Goal: Use online tool/utility: Use online tool/utility

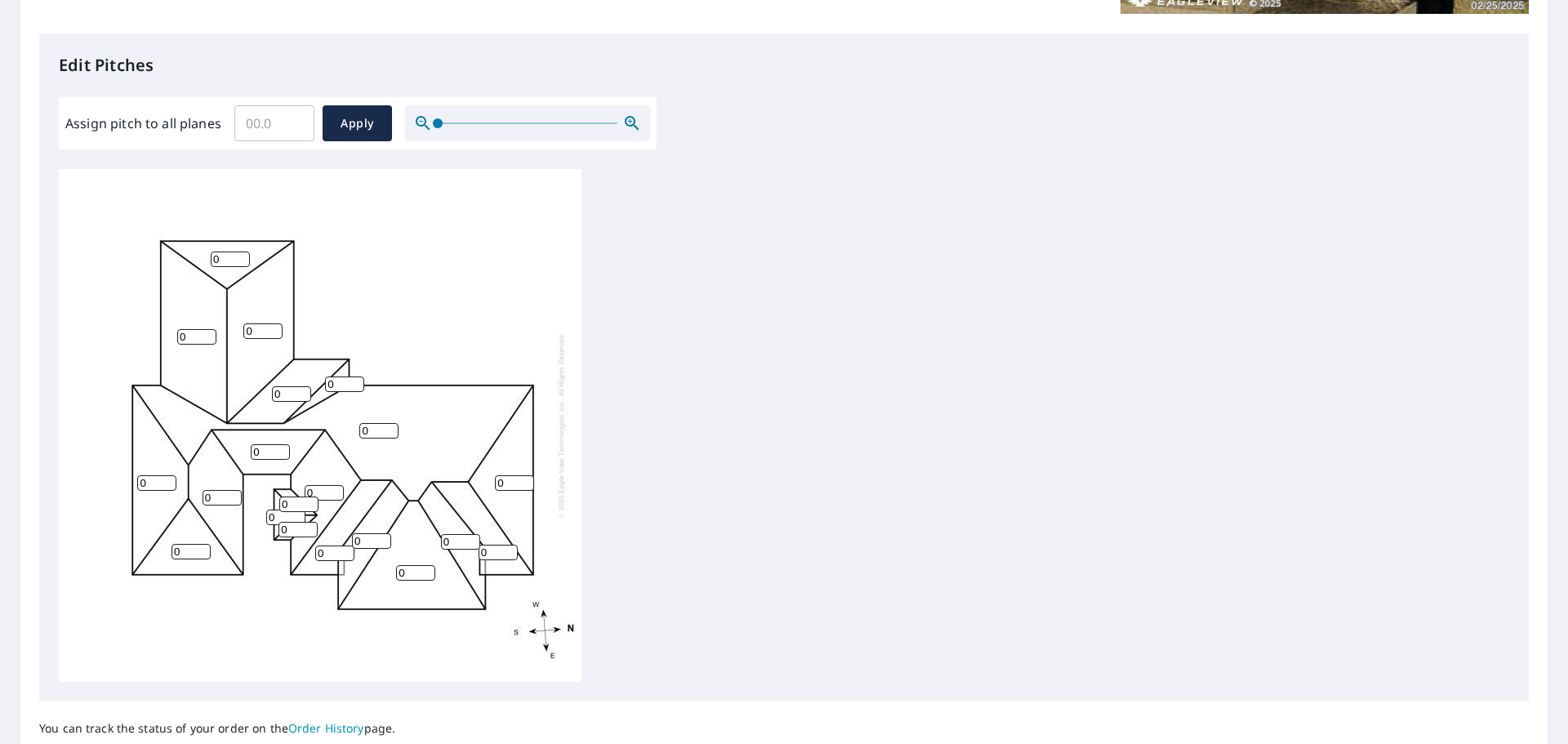
scroll to position [409, 0]
click at [241, 254] on input "1" at bounding box center [230, 256] width 39 height 16
click at [241, 254] on input "2" at bounding box center [230, 256] width 39 height 16
click at [241, 254] on input "3" at bounding box center [230, 256] width 39 height 16
click at [241, 254] on input "4" at bounding box center [230, 256] width 39 height 16
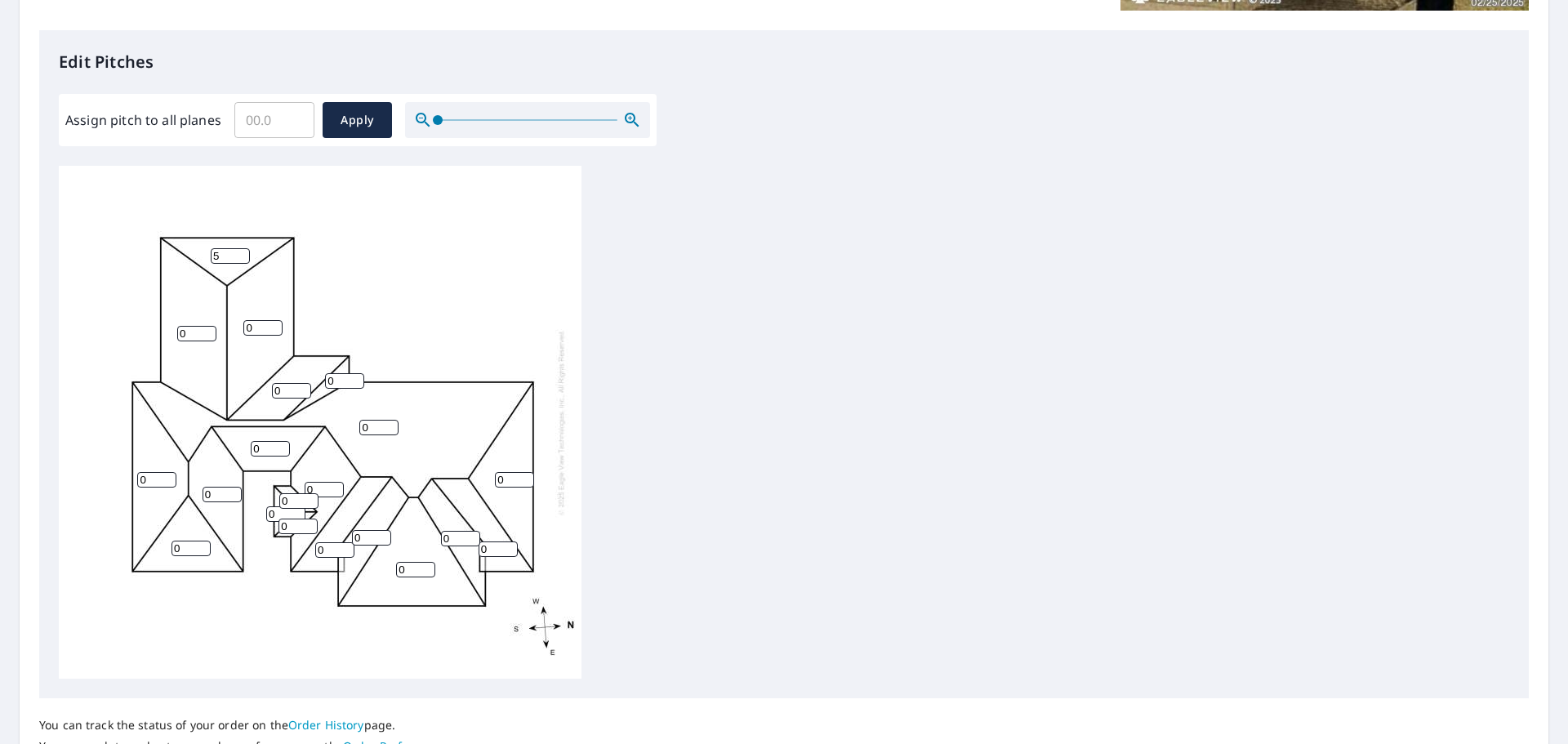
click at [241, 254] on input "5" at bounding box center [230, 256] width 39 height 16
click at [241, 254] on input "6" at bounding box center [230, 256] width 39 height 16
click at [241, 254] on input "7" at bounding box center [230, 256] width 39 height 16
click at [241, 254] on input "8" at bounding box center [230, 256] width 39 height 16
click at [241, 254] on input "9" at bounding box center [230, 256] width 39 height 16
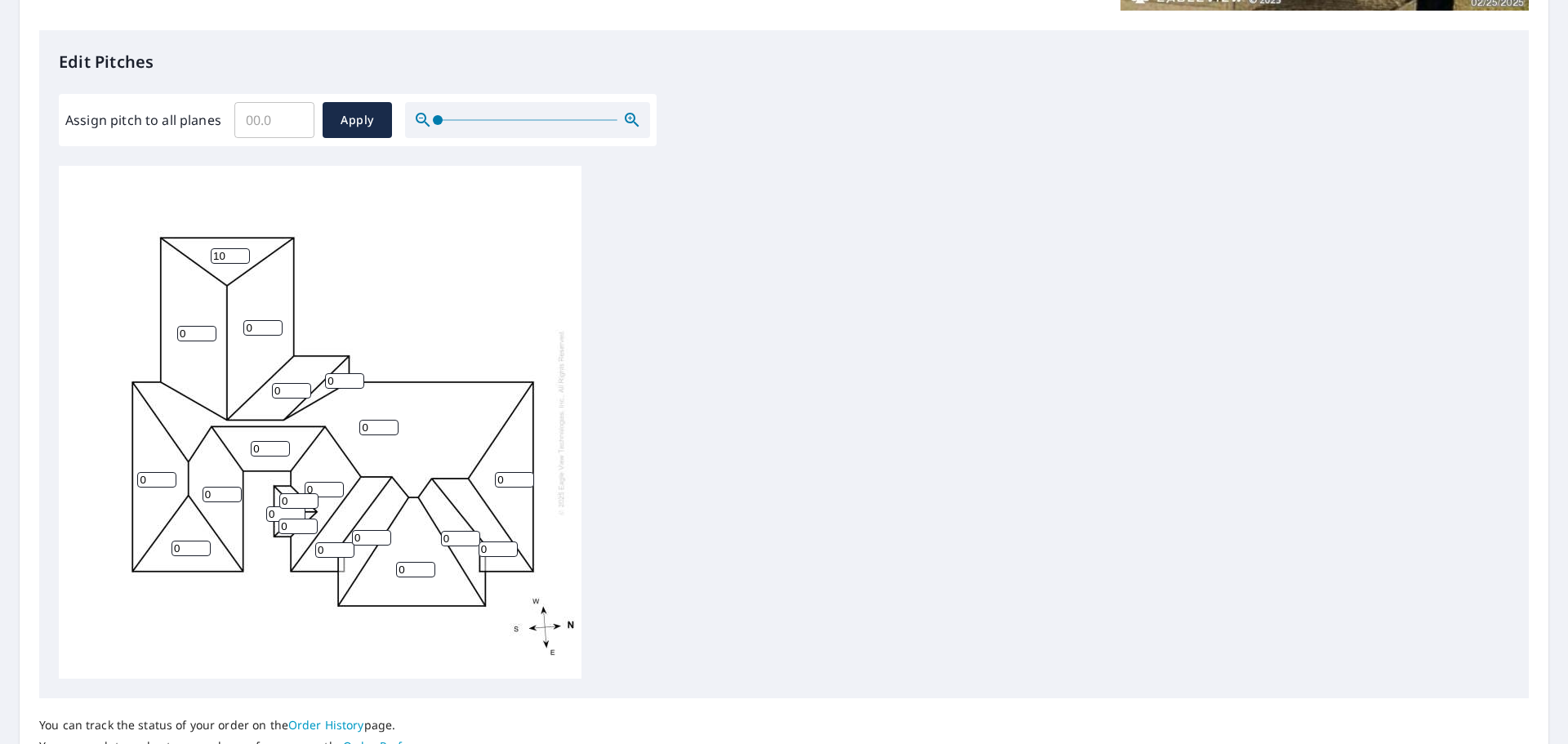
click at [241, 254] on input "10" at bounding box center [230, 256] width 39 height 16
click at [241, 254] on input "11" at bounding box center [230, 256] width 39 height 16
type input "12"
click at [241, 254] on input "12" at bounding box center [230, 256] width 39 height 16
click at [253, 323] on input "0" at bounding box center [262, 328] width 39 height 16
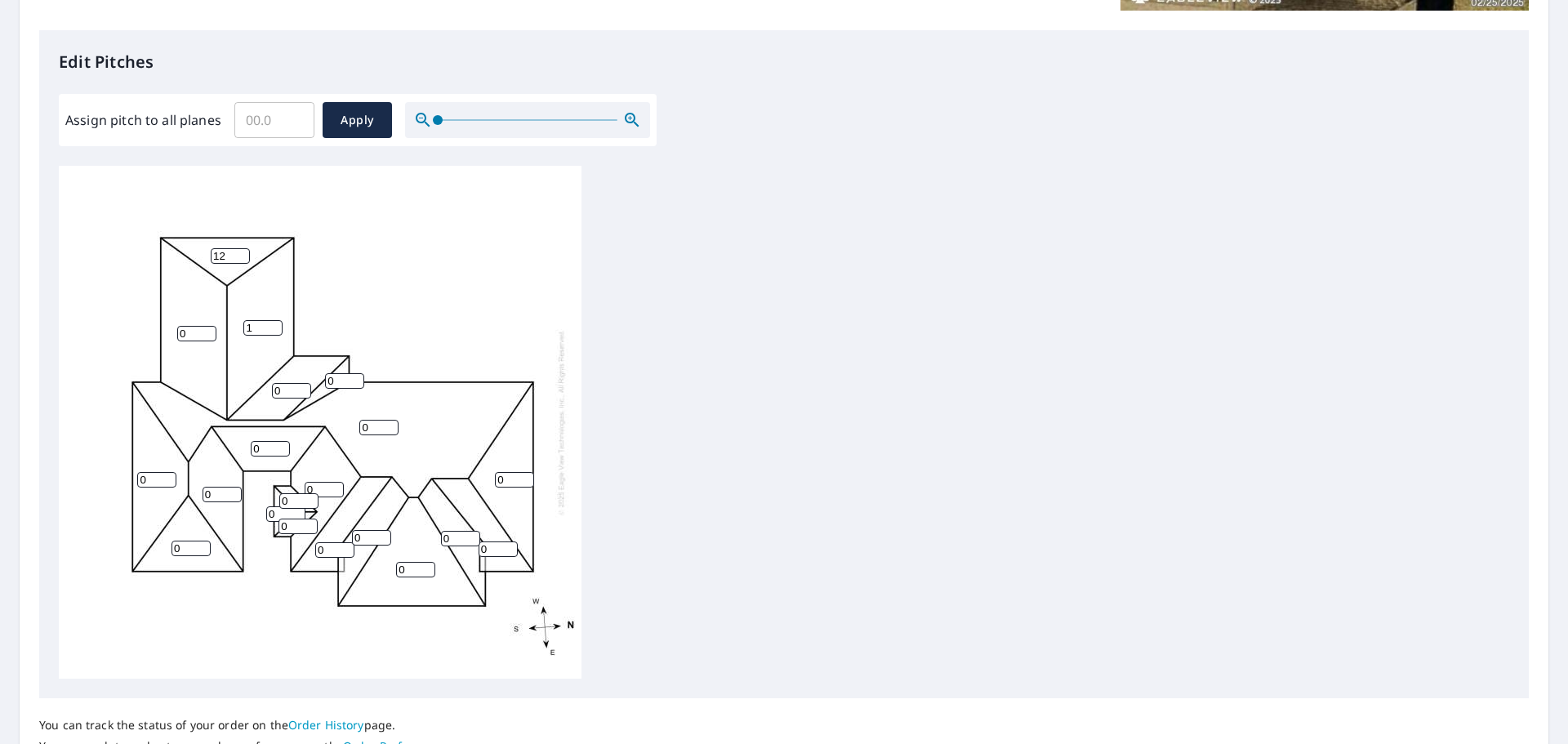
click at [277, 326] on input "1" at bounding box center [262, 328] width 39 height 16
click at [275, 325] on input "2" at bounding box center [262, 328] width 39 height 16
click at [275, 325] on input "3" at bounding box center [262, 328] width 39 height 16
click at [275, 325] on input "4" at bounding box center [262, 328] width 39 height 16
click at [275, 325] on input "6" at bounding box center [262, 328] width 39 height 16
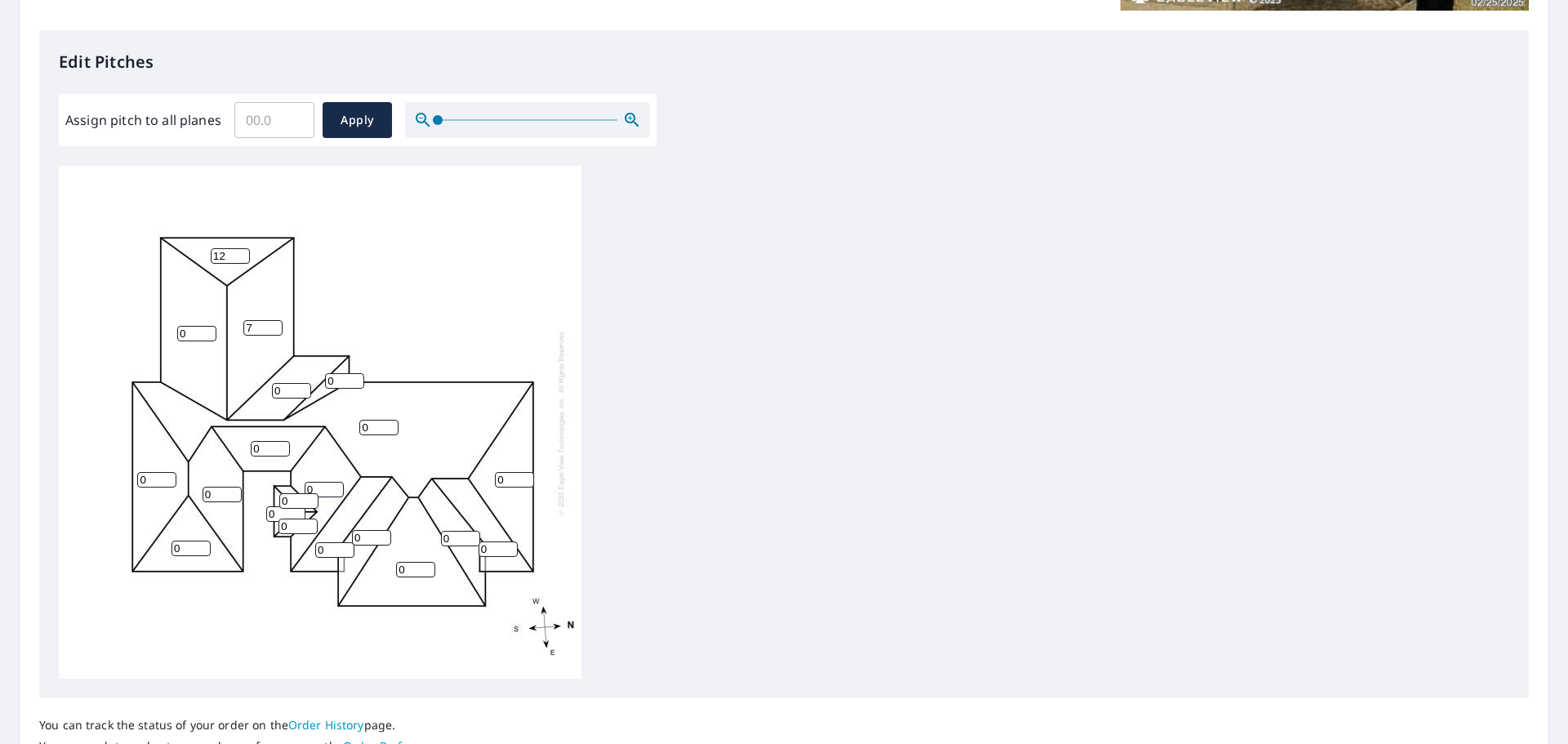
click at [274, 325] on input "7" at bounding box center [262, 328] width 39 height 16
click at [274, 325] on input "8" at bounding box center [262, 328] width 39 height 16
click at [274, 325] on input "9" at bounding box center [262, 328] width 39 height 16
click at [273, 325] on input "10" at bounding box center [262, 328] width 39 height 16
click at [273, 325] on input "11" at bounding box center [262, 328] width 39 height 16
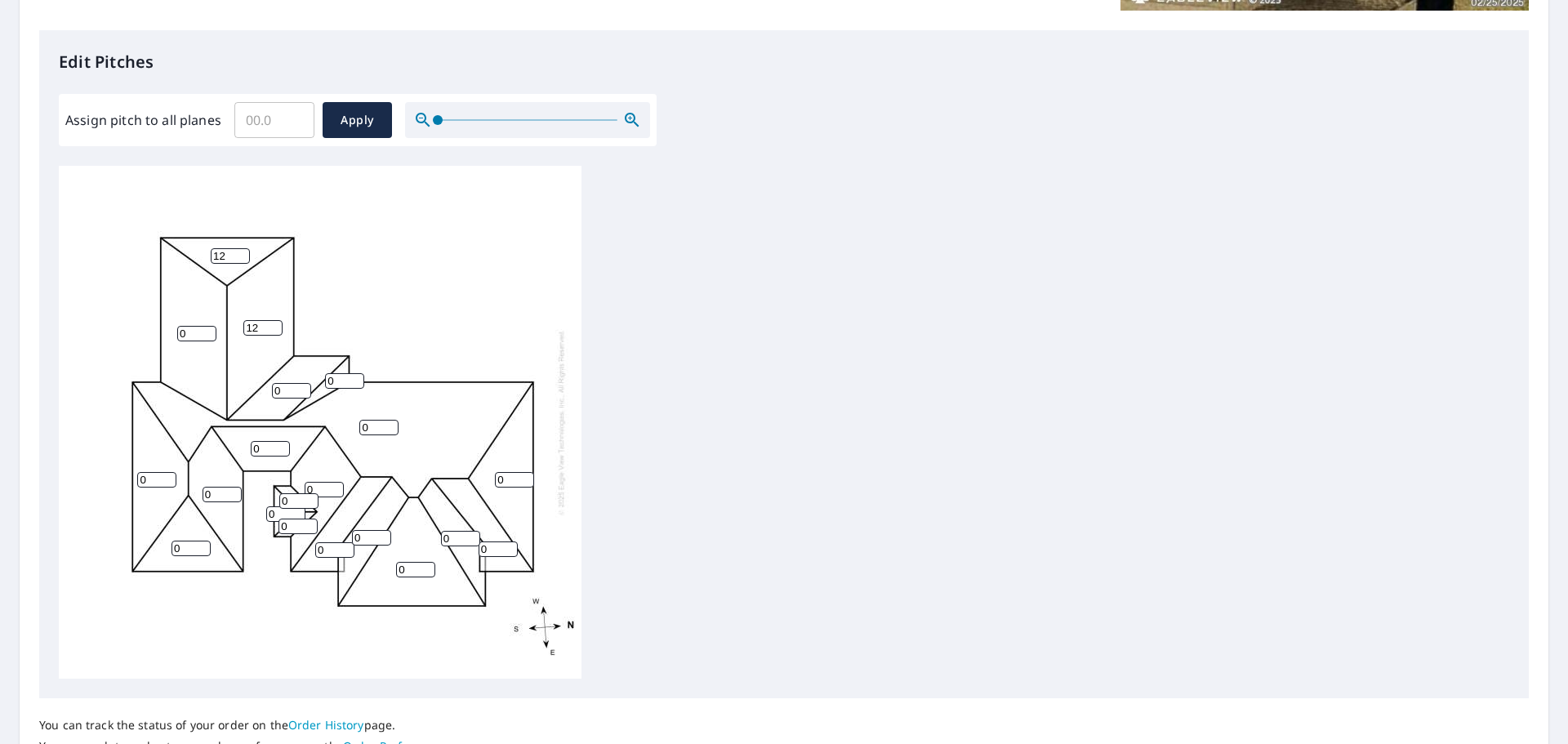
type input "12"
click at [273, 324] on input "12" at bounding box center [262, 328] width 39 height 16
click at [207, 333] on input "1" at bounding box center [196, 334] width 39 height 16
click at [207, 331] on input "2" at bounding box center [196, 334] width 39 height 16
click at [207, 331] on input "3" at bounding box center [196, 334] width 39 height 16
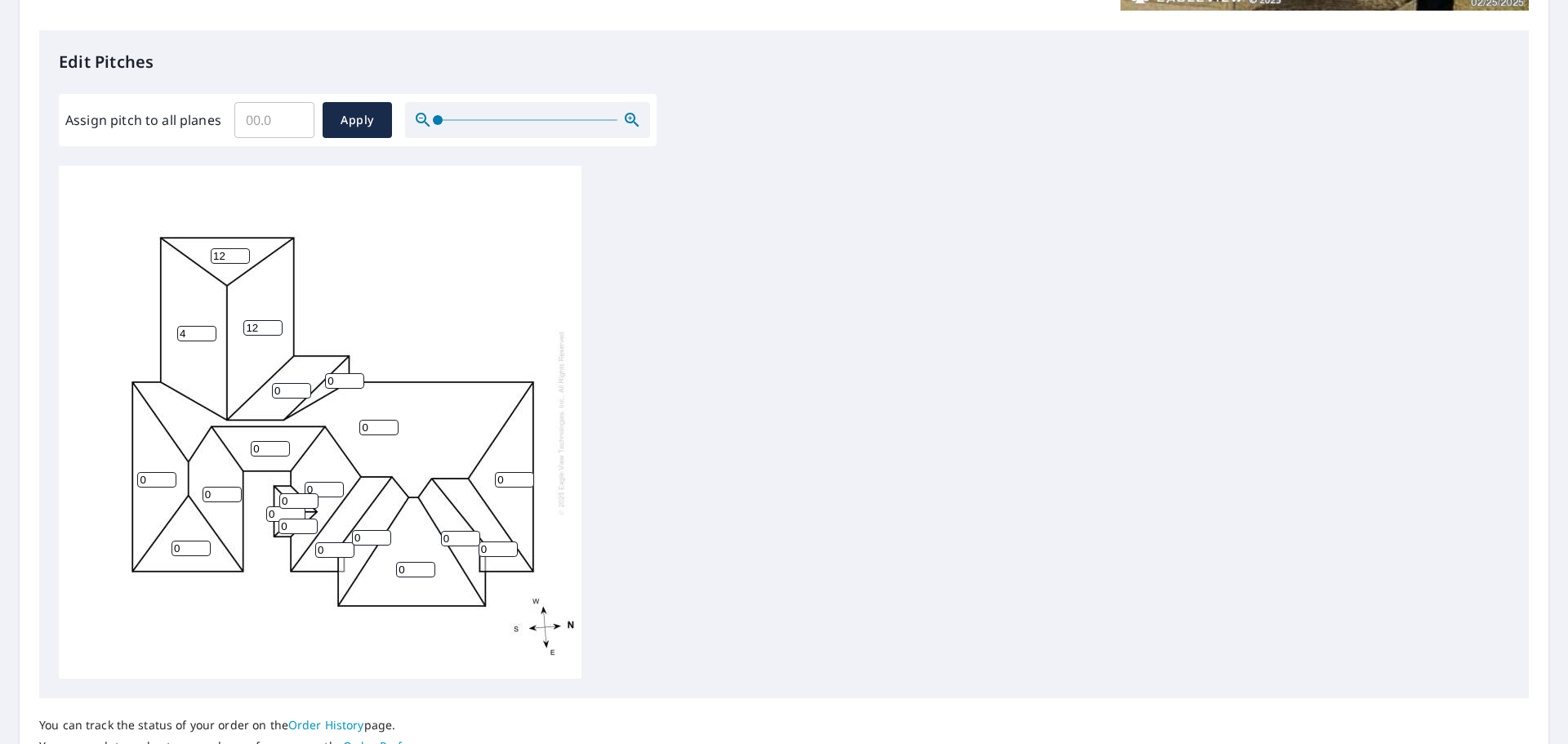
click at [207, 331] on input "4" at bounding box center [196, 334] width 39 height 16
click at [207, 331] on input "5" at bounding box center [196, 334] width 39 height 16
click at [207, 331] on input "6" at bounding box center [196, 334] width 39 height 16
click at [207, 331] on input "7" at bounding box center [196, 334] width 39 height 16
click at [207, 331] on input "8" at bounding box center [196, 334] width 39 height 16
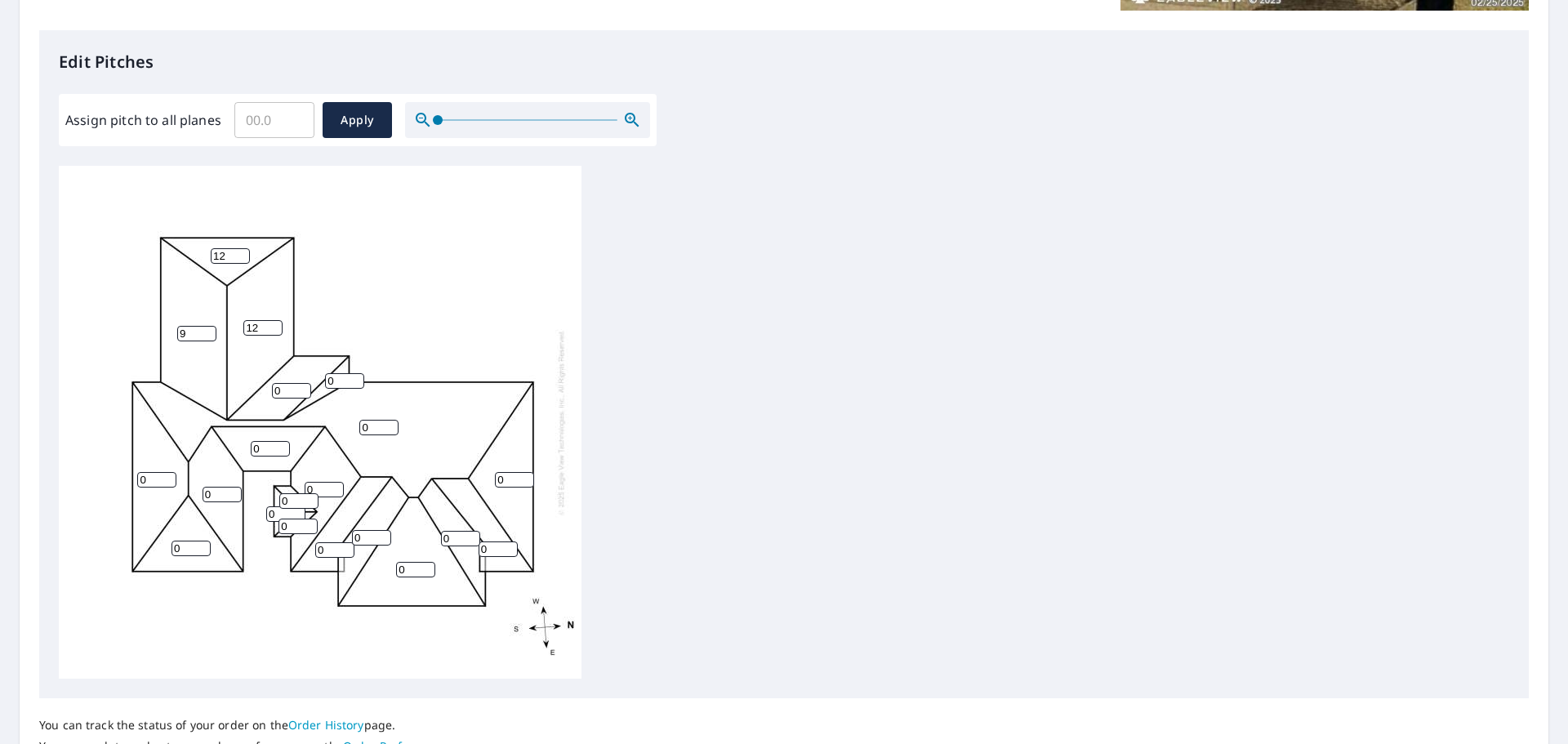
click at [207, 331] on input "9" at bounding box center [196, 334] width 39 height 16
click at [207, 331] on input "10" at bounding box center [196, 334] width 39 height 16
click at [207, 331] on input "11" at bounding box center [196, 334] width 39 height 16
type input "12"
click at [207, 331] on input "12" at bounding box center [196, 334] width 39 height 16
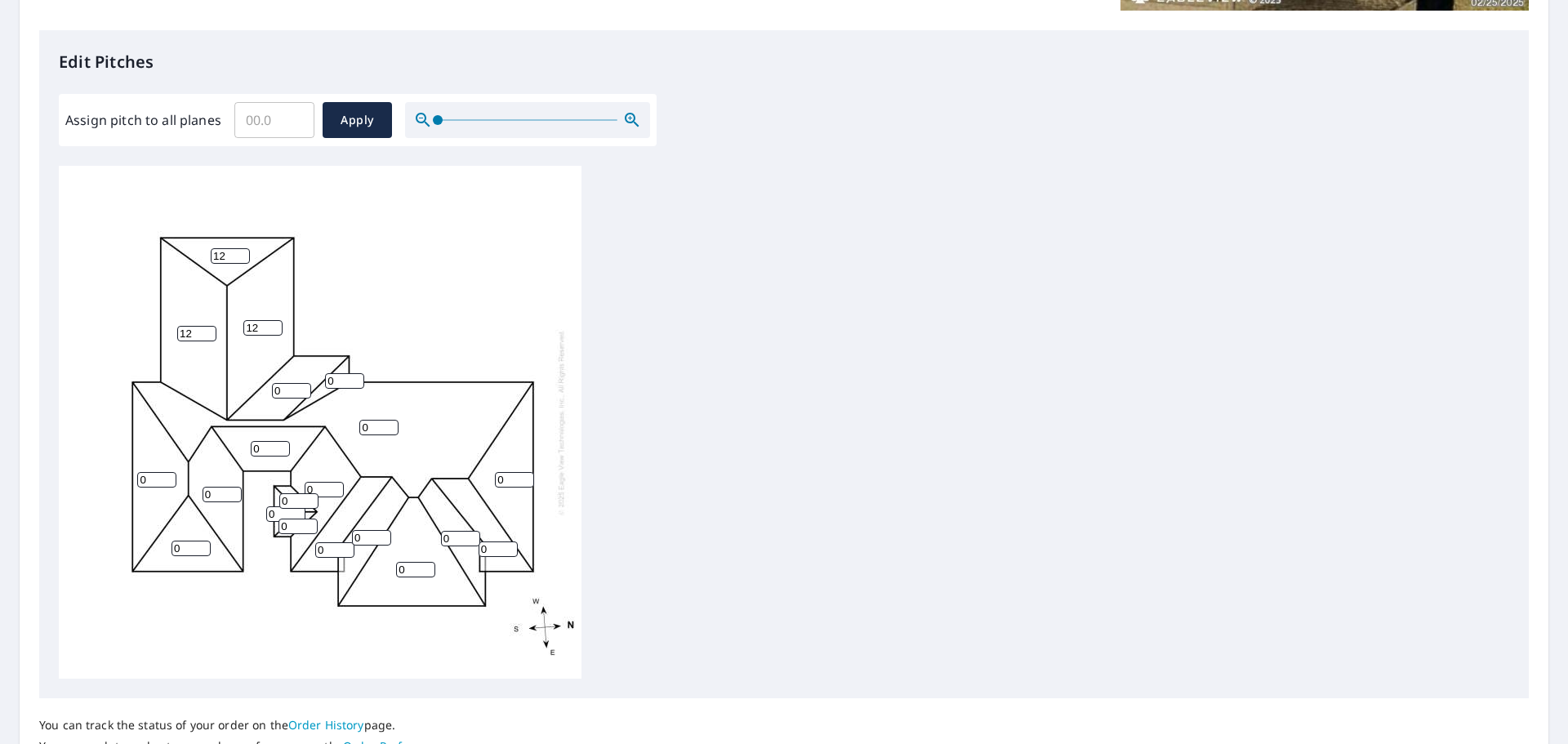
click at [339, 380] on input "0" at bounding box center [344, 381] width 39 height 16
click at [358, 377] on input "1" at bounding box center [344, 381] width 39 height 16
click at [358, 375] on input "2" at bounding box center [344, 381] width 39 height 16
click at [357, 375] on input "3" at bounding box center [344, 381] width 39 height 16
click at [357, 375] on input "4" at bounding box center [344, 381] width 39 height 16
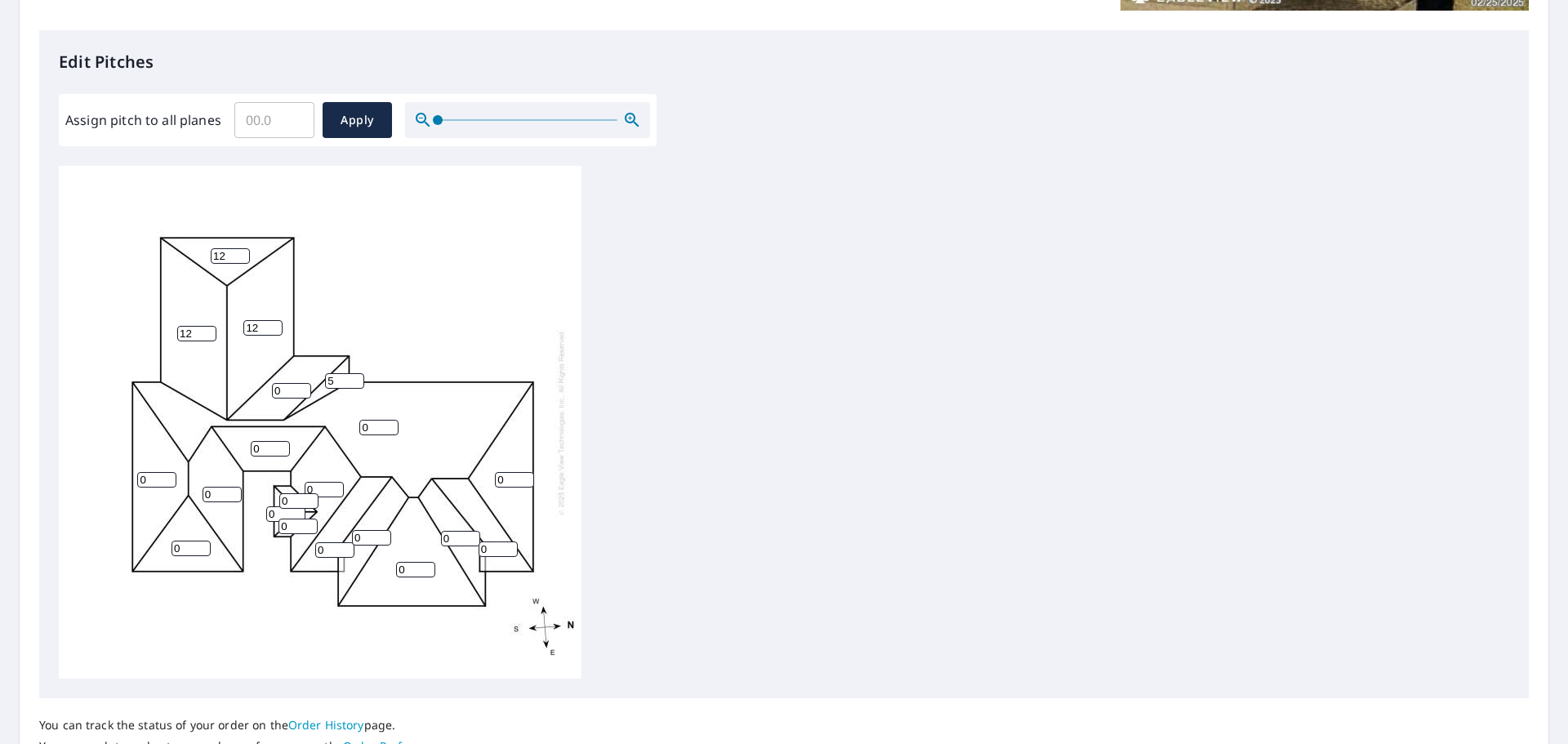
click at [357, 375] on input "5" at bounding box center [344, 381] width 39 height 16
click at [356, 375] on input "6" at bounding box center [344, 381] width 39 height 16
click at [356, 375] on input "7" at bounding box center [344, 381] width 39 height 16
click at [355, 375] on input "8" at bounding box center [344, 381] width 39 height 16
click at [355, 375] on input "9" at bounding box center [344, 381] width 39 height 16
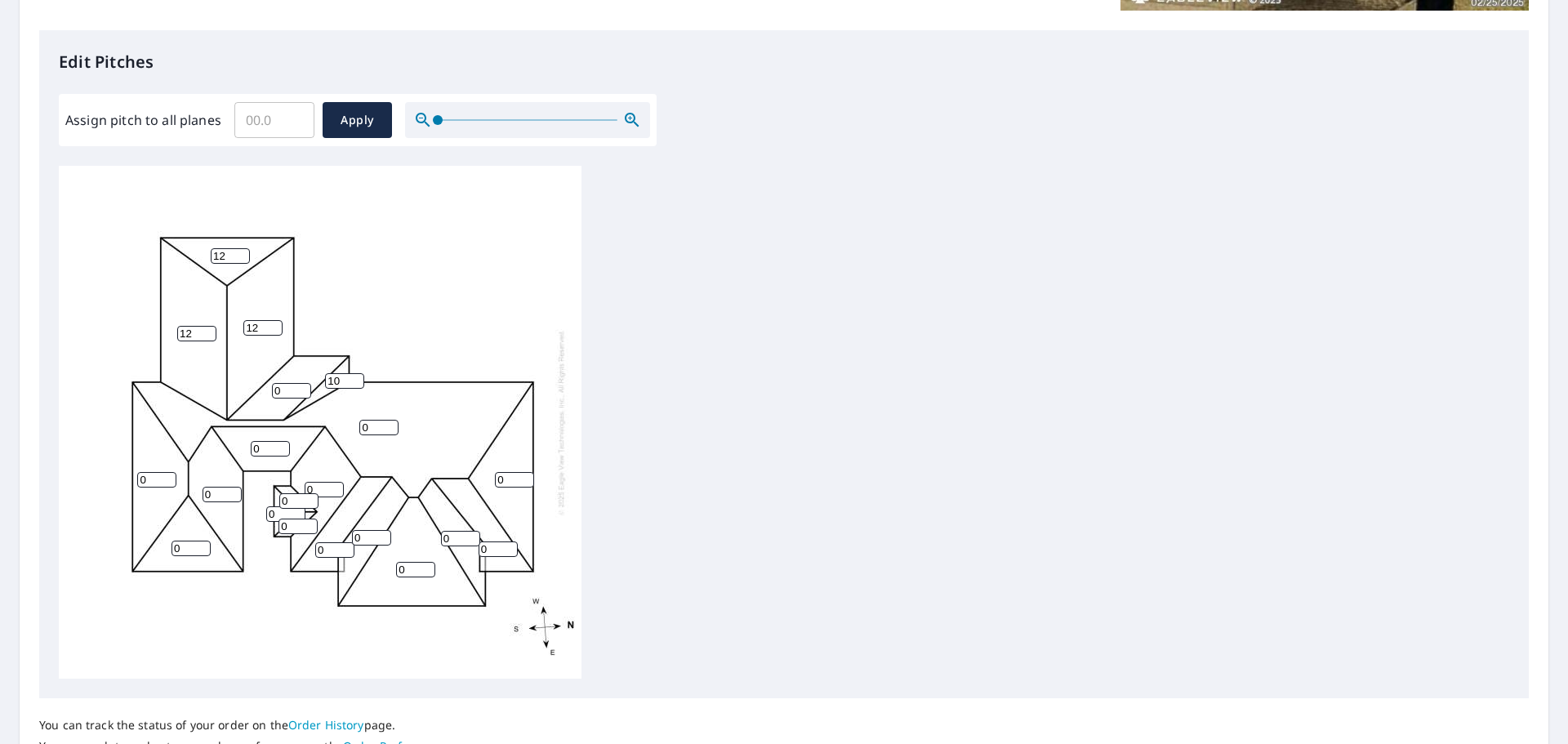
click at [354, 375] on input "10" at bounding box center [344, 381] width 39 height 16
click at [354, 375] on input "11" at bounding box center [344, 381] width 39 height 16
type input "12"
click at [352, 375] on input "12" at bounding box center [344, 381] width 39 height 16
click at [303, 391] on input "1" at bounding box center [291, 391] width 39 height 16
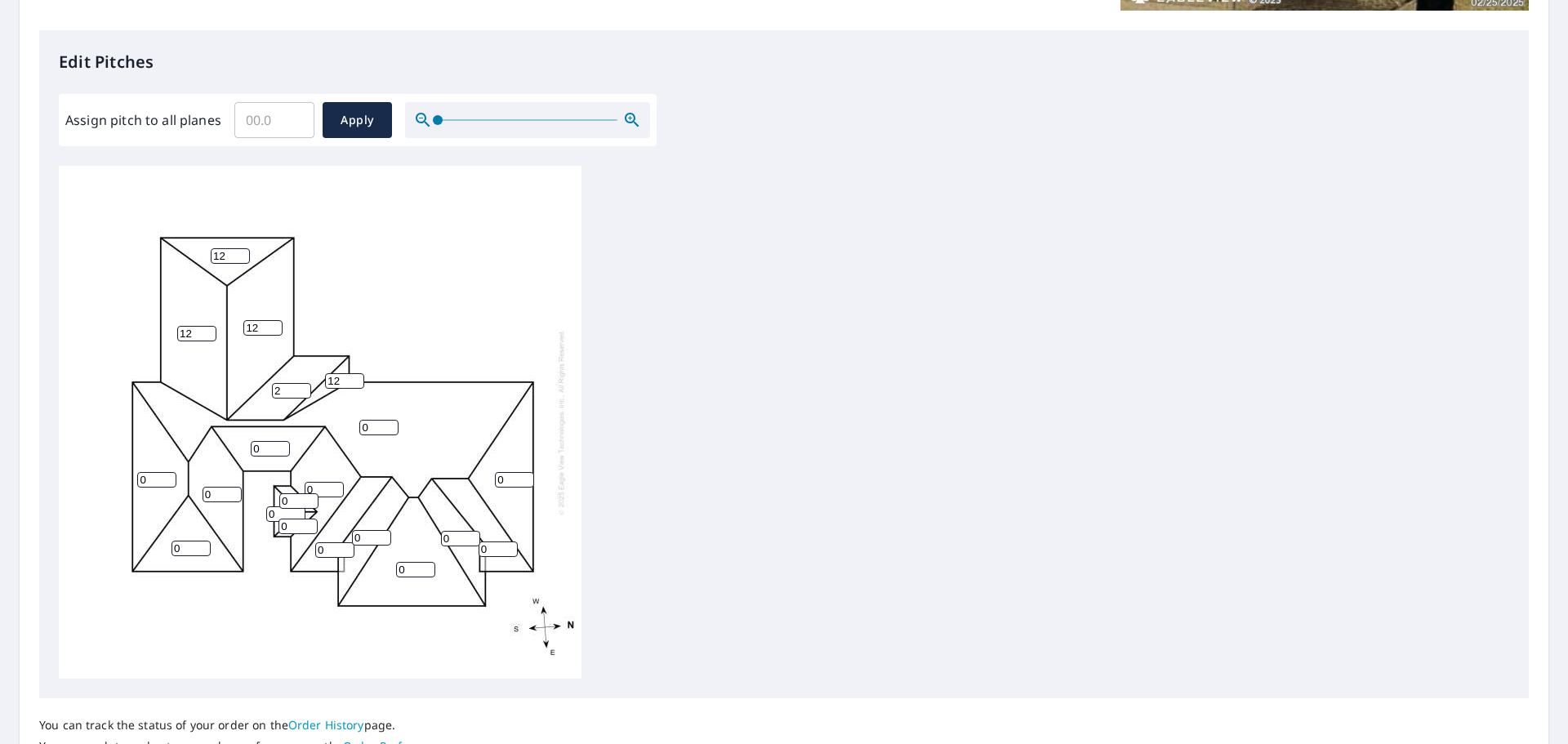
click at [303, 391] on input "2" at bounding box center [291, 391] width 39 height 16
click at [303, 391] on input "3" at bounding box center [291, 391] width 39 height 16
click at [303, 391] on input "4" at bounding box center [291, 391] width 39 height 16
click at [303, 391] on input "5" at bounding box center [291, 391] width 39 height 16
click at [303, 391] on input "6" at bounding box center [291, 391] width 39 height 16
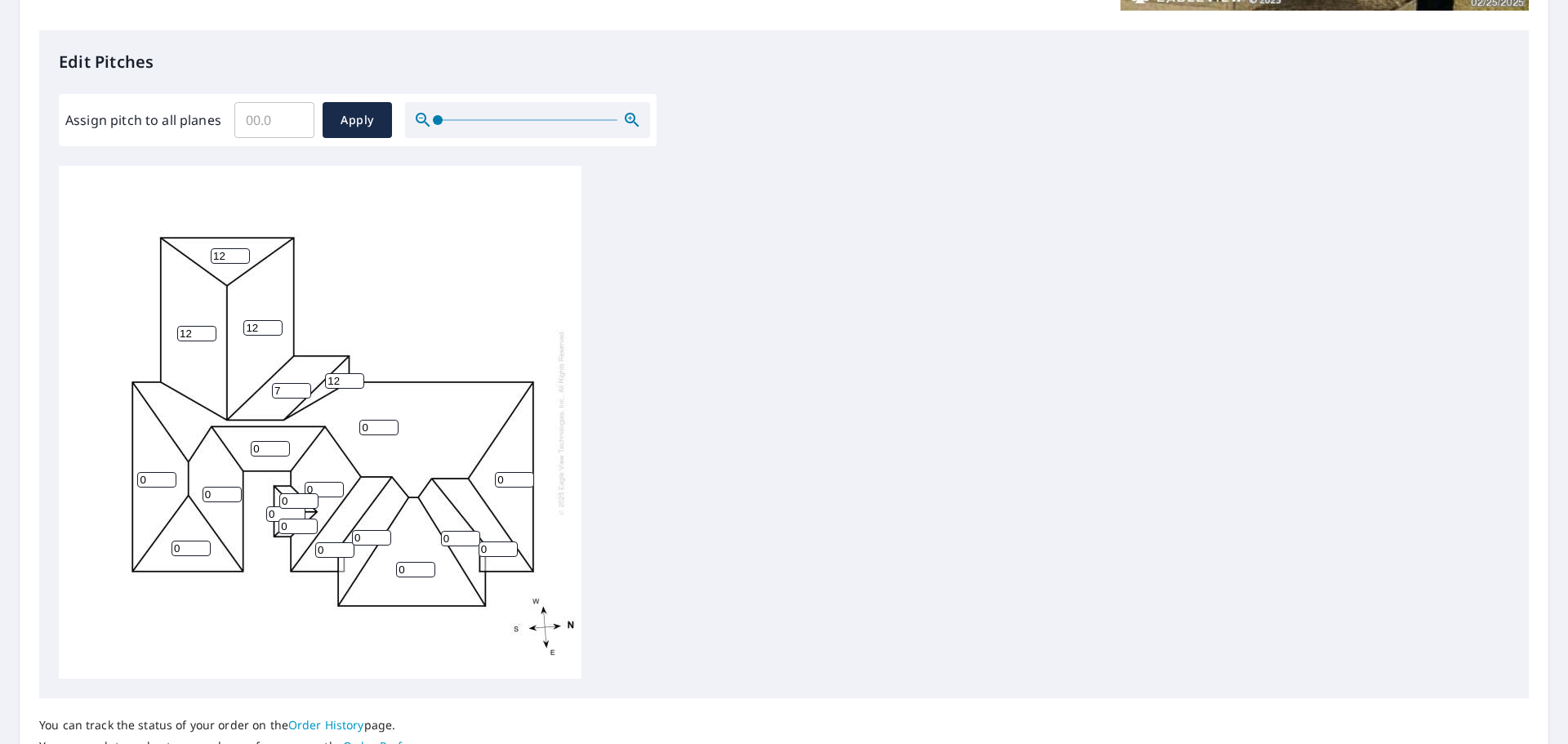
click at [303, 391] on input "7" at bounding box center [291, 391] width 39 height 16
click at [303, 391] on input "8" at bounding box center [291, 391] width 39 height 16
click at [303, 391] on input "9" at bounding box center [291, 391] width 39 height 16
click at [303, 391] on input "10" at bounding box center [291, 391] width 39 height 16
click at [303, 391] on input "11" at bounding box center [291, 391] width 39 height 16
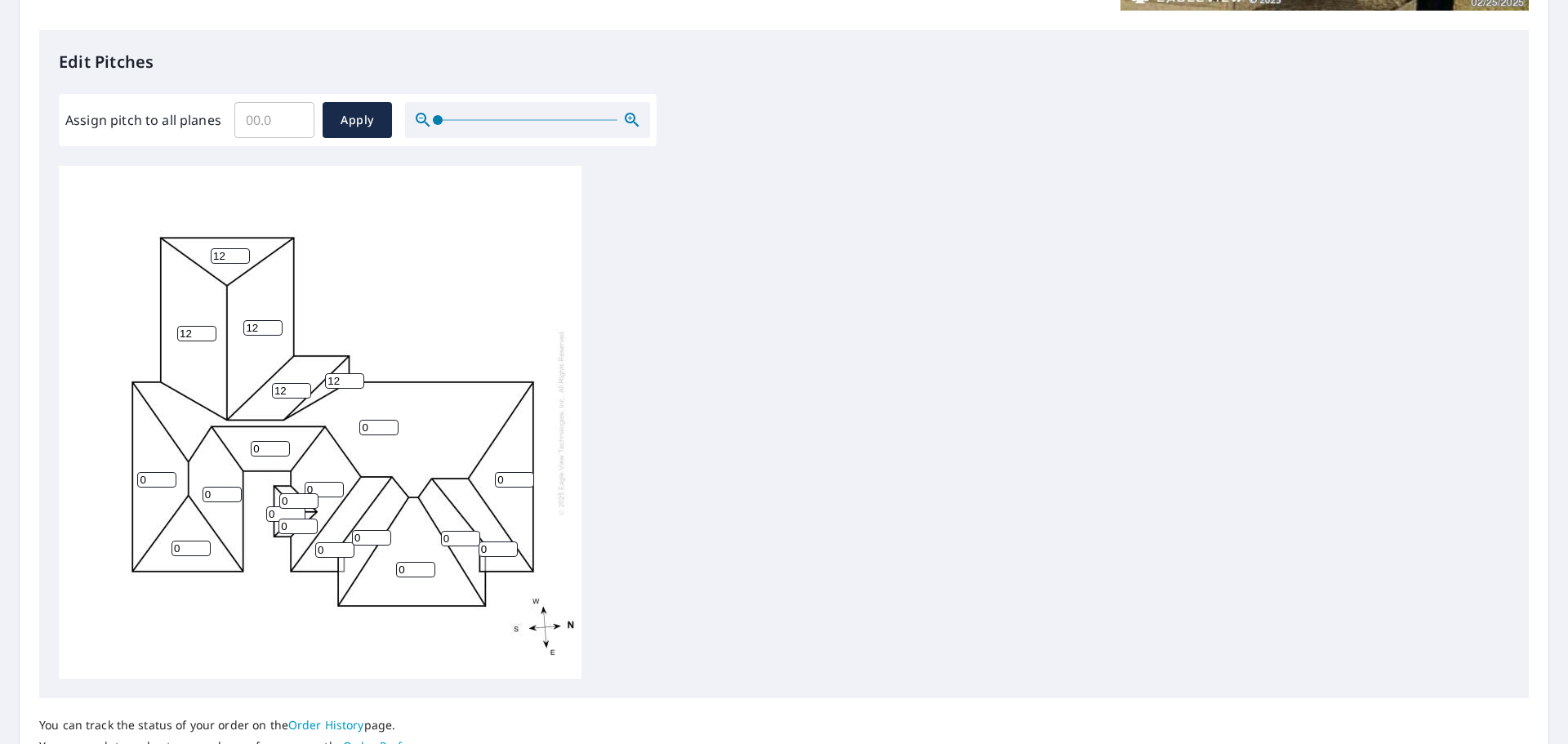
click at [303, 391] on input "12" at bounding box center [291, 391] width 39 height 16
click at [303, 391] on input "13" at bounding box center [291, 391] width 39 height 16
type input "12"
click at [299, 393] on input "12" at bounding box center [291, 391] width 39 height 16
click at [391, 431] on input "0" at bounding box center [378, 428] width 39 height 16
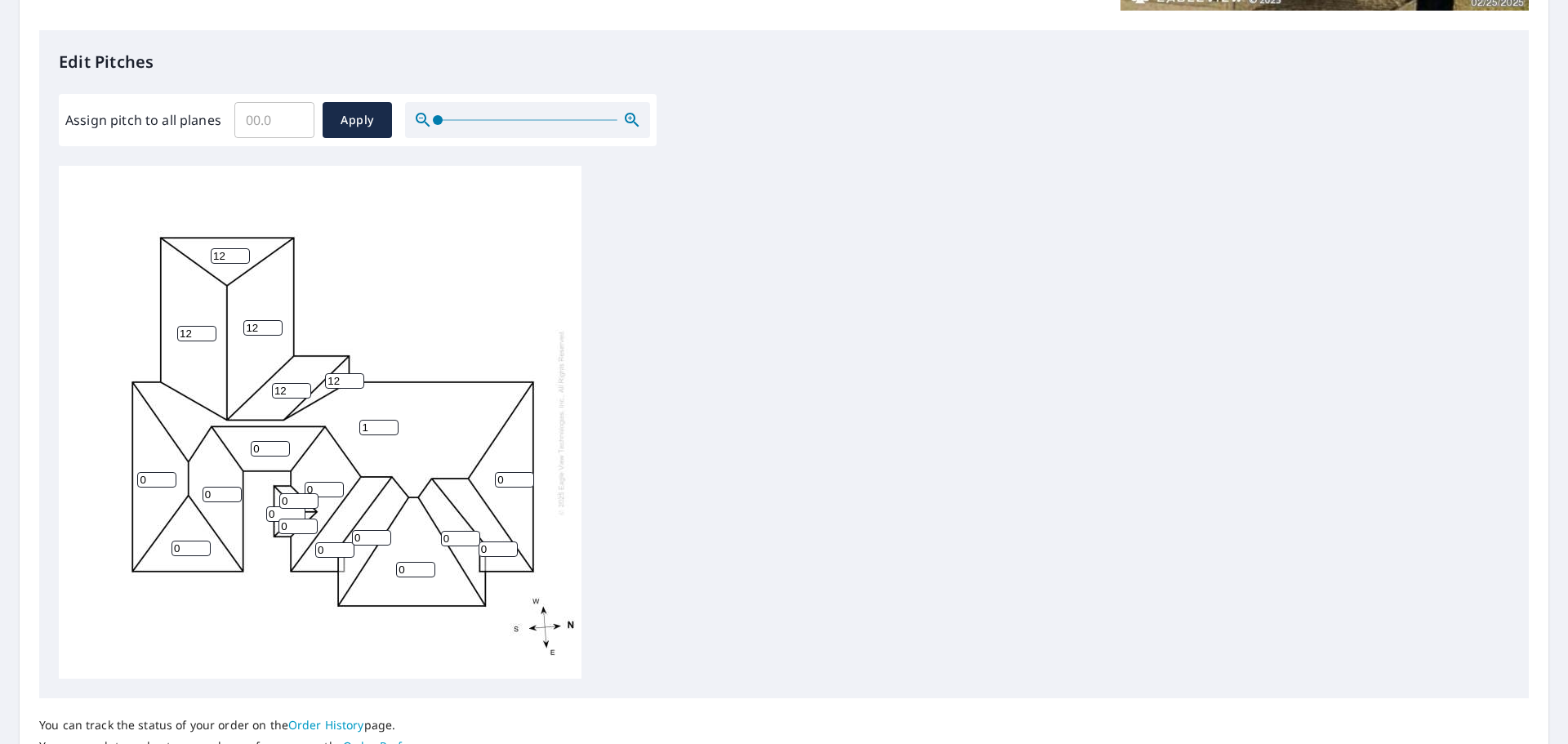
click at [392, 425] on input "1" at bounding box center [378, 428] width 39 height 16
click at [392, 425] on input "2" at bounding box center [378, 428] width 39 height 16
click at [392, 425] on input "3" at bounding box center [378, 428] width 39 height 16
click at [392, 425] on input "4" at bounding box center [378, 428] width 39 height 16
click at [393, 425] on input "5" at bounding box center [378, 428] width 39 height 16
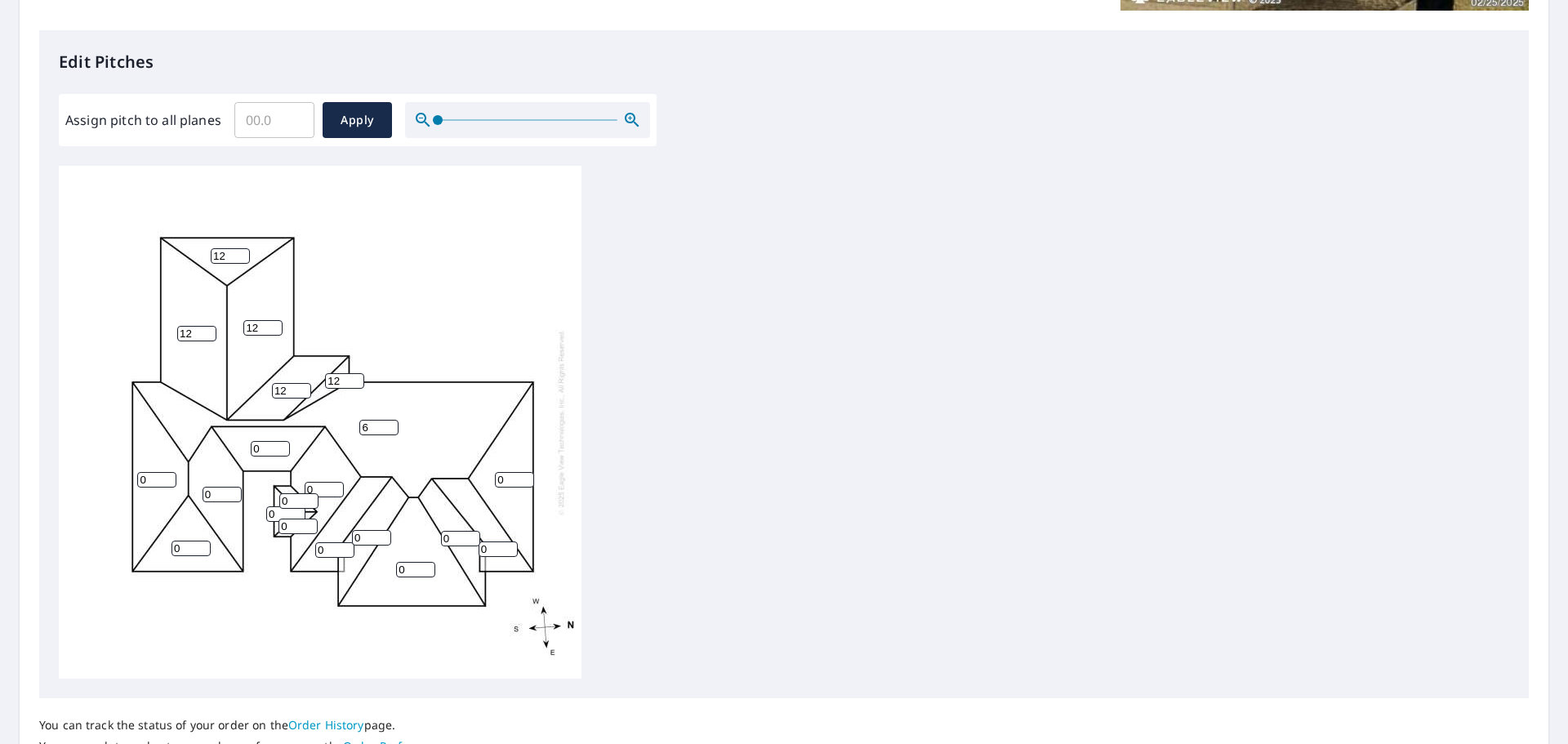
click at [393, 425] on input "6" at bounding box center [378, 428] width 39 height 16
click at [393, 425] on input "7" at bounding box center [378, 428] width 39 height 16
click at [393, 425] on input "8" at bounding box center [378, 428] width 39 height 16
click at [393, 425] on input "9" at bounding box center [378, 428] width 39 height 16
click at [393, 425] on input "10" at bounding box center [378, 428] width 39 height 16
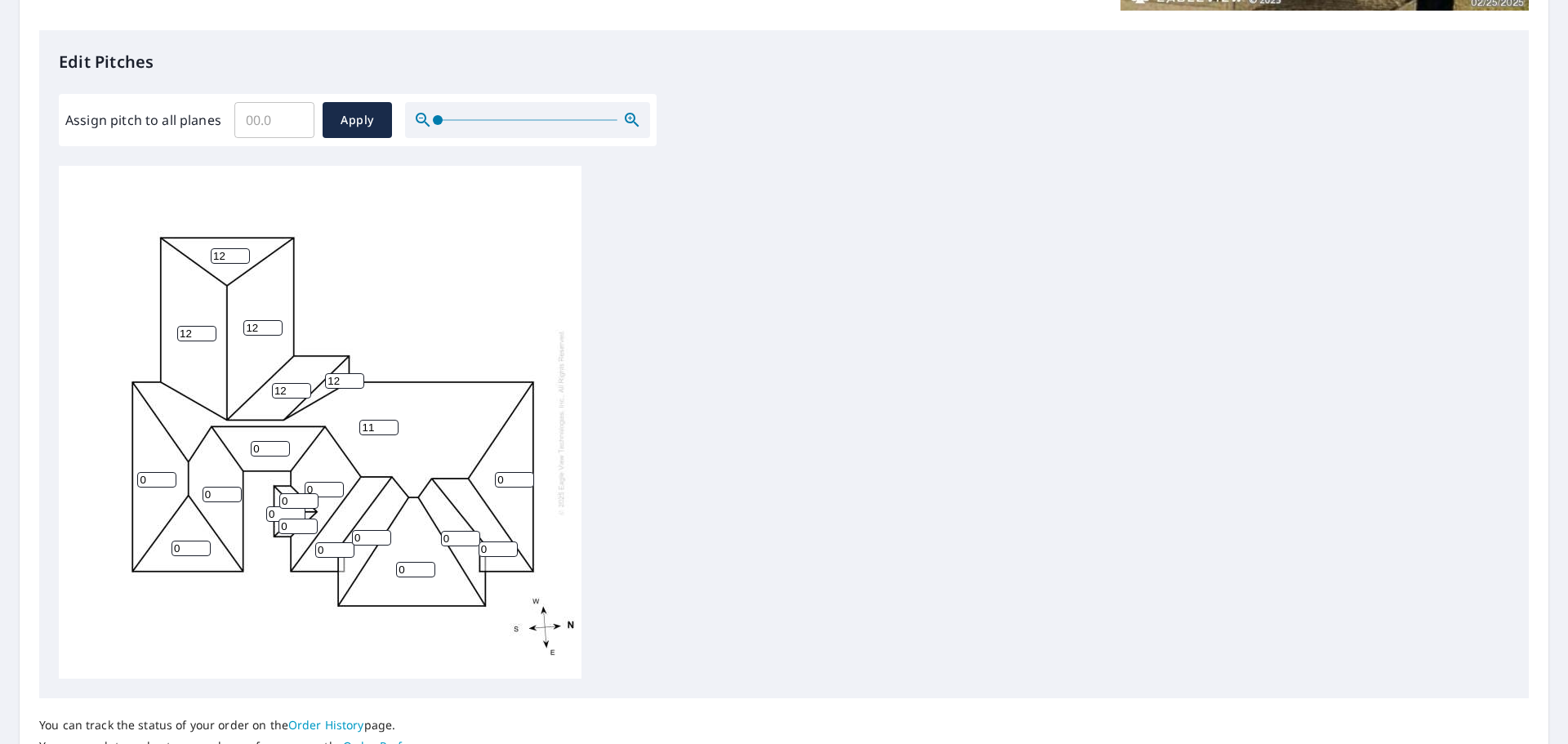
click at [393, 425] on input "11" at bounding box center [378, 428] width 39 height 16
type input "12"
click at [393, 425] on input "12" at bounding box center [378, 428] width 39 height 16
click at [506, 472] on input "0" at bounding box center [514, 480] width 39 height 16
click at [527, 477] on input "1" at bounding box center [514, 480] width 39 height 16
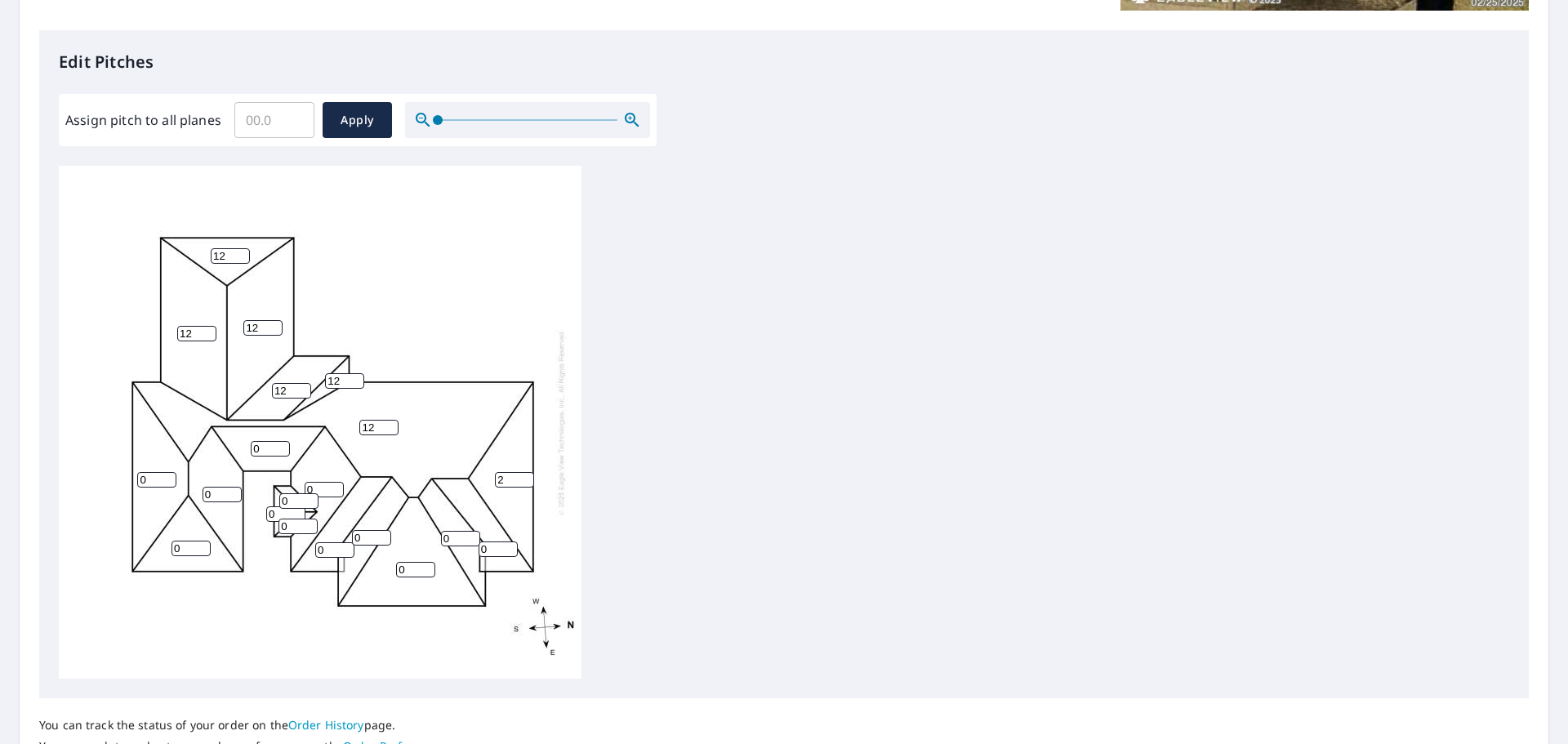
click at [527, 477] on input "2" at bounding box center [514, 480] width 39 height 16
click at [526, 477] on input "3" at bounding box center [514, 480] width 39 height 16
click at [524, 476] on input "4" at bounding box center [514, 480] width 39 height 16
click at [524, 476] on input "5" at bounding box center [514, 480] width 39 height 16
click at [524, 476] on input "6" at bounding box center [514, 480] width 39 height 16
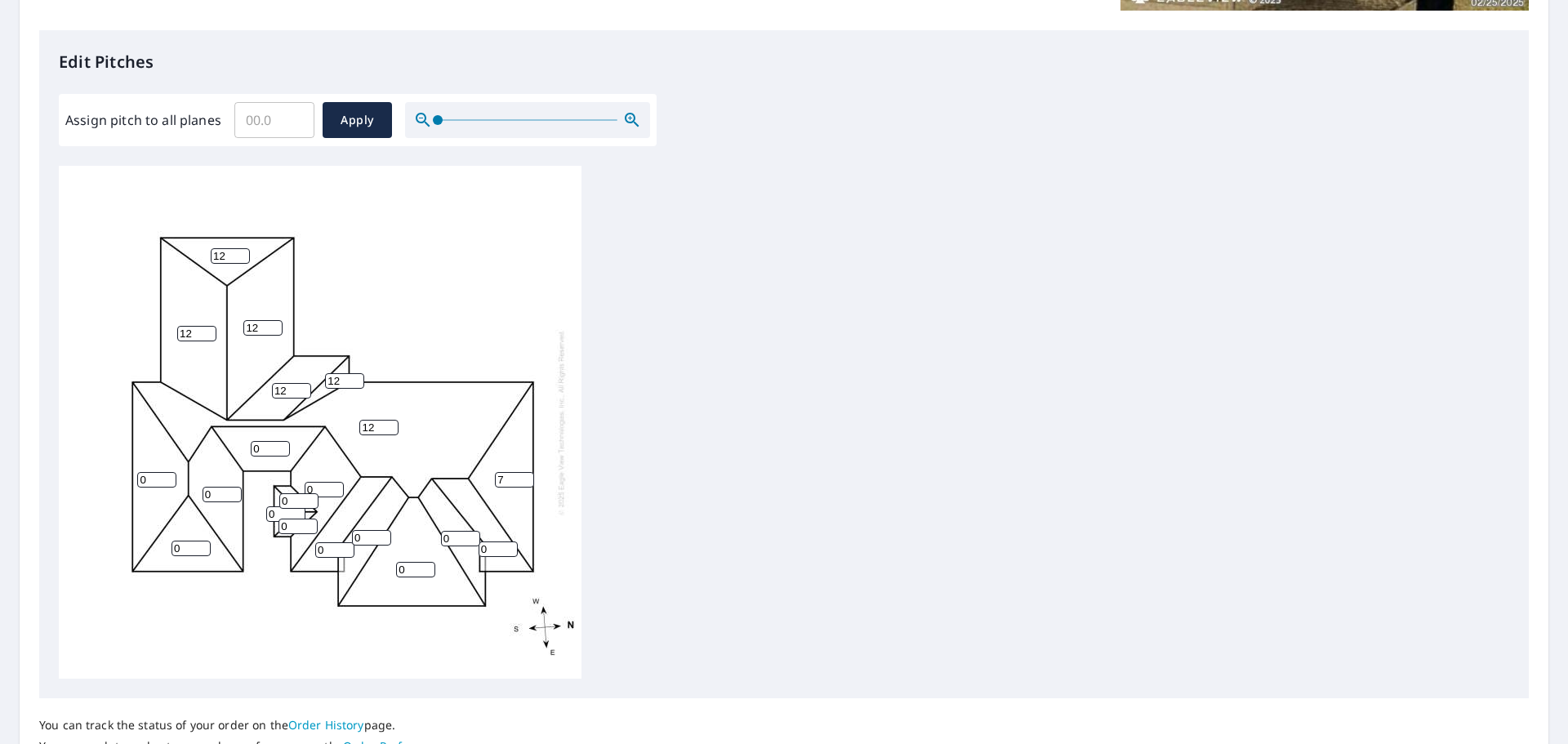
click at [524, 476] on input "7" at bounding box center [514, 480] width 39 height 16
click at [524, 476] on input "8" at bounding box center [514, 480] width 39 height 16
click at [524, 476] on input "9" at bounding box center [514, 480] width 39 height 16
click at [524, 476] on input "10" at bounding box center [514, 480] width 39 height 16
click at [524, 476] on input "11" at bounding box center [514, 480] width 39 height 16
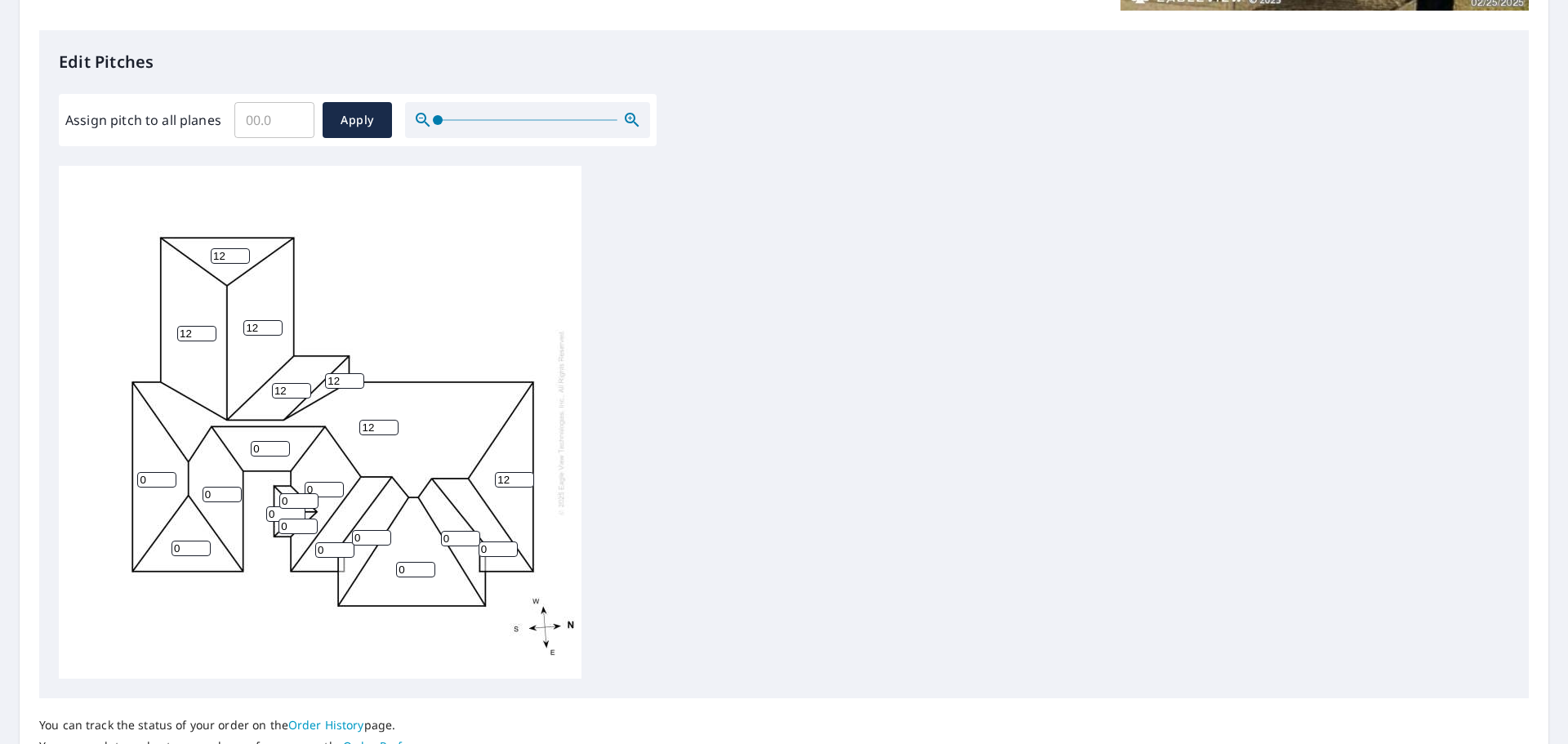
type input "12"
click at [523, 475] on input "12" at bounding box center [514, 480] width 39 height 16
click at [499, 542] on input "0" at bounding box center [497, 550] width 39 height 16
click at [511, 542] on input "0" at bounding box center [497, 550] width 39 height 16
click at [511, 545] on input "0" at bounding box center [497, 550] width 39 height 16
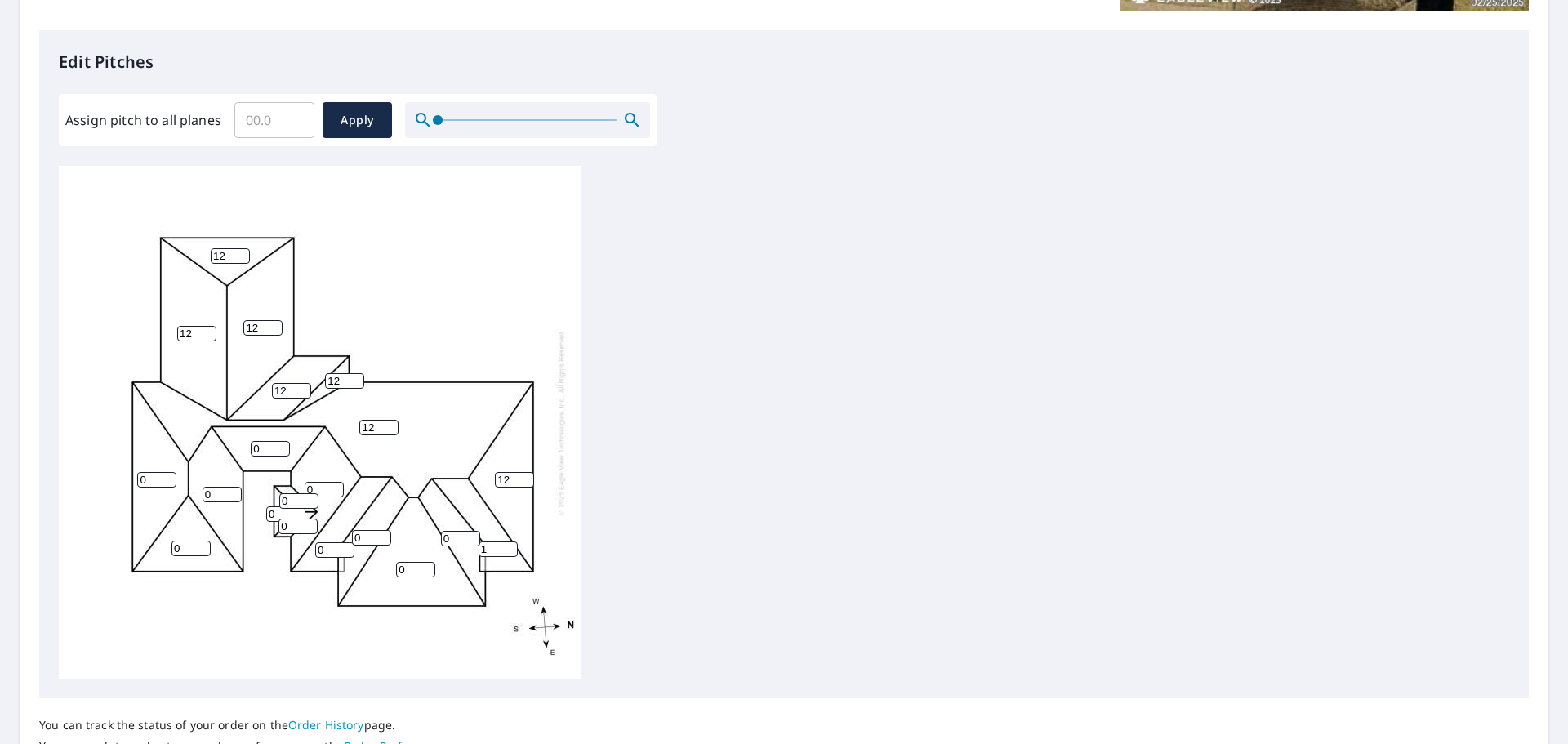
click at [510, 545] on input "1" at bounding box center [497, 550] width 39 height 16
click at [510, 545] on input "2" at bounding box center [497, 550] width 39 height 16
click at [510, 545] on input "3" at bounding box center [497, 550] width 39 height 16
click at [510, 545] on input "4" at bounding box center [497, 550] width 39 height 16
click at [510, 545] on input "5" at bounding box center [497, 550] width 39 height 16
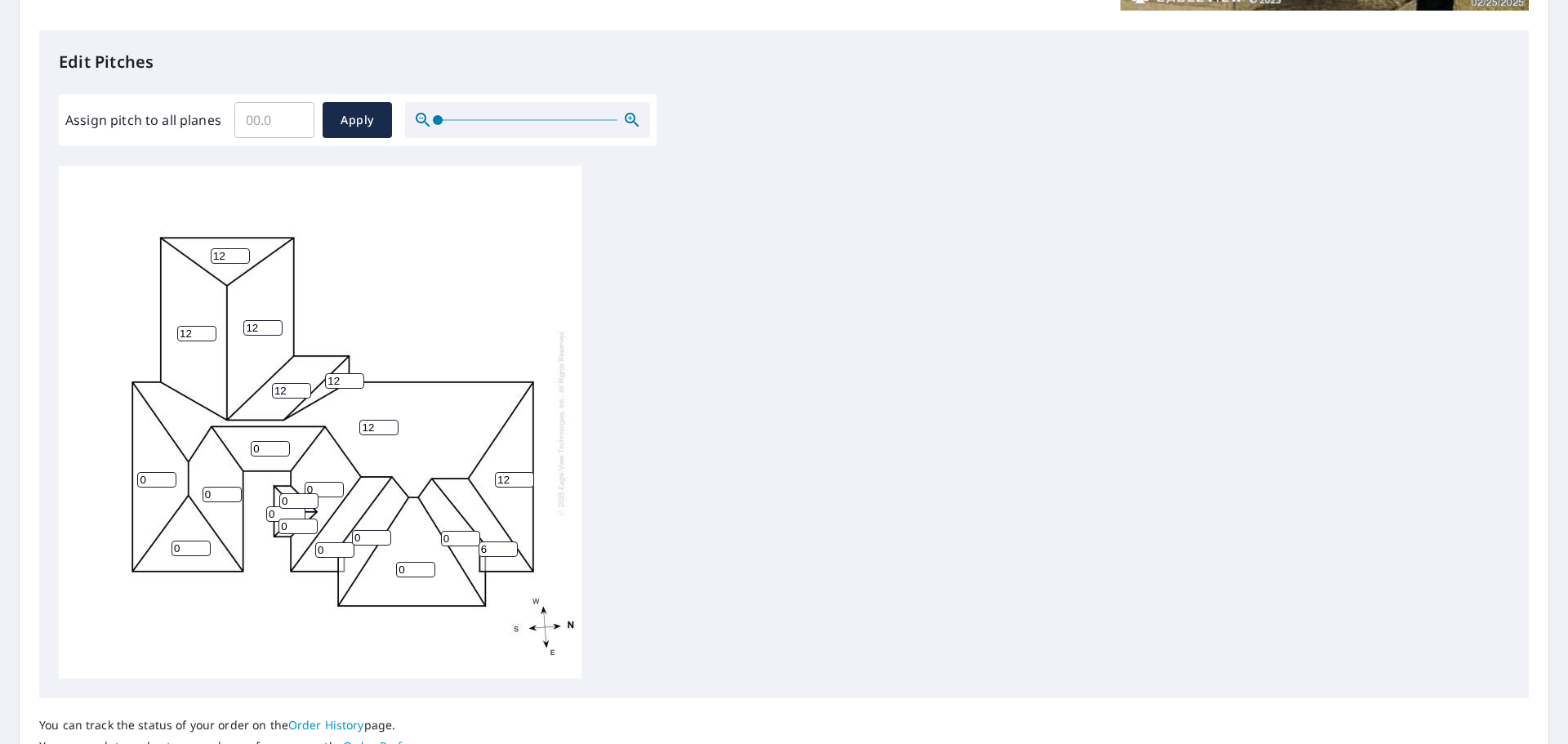
click at [510, 545] on input "6" at bounding box center [497, 550] width 39 height 16
click at [508, 545] on input "7" at bounding box center [497, 550] width 39 height 16
click at [508, 545] on input "8" at bounding box center [497, 550] width 39 height 16
click at [508, 545] on input "9" at bounding box center [497, 550] width 39 height 16
click at [508, 545] on input "10" at bounding box center [497, 550] width 39 height 16
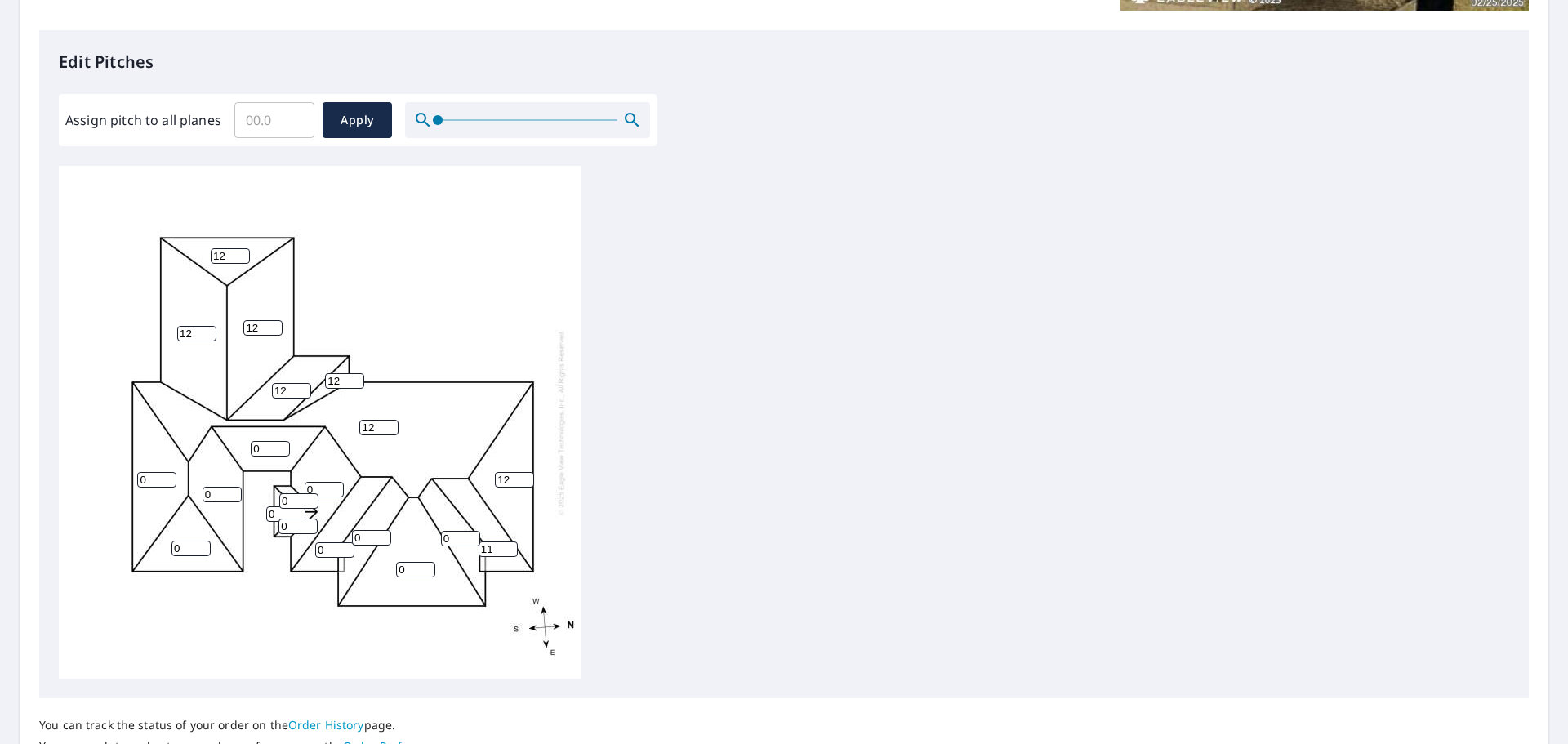
click at [508, 545] on input "11" at bounding box center [497, 550] width 39 height 16
type input "12"
click at [508, 543] on input "12" at bounding box center [497, 550] width 39 height 16
click at [466, 538] on input "0" at bounding box center [460, 539] width 39 height 16
click at [469, 534] on input "1" at bounding box center [460, 539] width 39 height 16
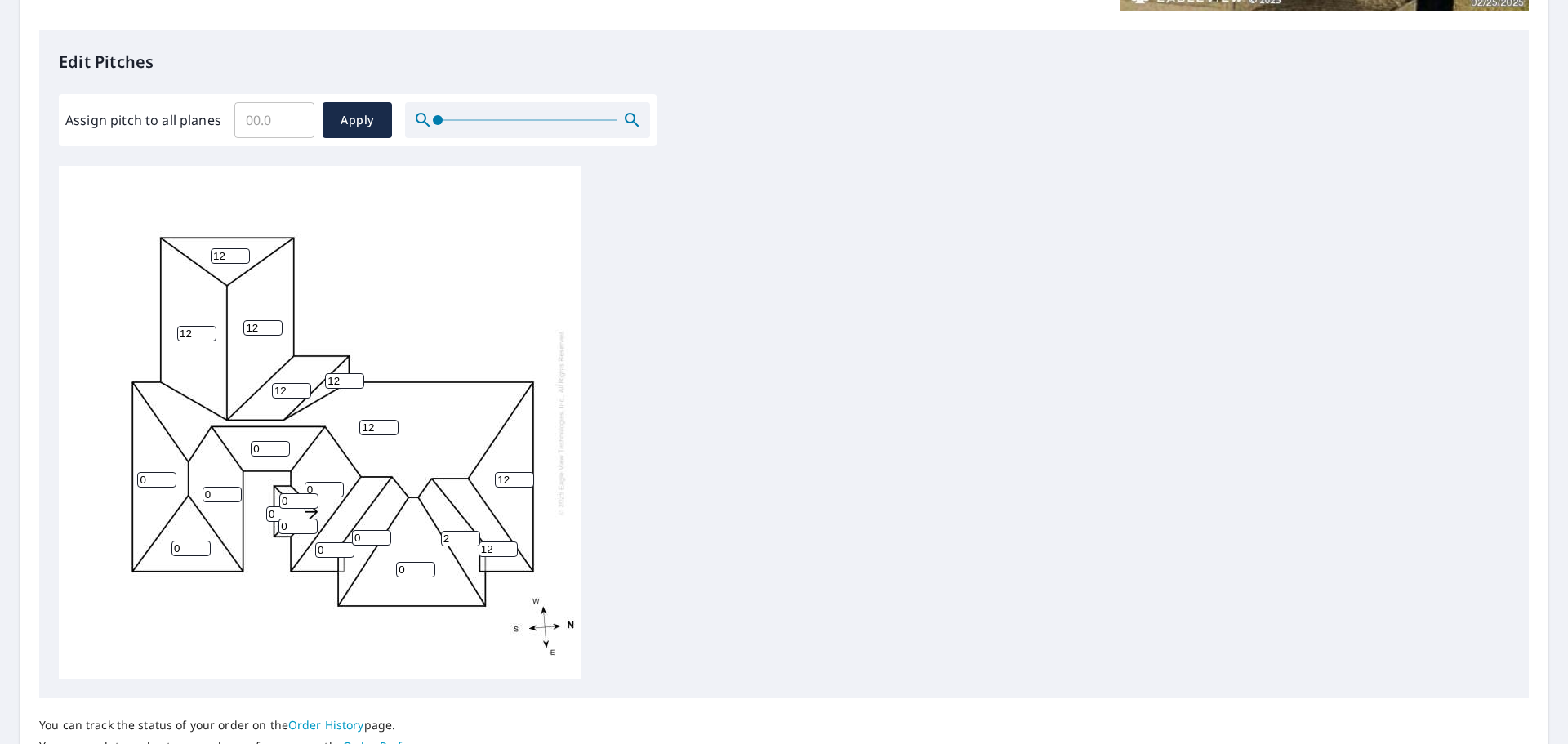
click at [469, 534] on input "2" at bounding box center [460, 539] width 39 height 16
click at [469, 534] on input "3" at bounding box center [460, 539] width 39 height 16
click at [469, 534] on input "4" at bounding box center [460, 539] width 39 height 16
click at [469, 534] on input "5" at bounding box center [460, 539] width 39 height 16
click at [469, 534] on input "7" at bounding box center [460, 539] width 39 height 16
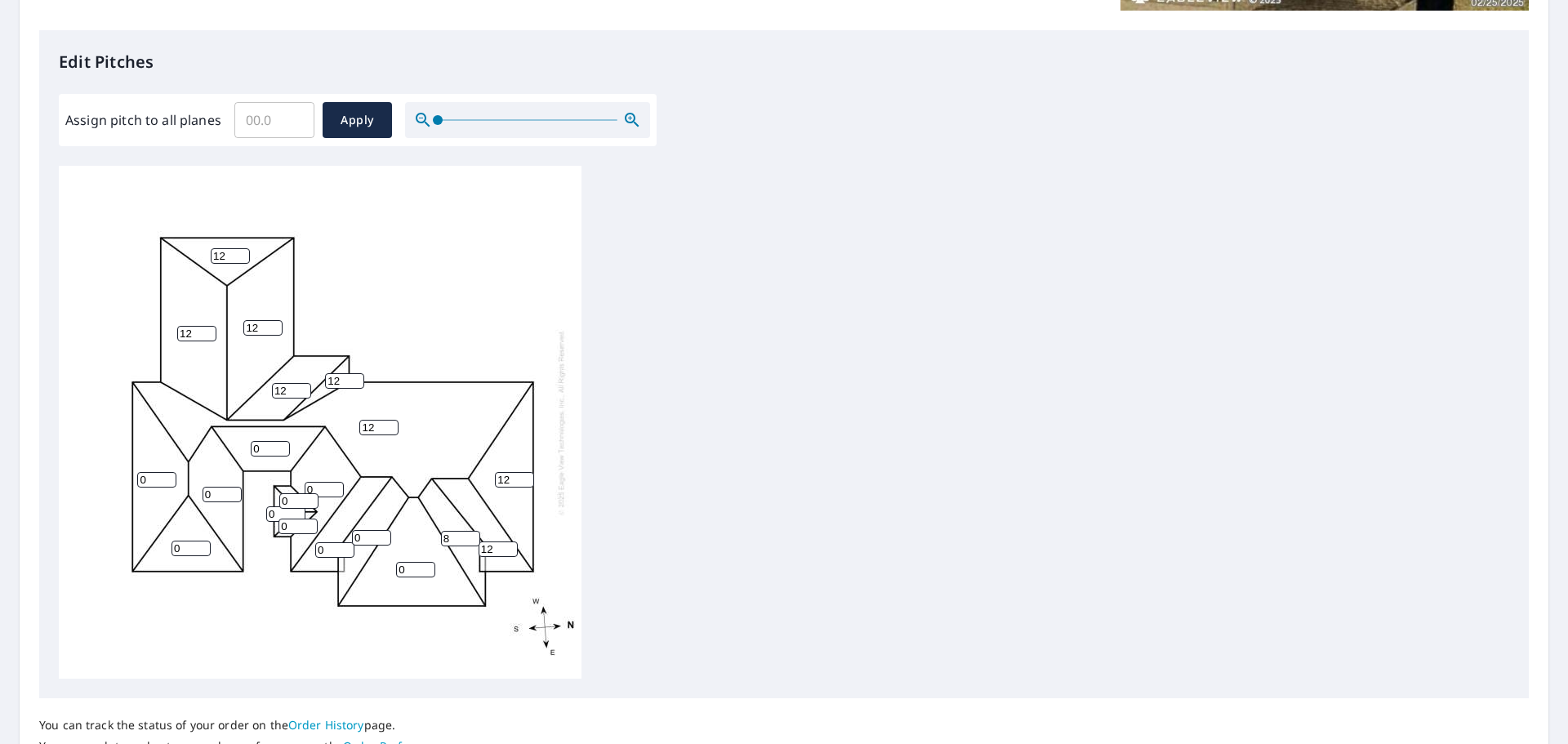
click at [469, 534] on input "8" at bounding box center [460, 539] width 39 height 16
click at [469, 534] on input "9" at bounding box center [460, 539] width 39 height 16
click at [469, 534] on input "10" at bounding box center [460, 539] width 39 height 16
click at [469, 534] on input "11" at bounding box center [460, 539] width 39 height 16
type input "12"
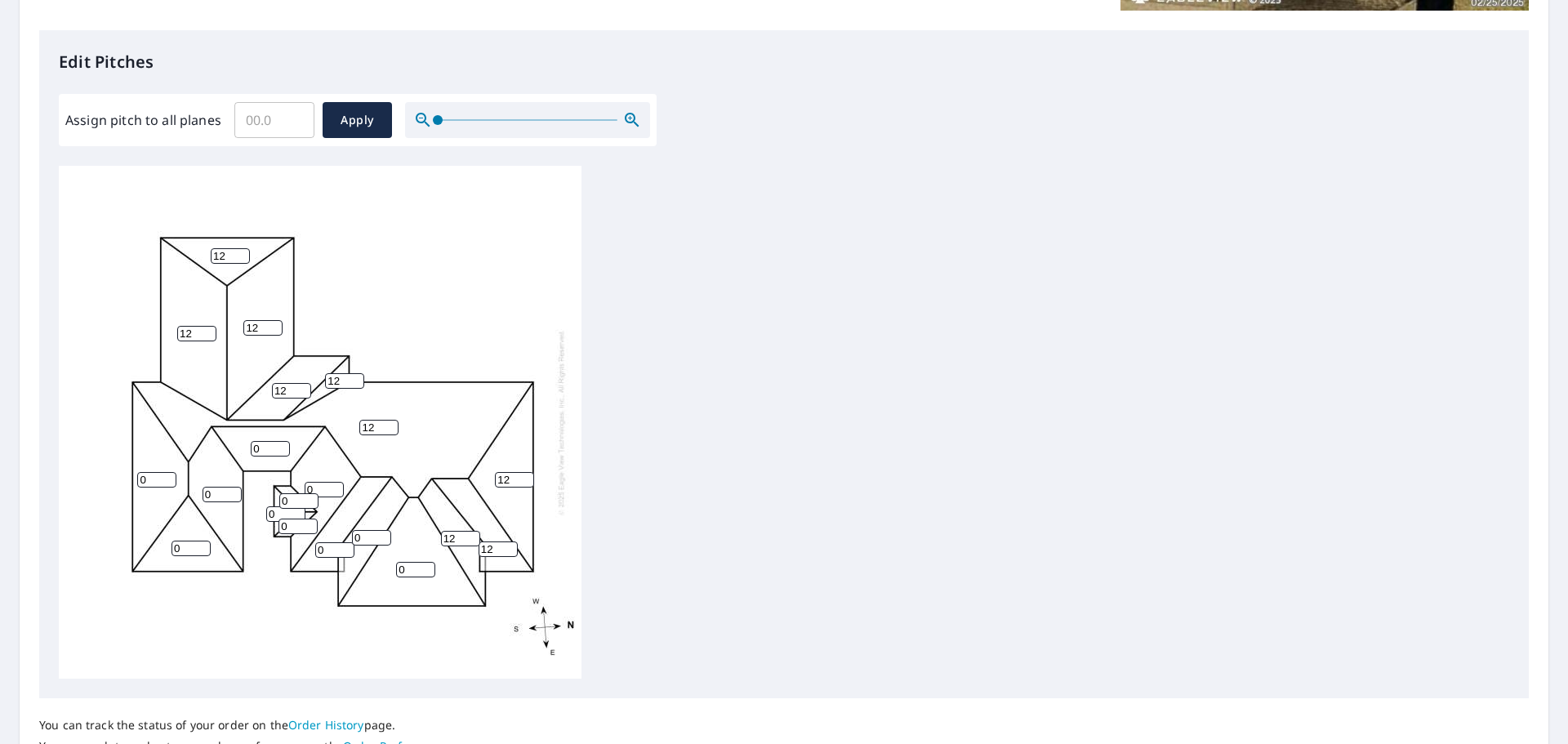
click at [469, 534] on input "12" at bounding box center [460, 539] width 39 height 16
click at [421, 566] on input "1" at bounding box center [415, 570] width 39 height 16
click at [430, 563] on input "1" at bounding box center [415, 570] width 39 height 16
click at [430, 566] on input "2" at bounding box center [415, 570] width 39 height 16
click at [429, 566] on input "3" at bounding box center [415, 570] width 39 height 16
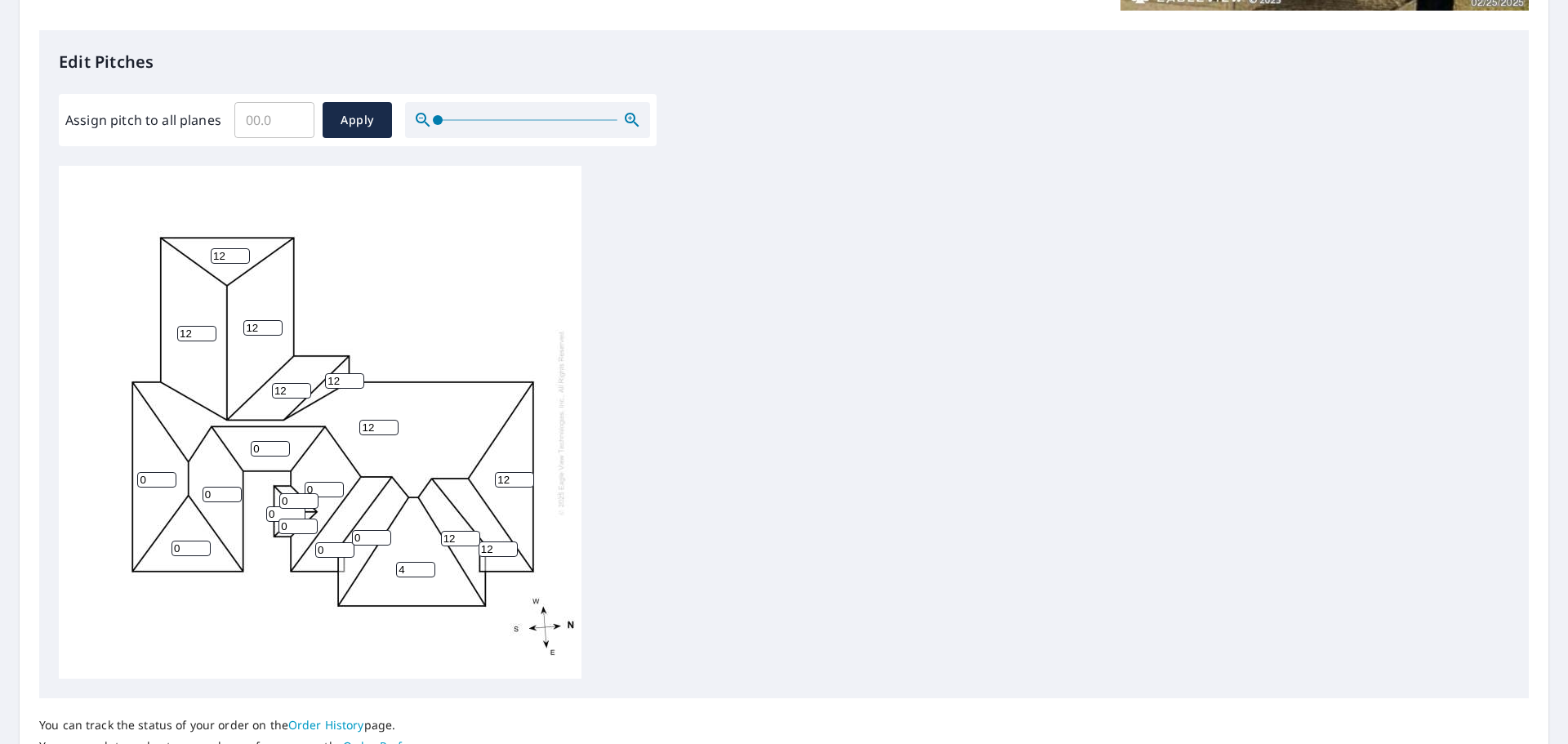
click at [429, 566] on input "4" at bounding box center [415, 570] width 39 height 16
click at [429, 566] on input "5" at bounding box center [415, 570] width 39 height 16
click at [429, 566] on input "6" at bounding box center [415, 570] width 39 height 16
click at [429, 566] on input "7" at bounding box center [415, 570] width 39 height 16
click at [429, 566] on input "8" at bounding box center [415, 570] width 39 height 16
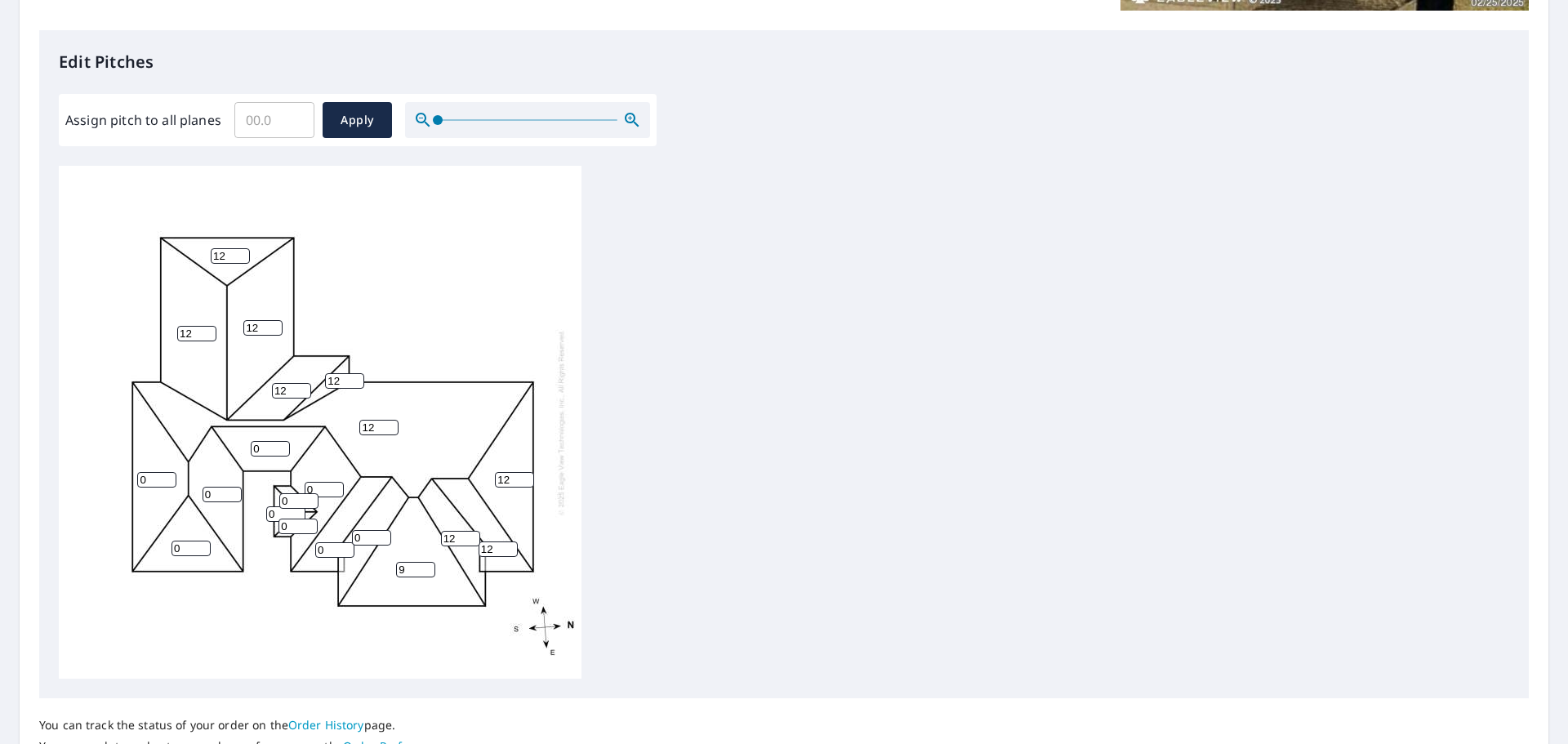
click at [429, 566] on input "9" at bounding box center [415, 570] width 39 height 16
click at [429, 566] on input "10" at bounding box center [415, 570] width 39 height 16
click at [429, 566] on input "11" at bounding box center [415, 570] width 39 height 16
type input "12"
click at [429, 566] on input "12" at bounding box center [415, 570] width 39 height 16
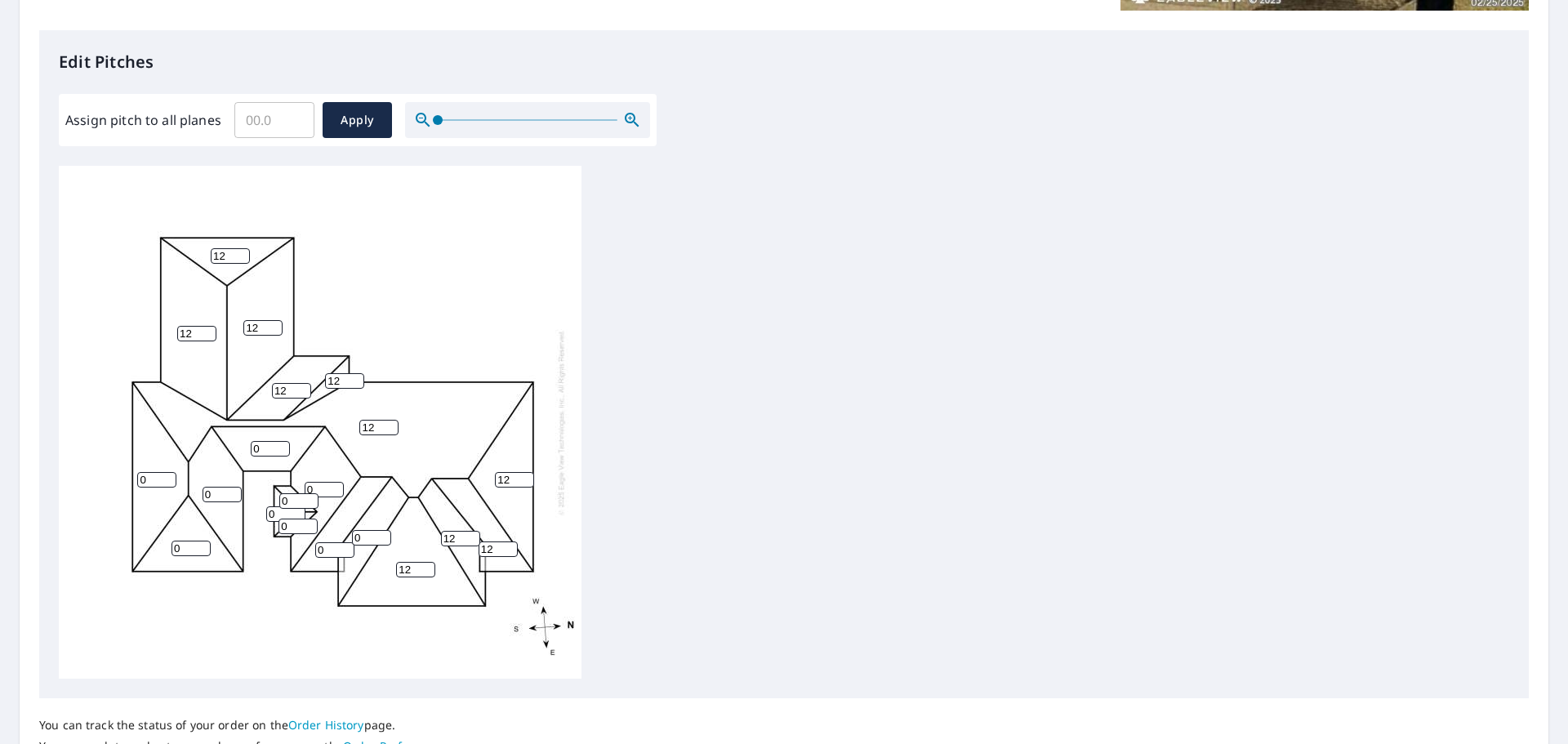
click at [380, 542] on input "0" at bounding box center [371, 538] width 39 height 16
click at [383, 535] on input "1" at bounding box center [371, 538] width 39 height 16
click at [383, 535] on input "2" at bounding box center [371, 538] width 39 height 16
click at [383, 535] on input "3" at bounding box center [371, 538] width 39 height 16
click at [383, 535] on input "4" at bounding box center [371, 538] width 39 height 16
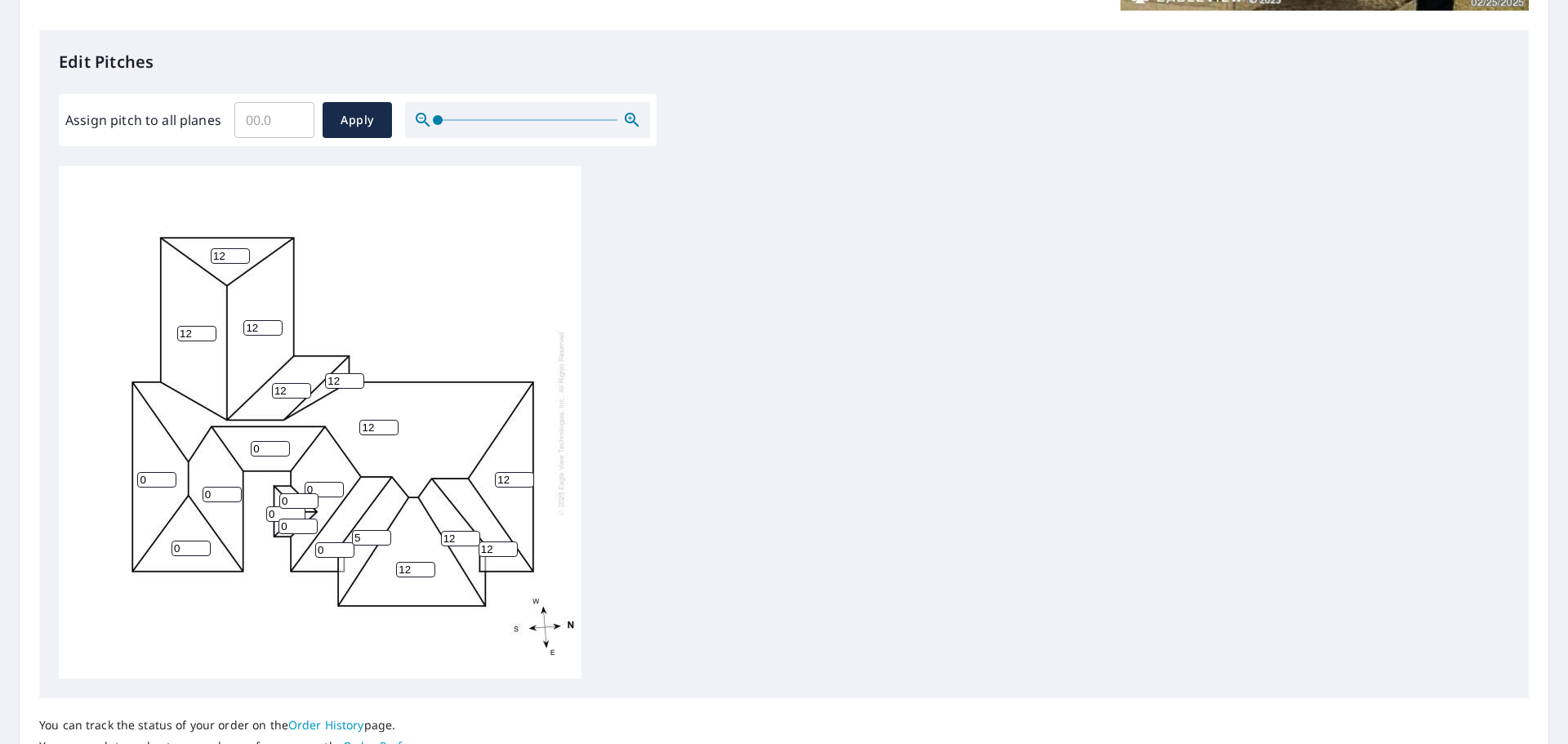
click at [383, 535] on input "5" at bounding box center [371, 538] width 39 height 16
click at [383, 535] on input "6" at bounding box center [371, 538] width 39 height 16
click at [383, 535] on input "7" at bounding box center [371, 538] width 39 height 16
click at [383, 535] on input "8" at bounding box center [371, 538] width 39 height 16
click at [383, 535] on input "9" at bounding box center [371, 538] width 39 height 16
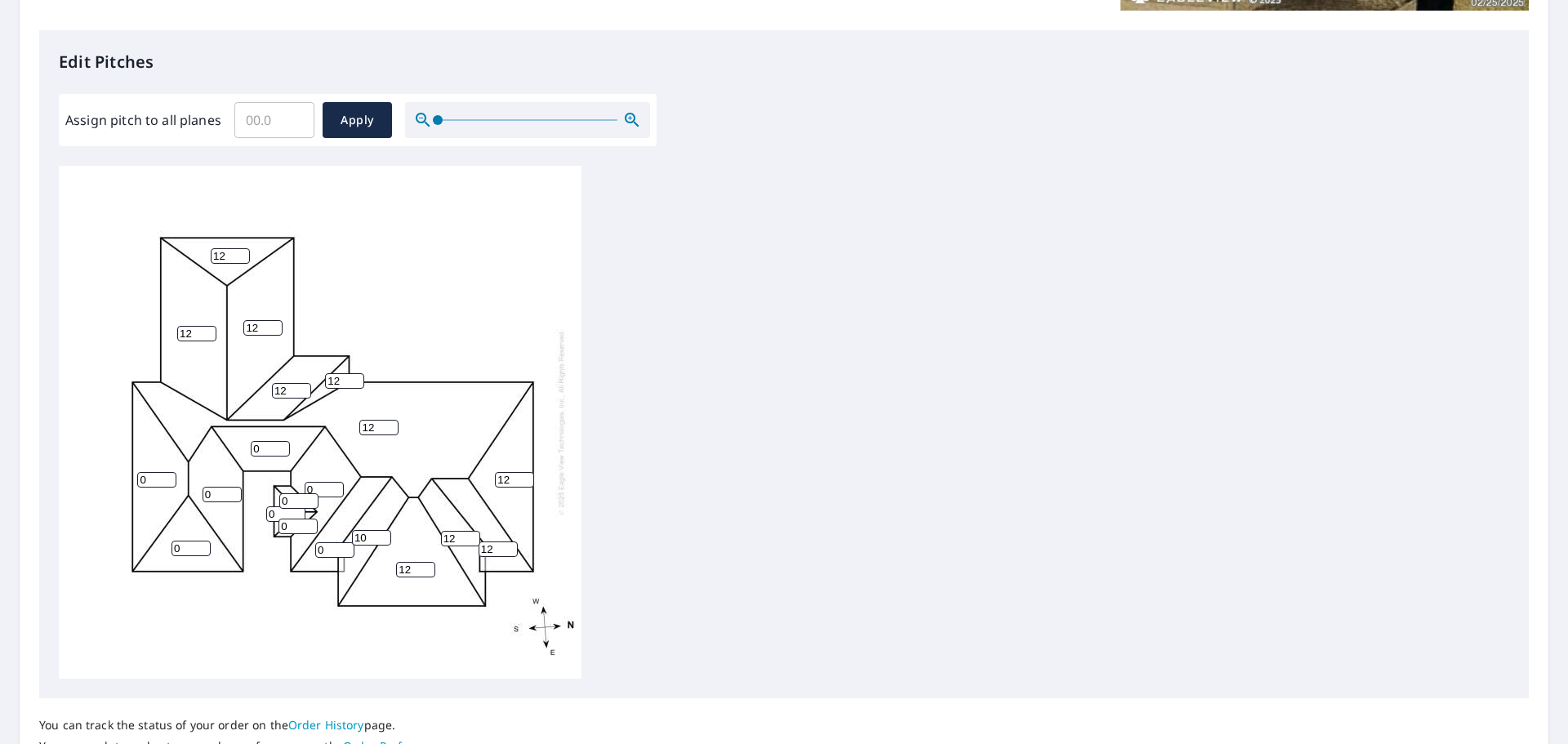
click at [383, 535] on input "10" at bounding box center [371, 538] width 39 height 16
click at [383, 535] on input "11" at bounding box center [371, 538] width 39 height 16
type input "12"
click at [383, 535] on input "12" at bounding box center [371, 538] width 39 height 16
click at [338, 543] on input "0" at bounding box center [334, 550] width 39 height 16
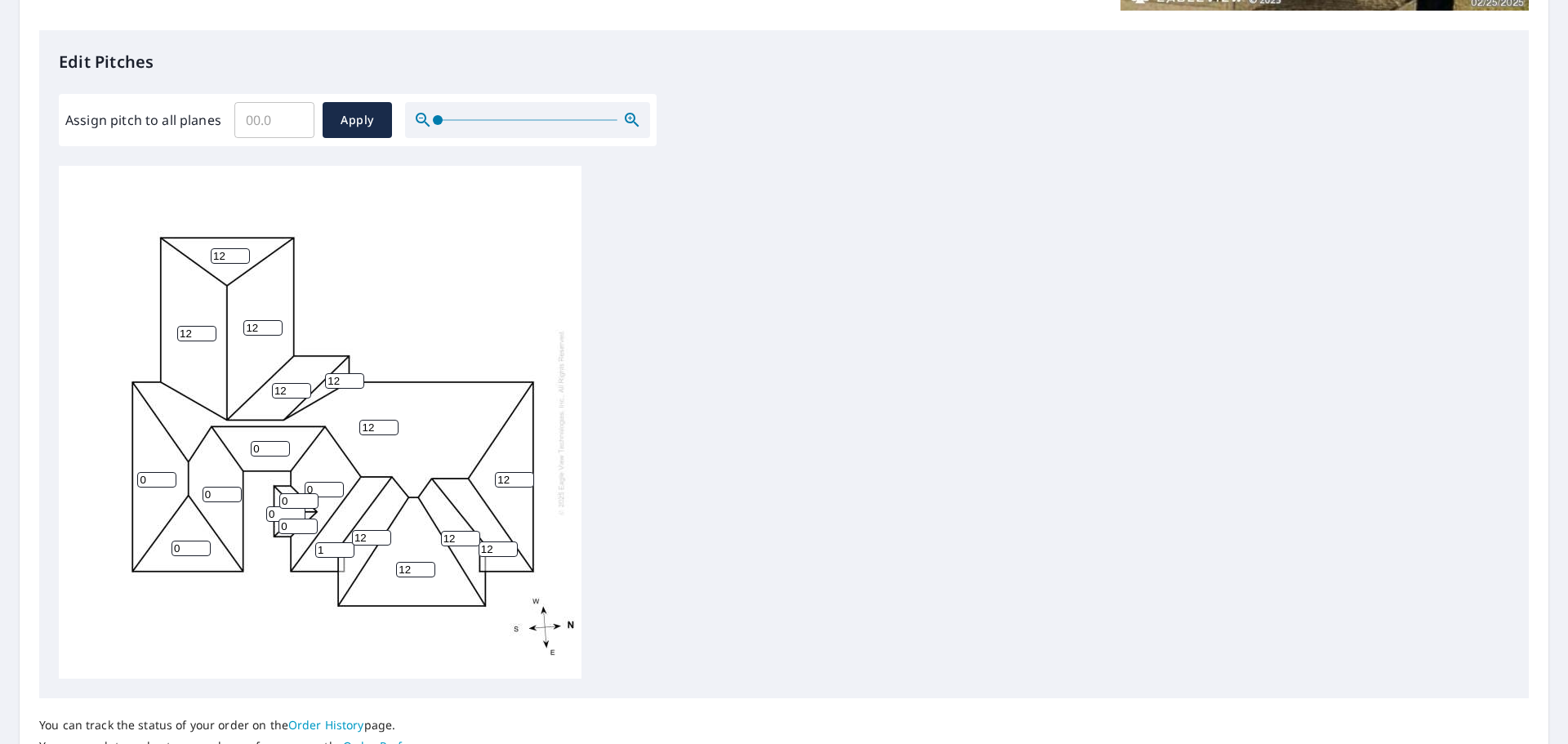
click at [348, 550] on input "1" at bounding box center [334, 550] width 39 height 16
click at [349, 550] on input "2" at bounding box center [334, 550] width 39 height 16
click at [349, 550] on input "3" at bounding box center [334, 550] width 39 height 16
click at [349, 550] on input "4" at bounding box center [334, 550] width 39 height 16
click at [349, 550] on input "5" at bounding box center [334, 550] width 39 height 16
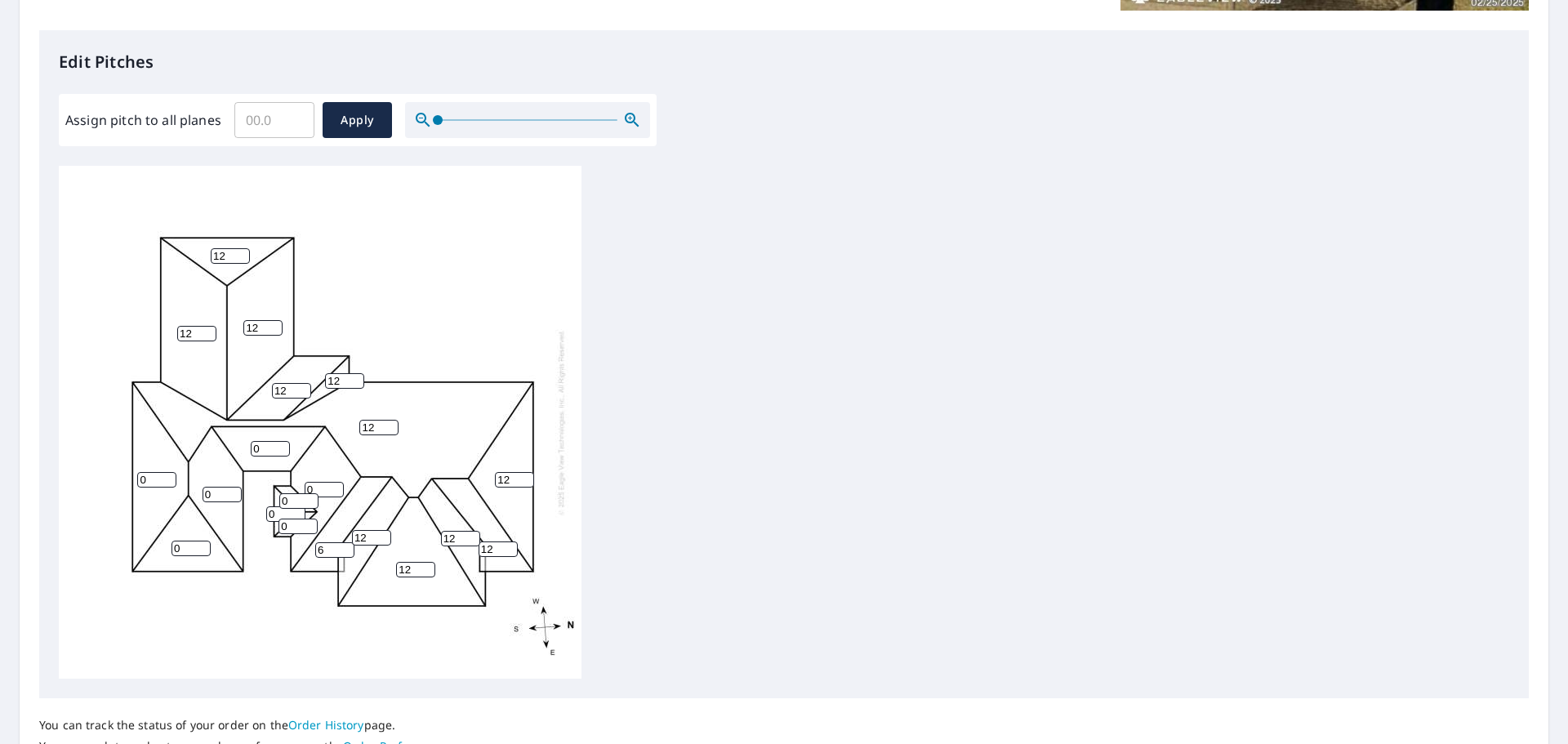
click at [349, 550] on input "6" at bounding box center [334, 550] width 39 height 16
click at [349, 550] on input "7" at bounding box center [334, 550] width 39 height 16
click at [349, 550] on input "8" at bounding box center [334, 550] width 39 height 16
click at [349, 550] on input "9" at bounding box center [334, 550] width 39 height 16
click at [349, 550] on input "10" at bounding box center [334, 550] width 39 height 16
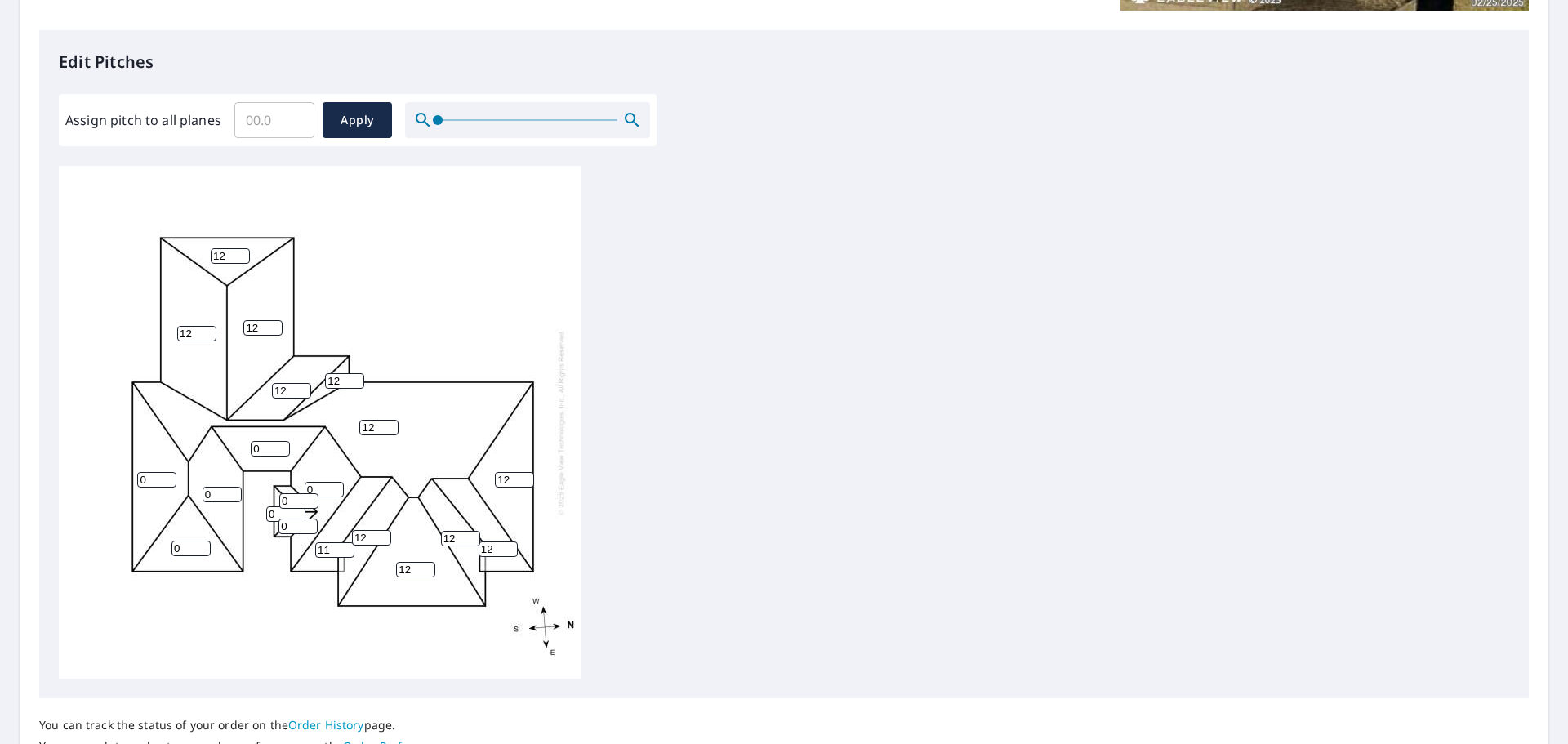
click at [349, 550] on input "11" at bounding box center [334, 550] width 39 height 16
type input "12"
click at [349, 550] on input "12" at bounding box center [334, 550] width 39 height 16
click at [299, 526] on input "0" at bounding box center [298, 527] width 39 height 16
click at [311, 524] on input "1" at bounding box center [298, 527] width 39 height 16
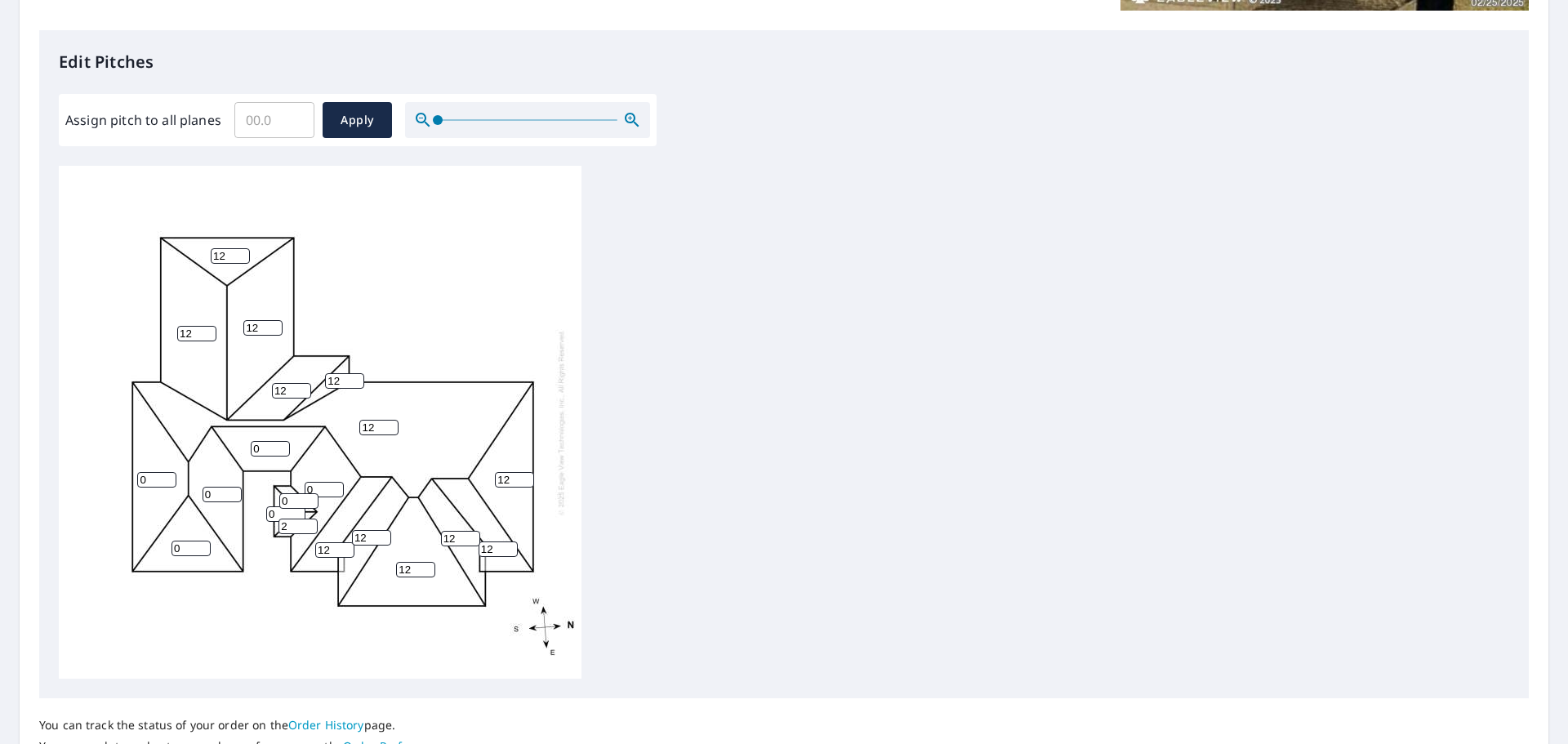
click at [311, 525] on input "2" at bounding box center [298, 527] width 39 height 16
click at [311, 525] on input "3" at bounding box center [298, 527] width 39 height 16
click at [311, 525] on input "4" at bounding box center [298, 527] width 39 height 16
click at [311, 525] on input "5" at bounding box center [298, 527] width 39 height 16
click at [311, 525] on input "6" at bounding box center [298, 527] width 39 height 16
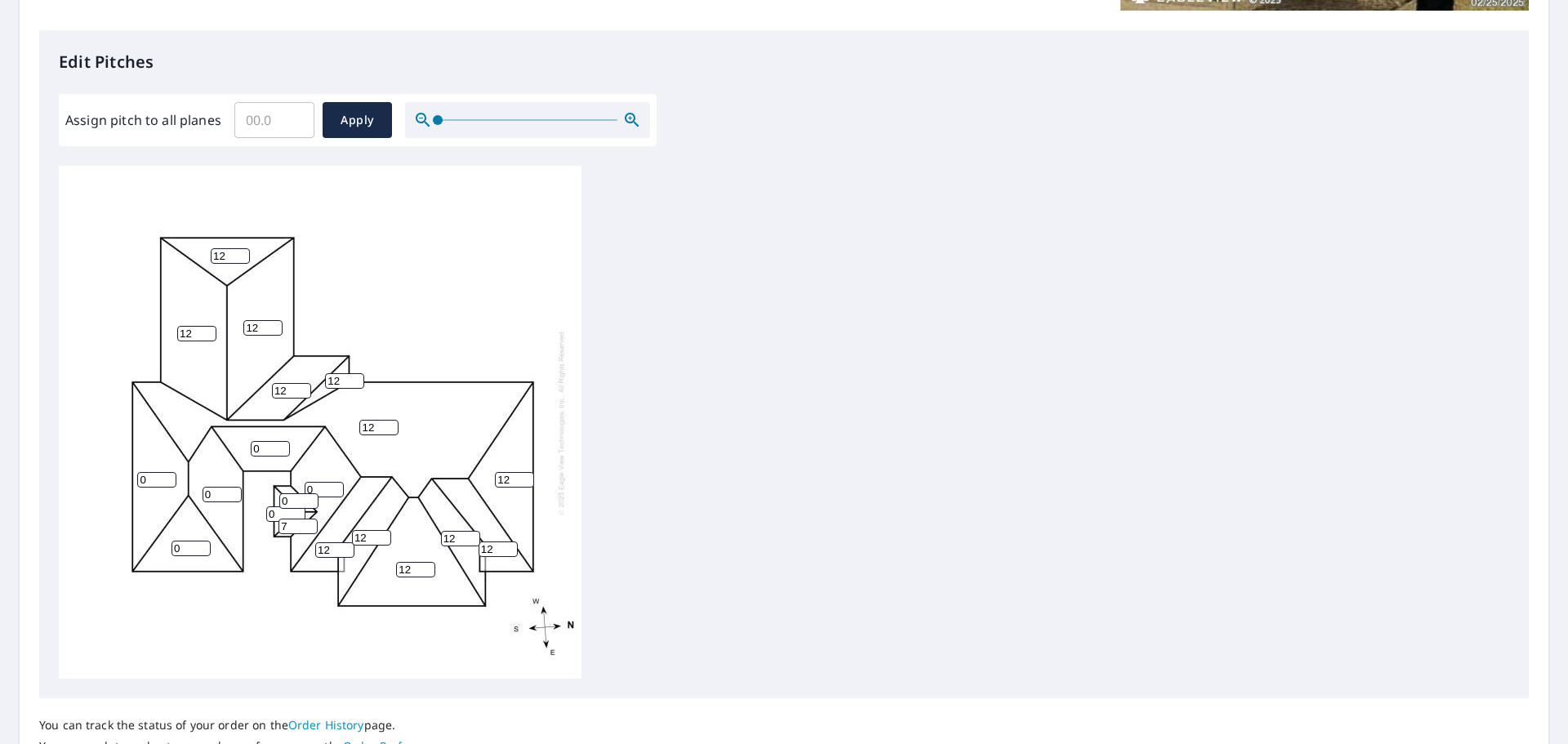
click at [311, 525] on input "7" at bounding box center [298, 527] width 39 height 16
click at [311, 525] on input "8" at bounding box center [298, 527] width 39 height 16
click at [311, 525] on input "9" at bounding box center [298, 527] width 39 height 16
click at [311, 525] on input "10" at bounding box center [298, 527] width 39 height 16
click at [311, 525] on input "11" at bounding box center [298, 527] width 39 height 16
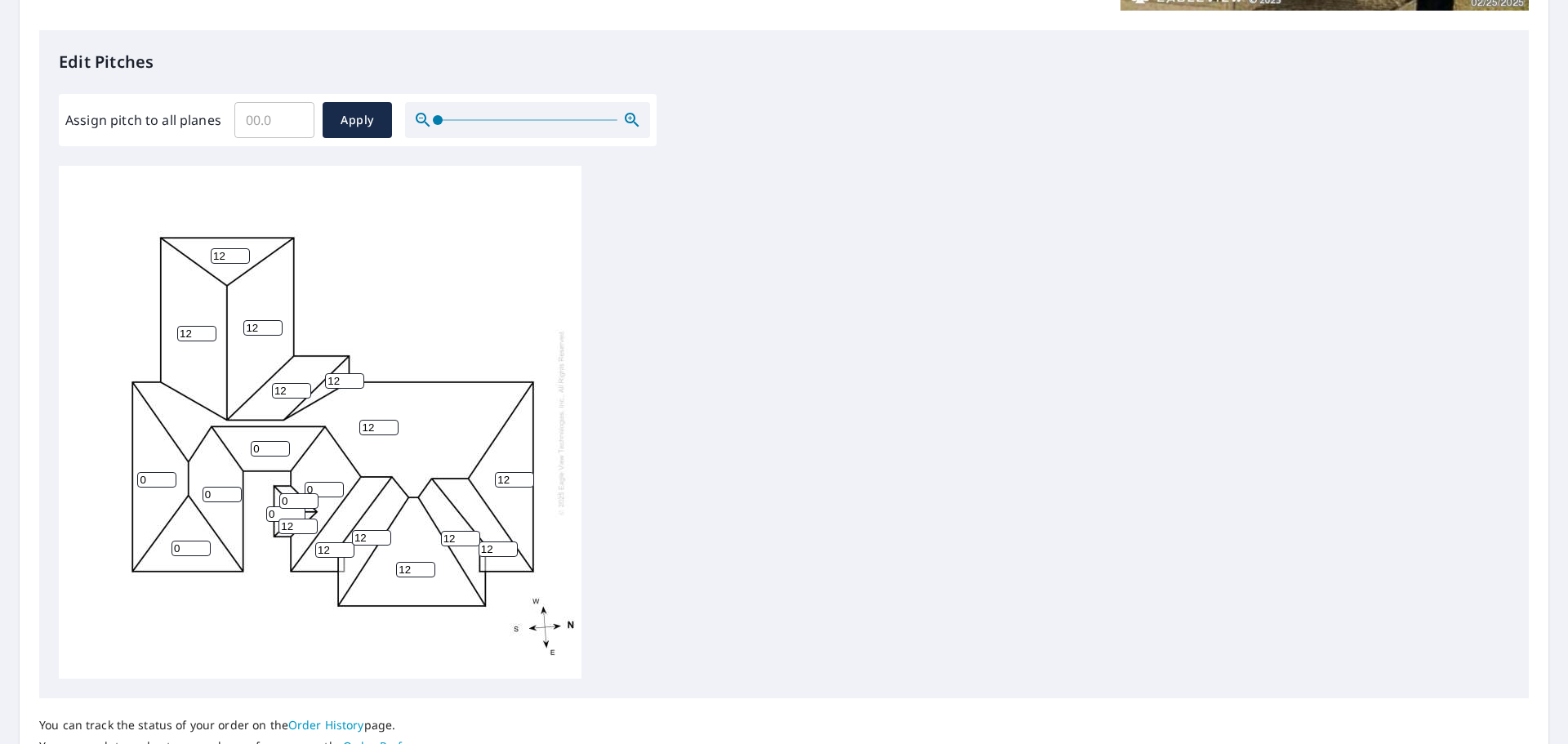
click at [311, 525] on input "12" at bounding box center [298, 527] width 39 height 16
click at [311, 525] on input "13" at bounding box center [298, 527] width 39 height 16
click at [311, 525] on input "14" at bounding box center [298, 527] width 39 height 16
click at [311, 525] on input "15" at bounding box center [298, 527] width 39 height 16
click at [311, 525] on input "16" at bounding box center [298, 527] width 39 height 16
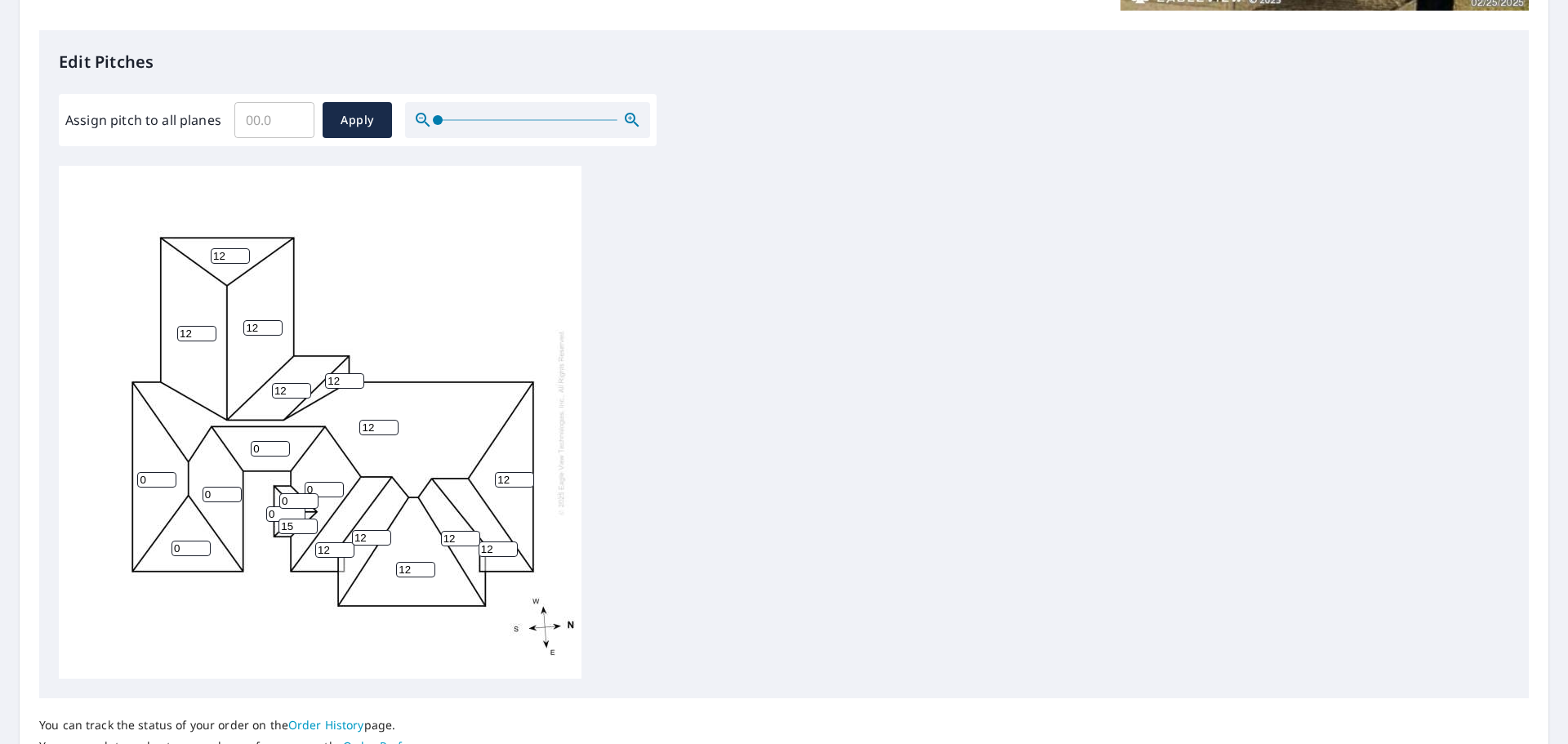
click at [312, 531] on input "15" at bounding box center [298, 527] width 39 height 16
click at [312, 531] on input "14" at bounding box center [298, 527] width 39 height 16
click at [312, 531] on input "13" at bounding box center [298, 527] width 39 height 16
type input "12"
click at [312, 531] on input "12" at bounding box center [298, 527] width 39 height 16
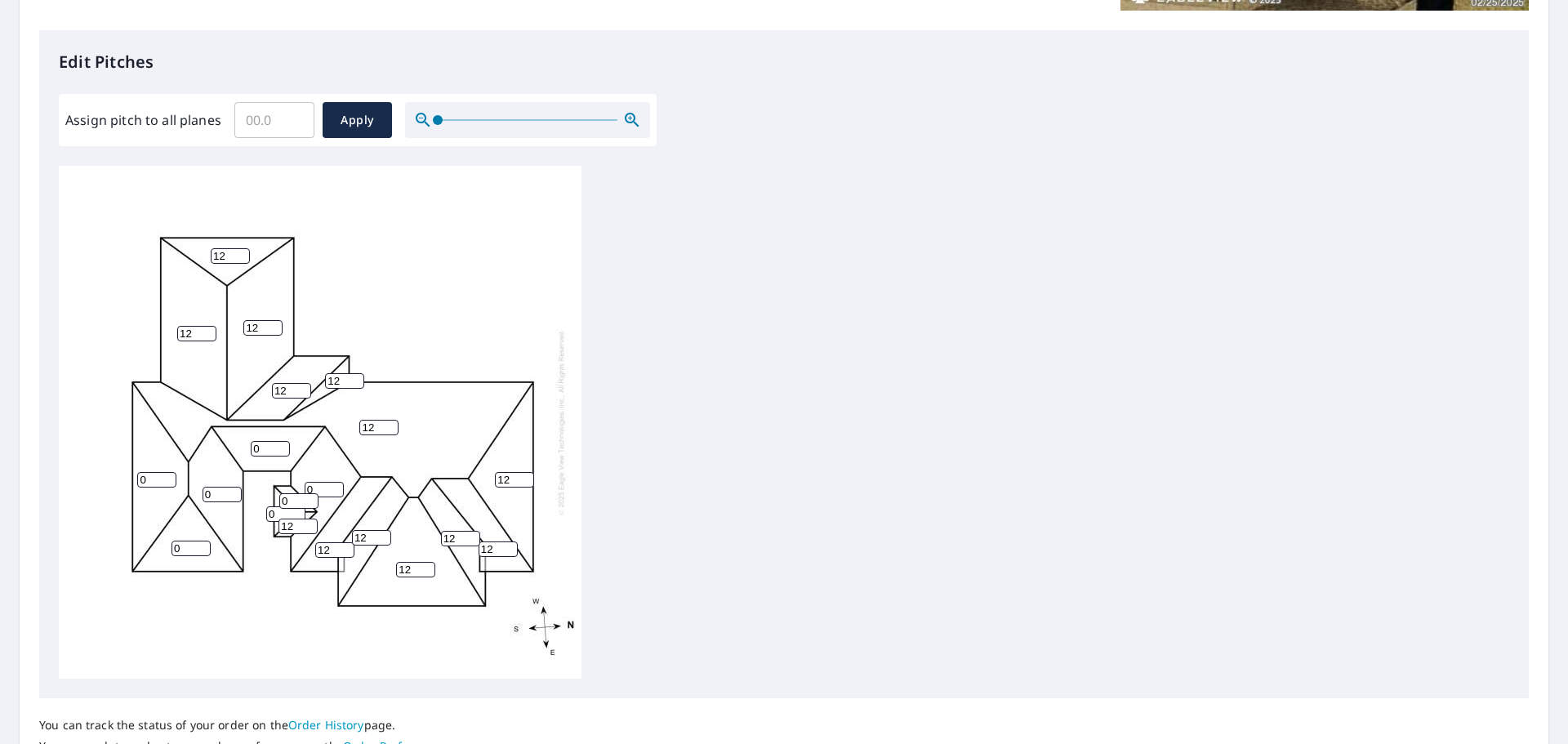
click at [283, 517] on input "0" at bounding box center [285, 514] width 39 height 16
click at [299, 514] on input "1" at bounding box center [285, 514] width 39 height 16
click at [299, 514] on input "2" at bounding box center [285, 514] width 39 height 16
click at [299, 514] on input "3" at bounding box center [285, 514] width 39 height 16
click at [299, 514] on input "4" at bounding box center [285, 514] width 39 height 16
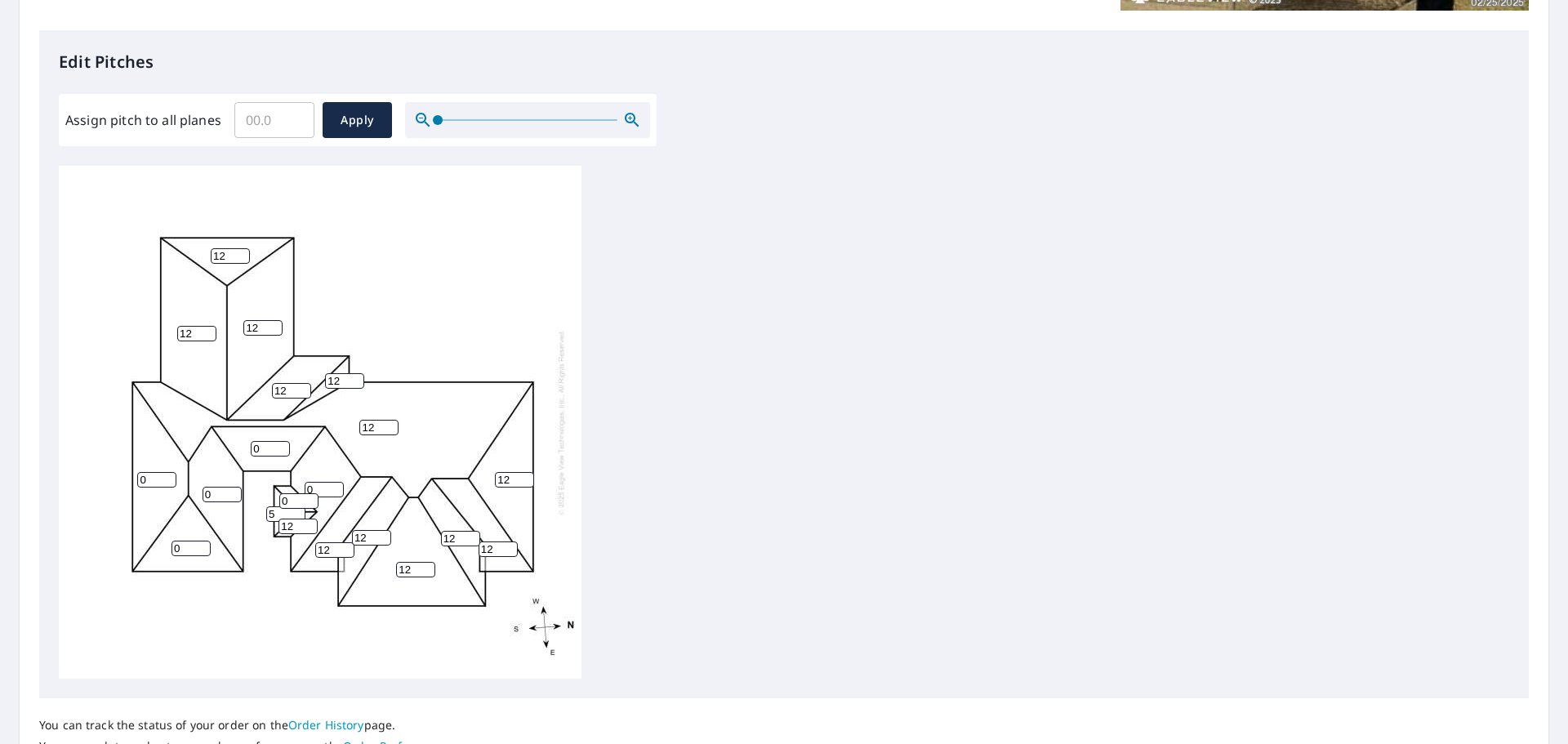
click at [299, 514] on input "5" at bounding box center [285, 514] width 39 height 16
click at [299, 514] on input "6" at bounding box center [285, 514] width 39 height 16
click at [299, 514] on input "7" at bounding box center [285, 514] width 39 height 16
click at [299, 514] on input "8" at bounding box center [285, 514] width 39 height 16
click at [299, 514] on input "9" at bounding box center [285, 514] width 39 height 16
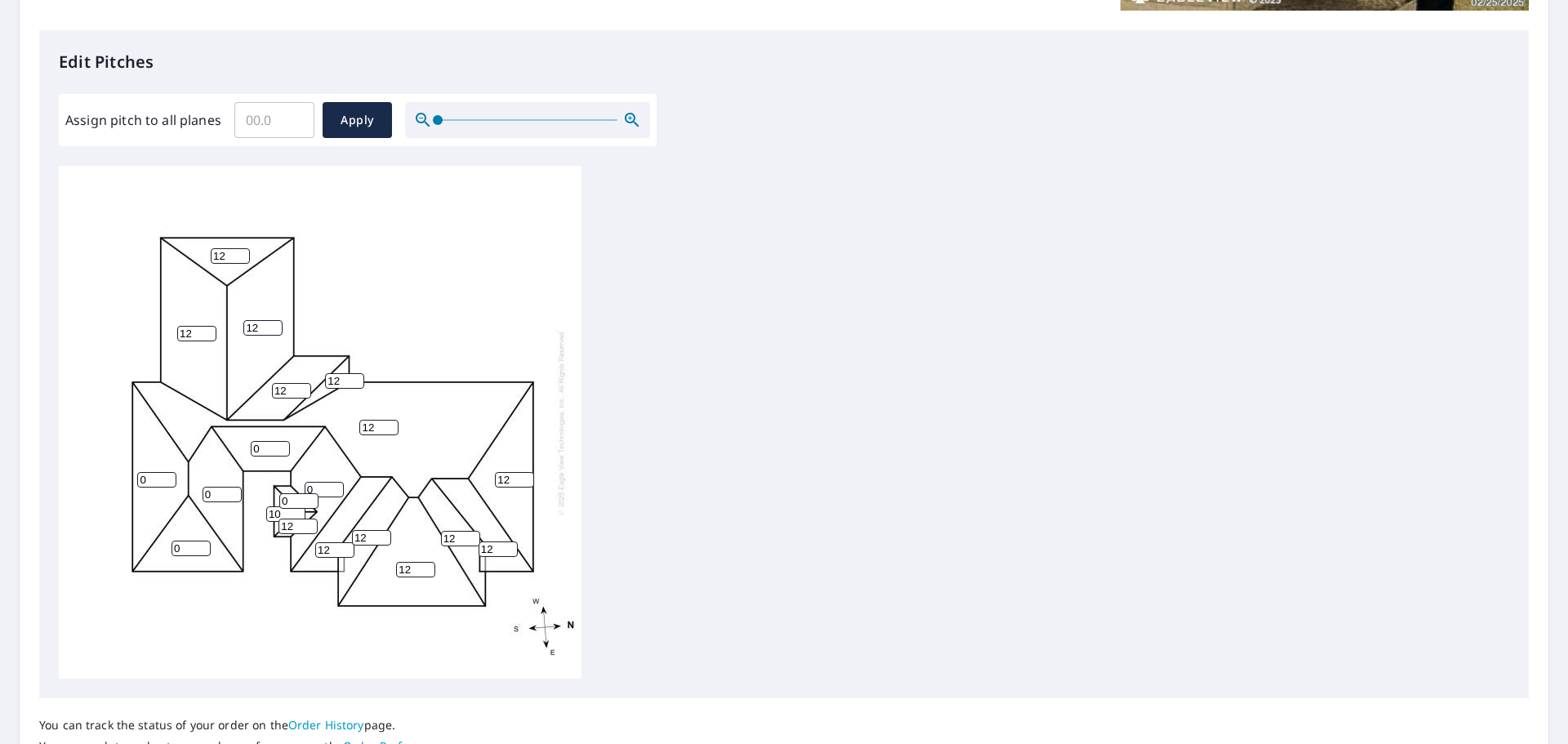
click at [299, 514] on input "10" at bounding box center [285, 514] width 39 height 16
click at [299, 514] on input "11" at bounding box center [285, 514] width 39 height 16
type input "12"
click at [299, 514] on input "12" at bounding box center [285, 514] width 39 height 16
click at [300, 503] on input "0" at bounding box center [299, 501] width 39 height 16
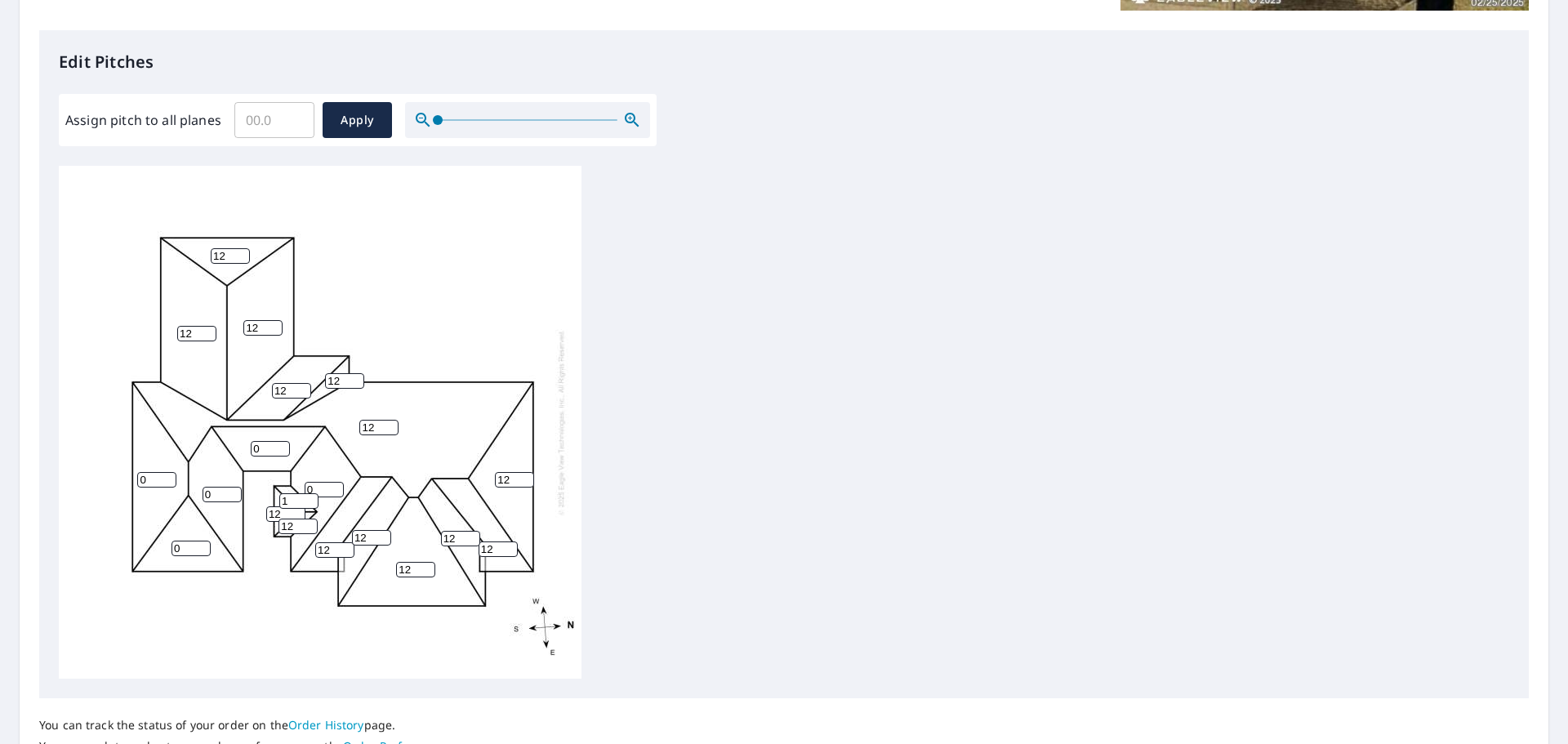
click at [311, 497] on input "1" at bounding box center [299, 501] width 39 height 16
click at [311, 497] on input "2" at bounding box center [299, 501] width 39 height 16
click at [311, 497] on input "3" at bounding box center [299, 501] width 39 height 16
click at [311, 497] on input "4" at bounding box center [299, 501] width 39 height 16
click at [311, 497] on input "5" at bounding box center [299, 501] width 39 height 16
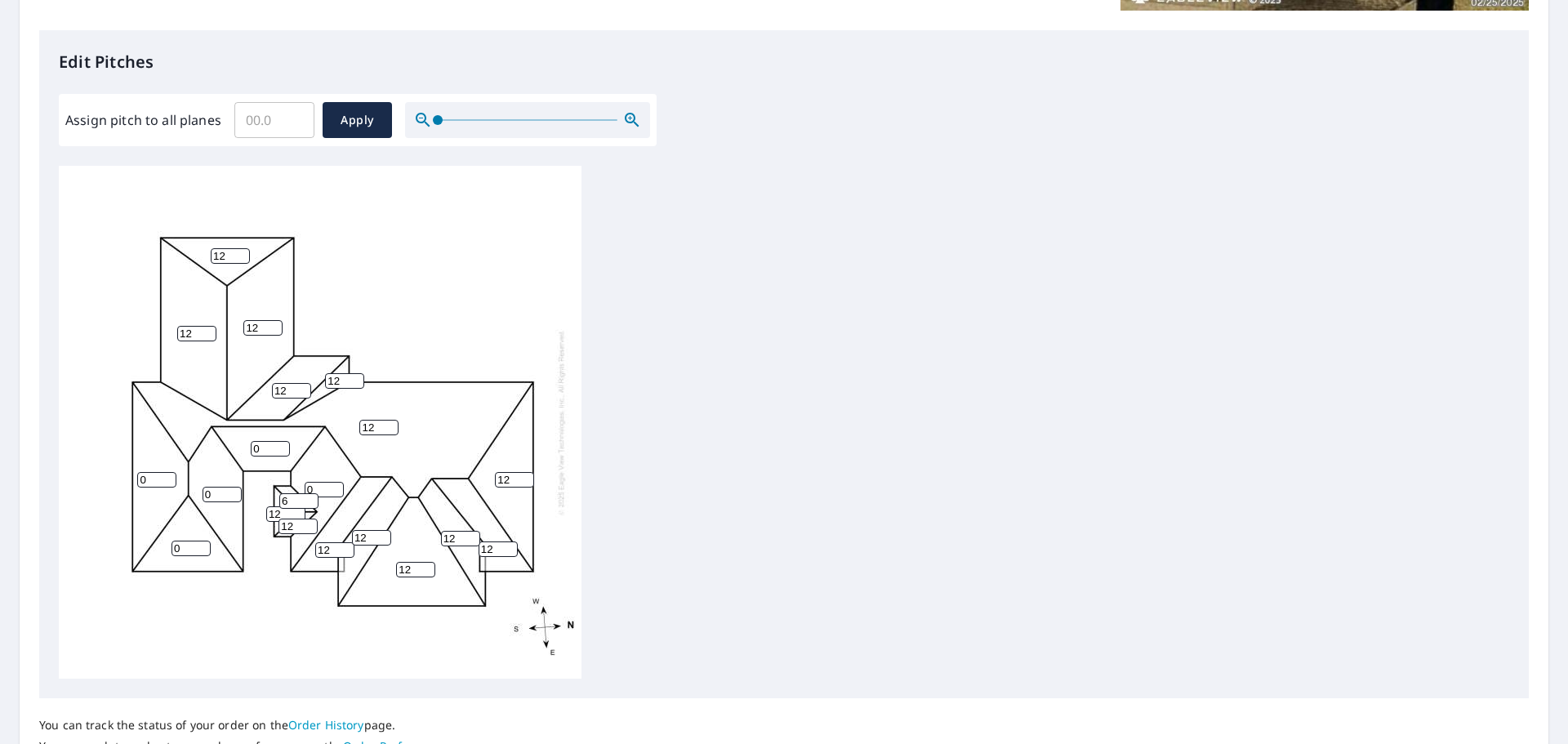
click at [311, 497] on input "6" at bounding box center [299, 501] width 39 height 16
click at [311, 497] on input "7" at bounding box center [299, 501] width 39 height 16
click at [312, 505] on input "6" at bounding box center [299, 501] width 39 height 16
click at [312, 505] on input "5" at bounding box center [299, 501] width 39 height 16
click at [312, 505] on input "4" at bounding box center [299, 501] width 39 height 16
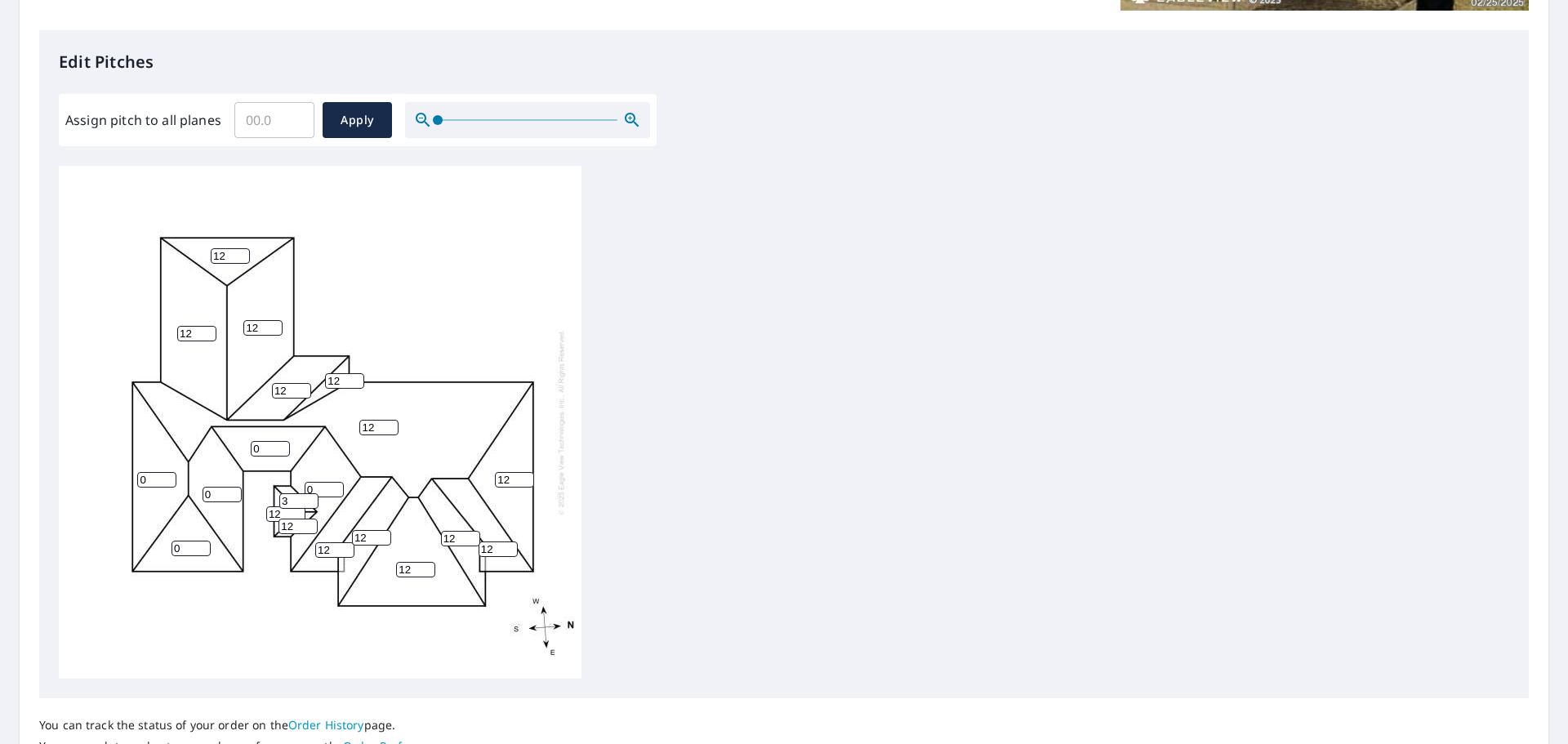
click at [312, 505] on input "3" at bounding box center [299, 501] width 39 height 16
click at [312, 505] on input "2" at bounding box center [299, 501] width 39 height 16
click at [312, 505] on input "1" at bounding box center [299, 501] width 39 height 16
type input "0"
click at [312, 505] on input "0" at bounding box center [299, 501] width 39 height 16
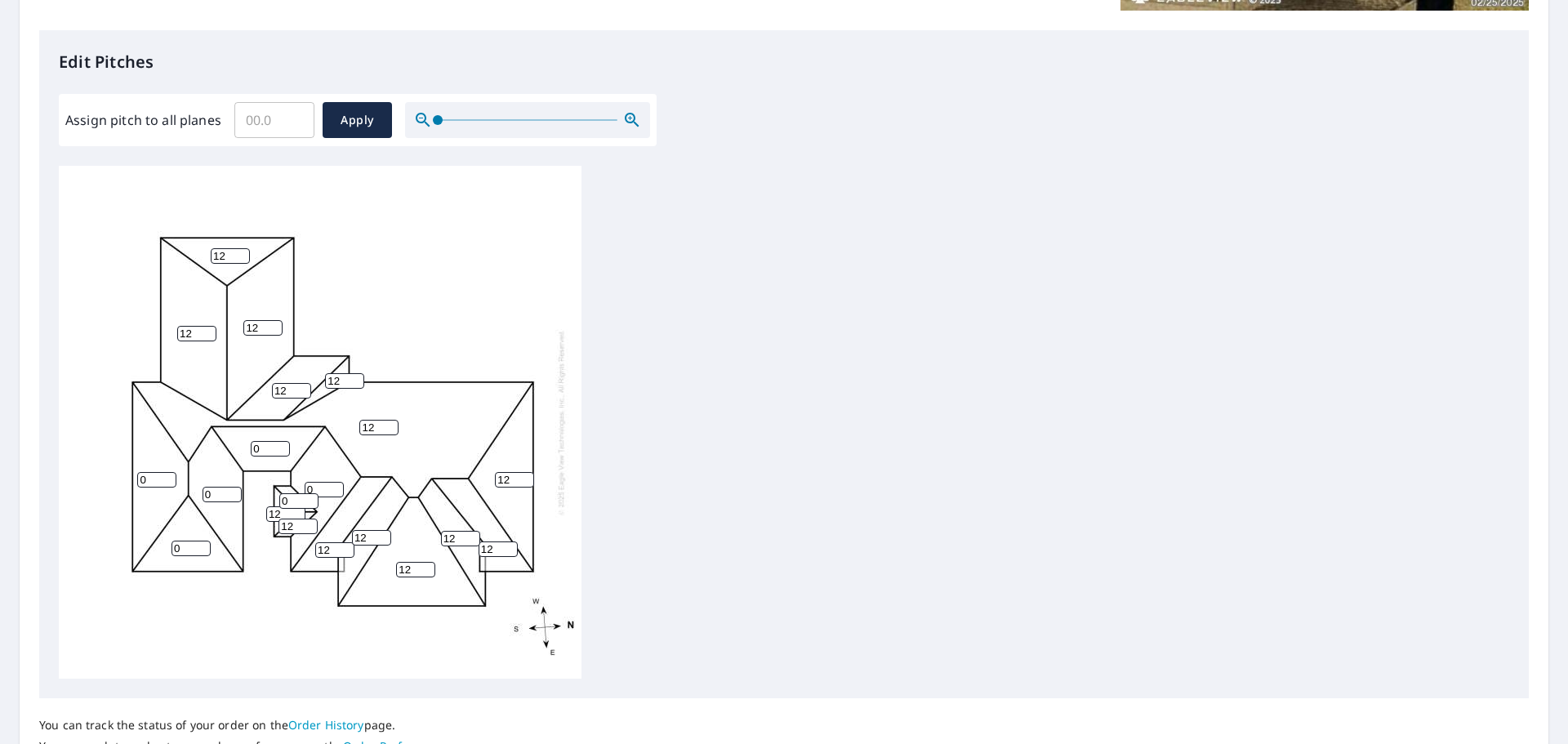
click at [312, 505] on input "0" at bounding box center [299, 501] width 39 height 16
click at [283, 513] on input "12" at bounding box center [285, 514] width 39 height 16
click at [299, 516] on input "11" at bounding box center [285, 514] width 39 height 16
click at [299, 516] on input "10" at bounding box center [285, 514] width 39 height 16
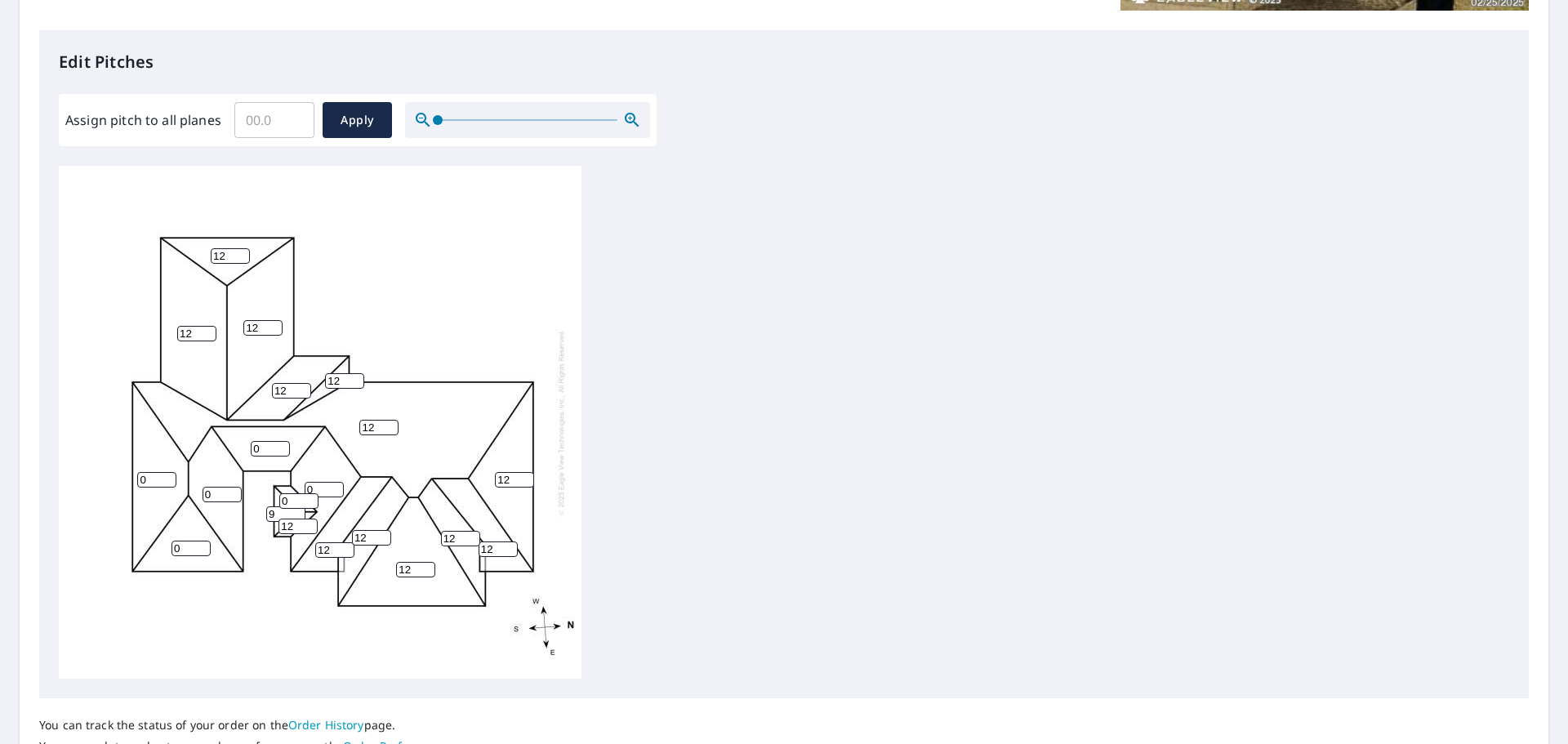
click at [299, 516] on input "9" at bounding box center [285, 514] width 39 height 16
click at [299, 516] on input "8" at bounding box center [285, 514] width 39 height 16
click at [299, 516] on input "7" at bounding box center [285, 514] width 39 height 16
click at [299, 516] on input "6" at bounding box center [285, 514] width 39 height 16
click at [299, 516] on input "5" at bounding box center [285, 514] width 39 height 16
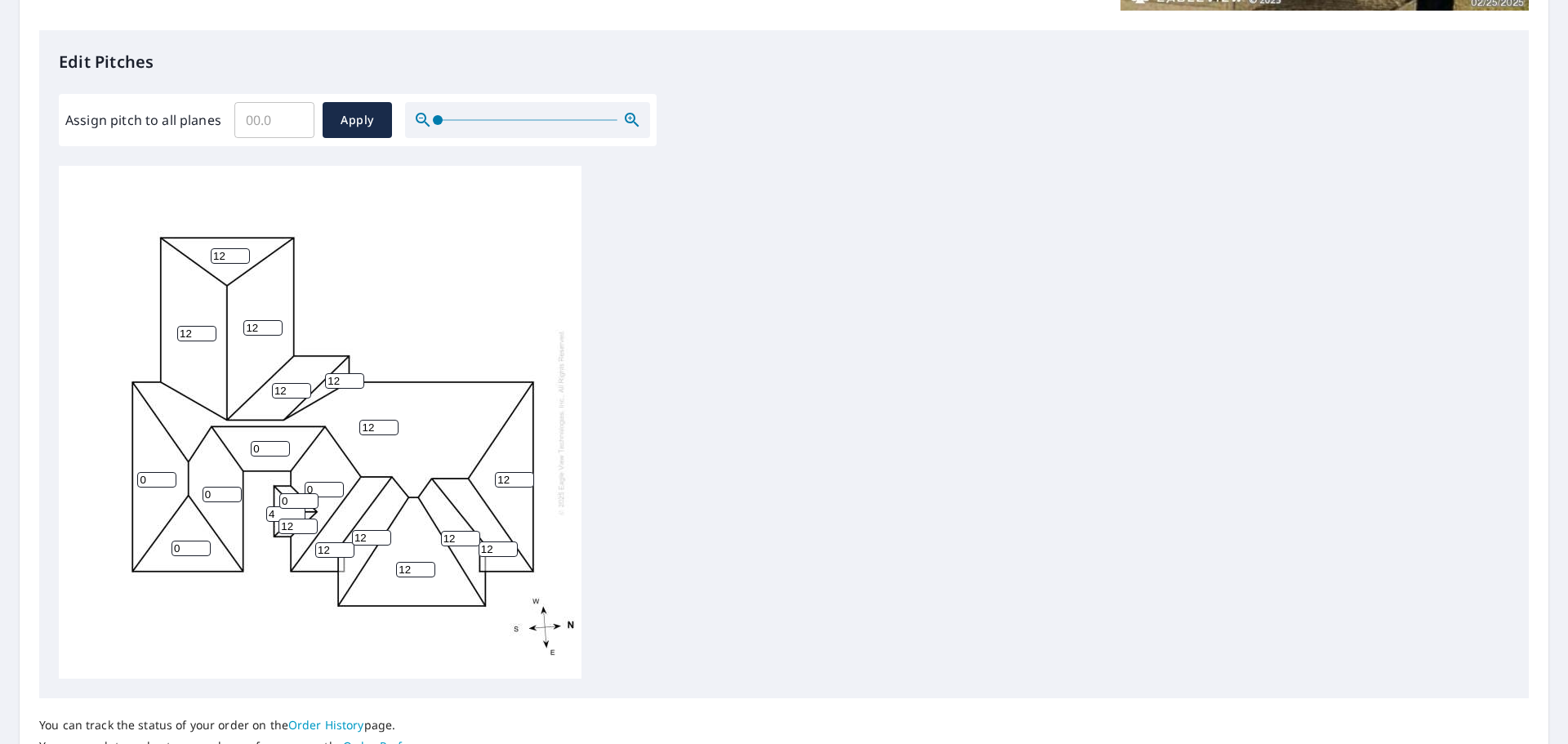
click at [299, 516] on input "4" at bounding box center [285, 514] width 39 height 16
click at [299, 516] on input "3" at bounding box center [285, 514] width 39 height 16
click at [299, 516] on input "2" at bounding box center [285, 514] width 39 height 16
click at [299, 516] on input "1" at bounding box center [285, 514] width 39 height 16
type input "0"
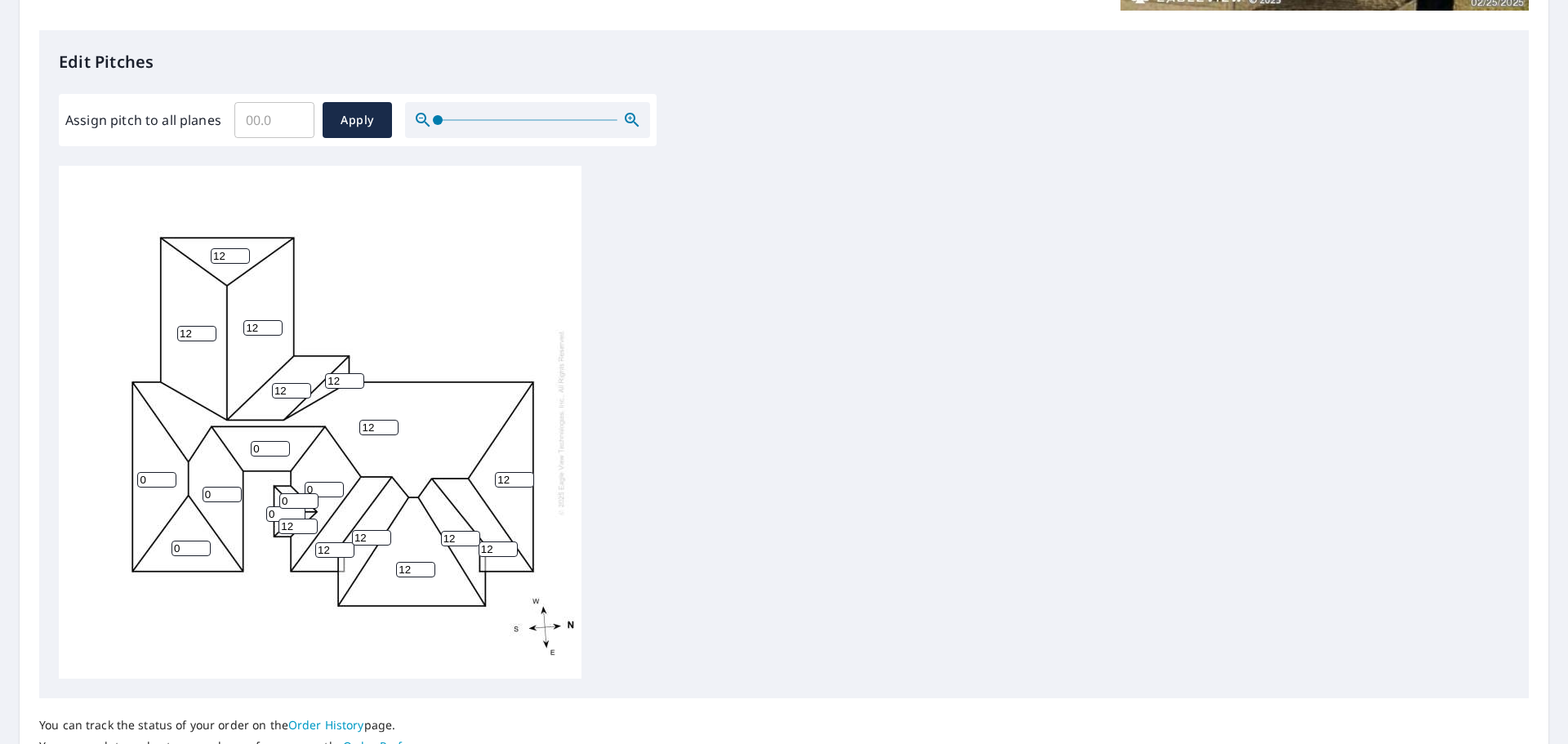
click at [299, 516] on input "0" at bounding box center [285, 514] width 39 height 16
click at [310, 531] on input "11" at bounding box center [298, 527] width 39 height 16
click at [310, 531] on input "10" at bounding box center [298, 527] width 39 height 16
click at [310, 531] on input "9" at bounding box center [298, 527] width 39 height 16
click at [310, 531] on input "8" at bounding box center [298, 527] width 39 height 16
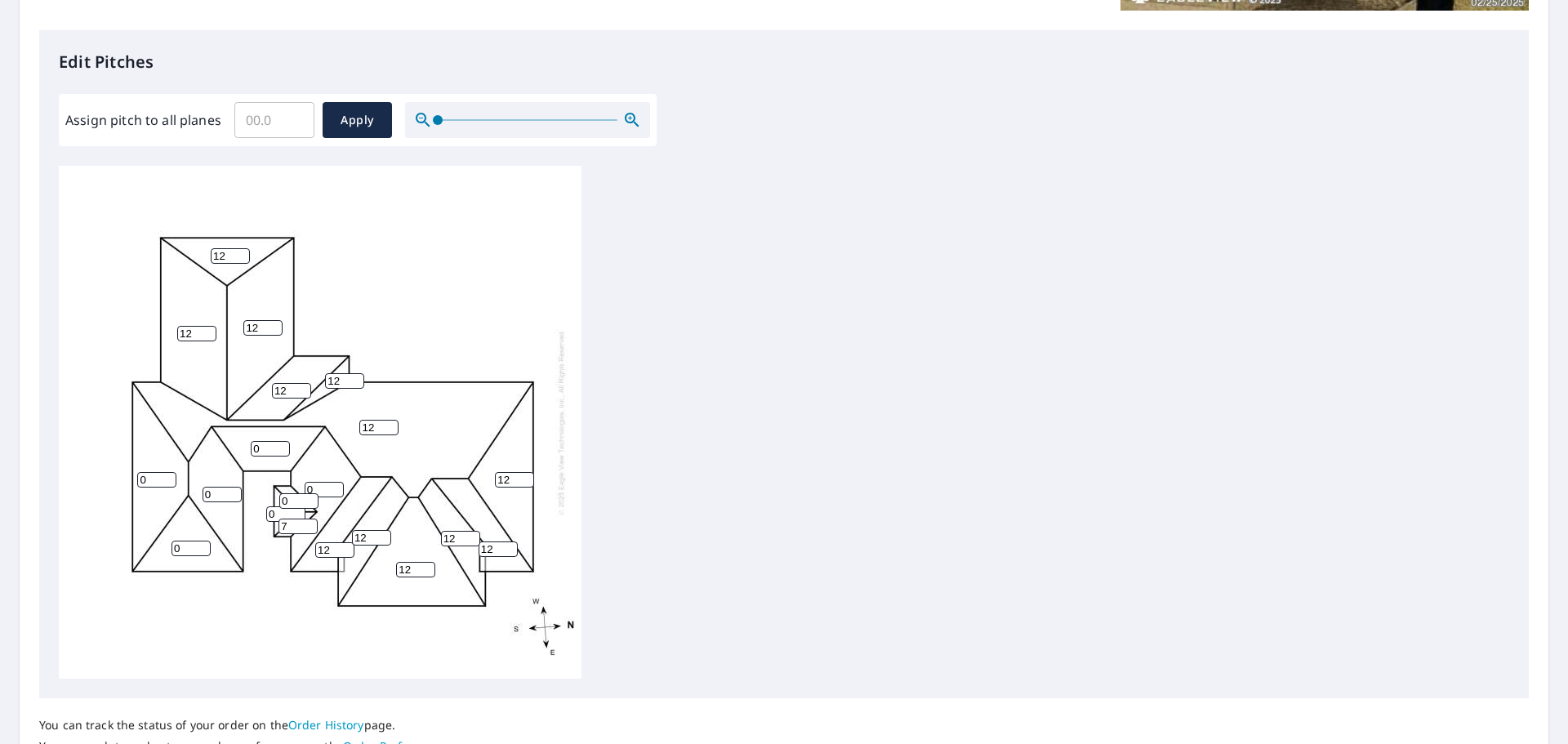
click at [310, 531] on input "7" at bounding box center [298, 527] width 39 height 16
click at [310, 531] on input "6" at bounding box center [298, 527] width 39 height 16
click at [310, 531] on input "5" at bounding box center [298, 527] width 39 height 16
click at [310, 531] on input "4" at bounding box center [298, 527] width 39 height 16
click at [310, 530] on input "3" at bounding box center [298, 527] width 39 height 16
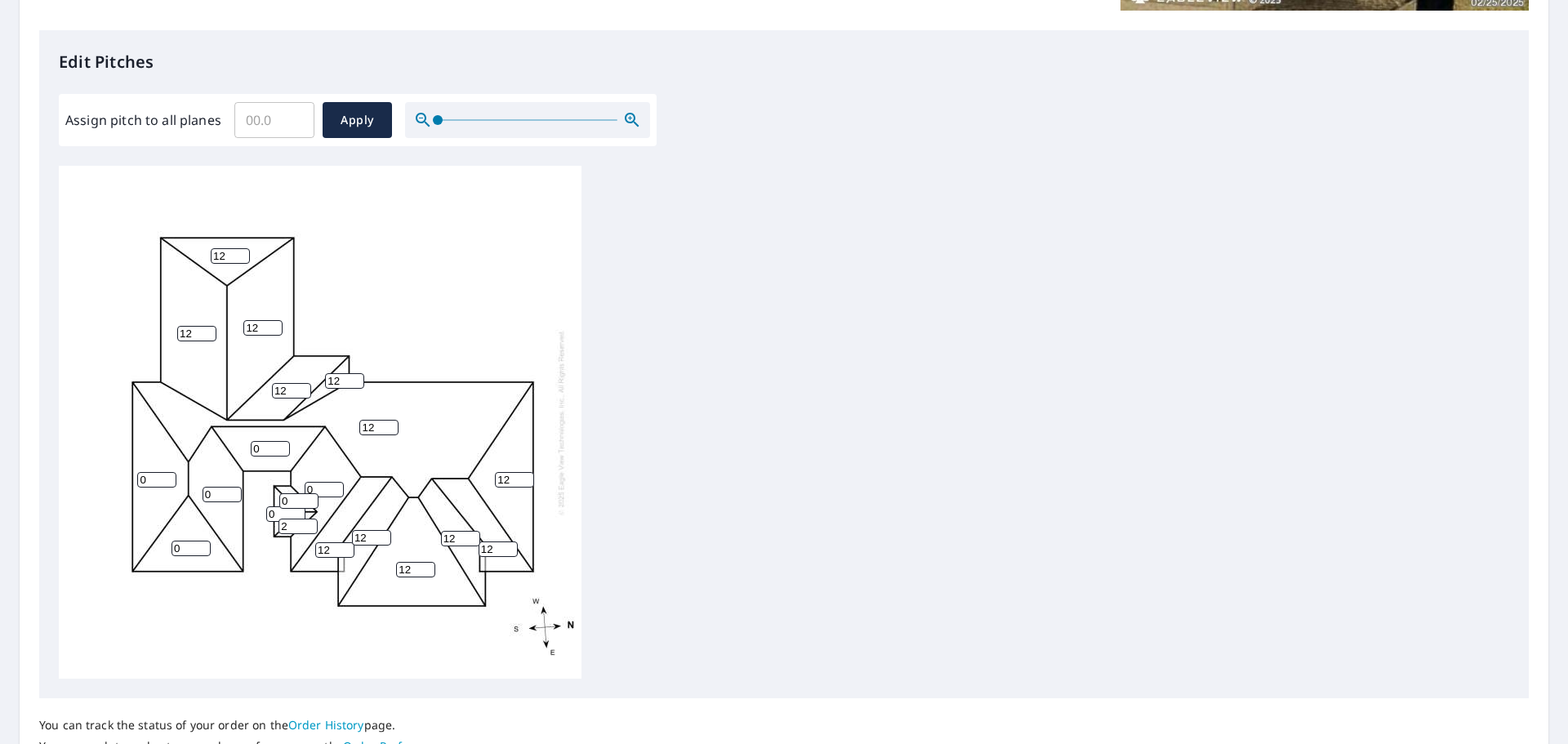
click at [310, 530] on input "2" at bounding box center [298, 527] width 39 height 16
click at [310, 530] on input "1" at bounding box center [298, 527] width 39 height 16
type input "0"
click at [310, 530] on input "0" at bounding box center [298, 527] width 39 height 16
click at [200, 541] on input "0" at bounding box center [191, 549] width 39 height 16
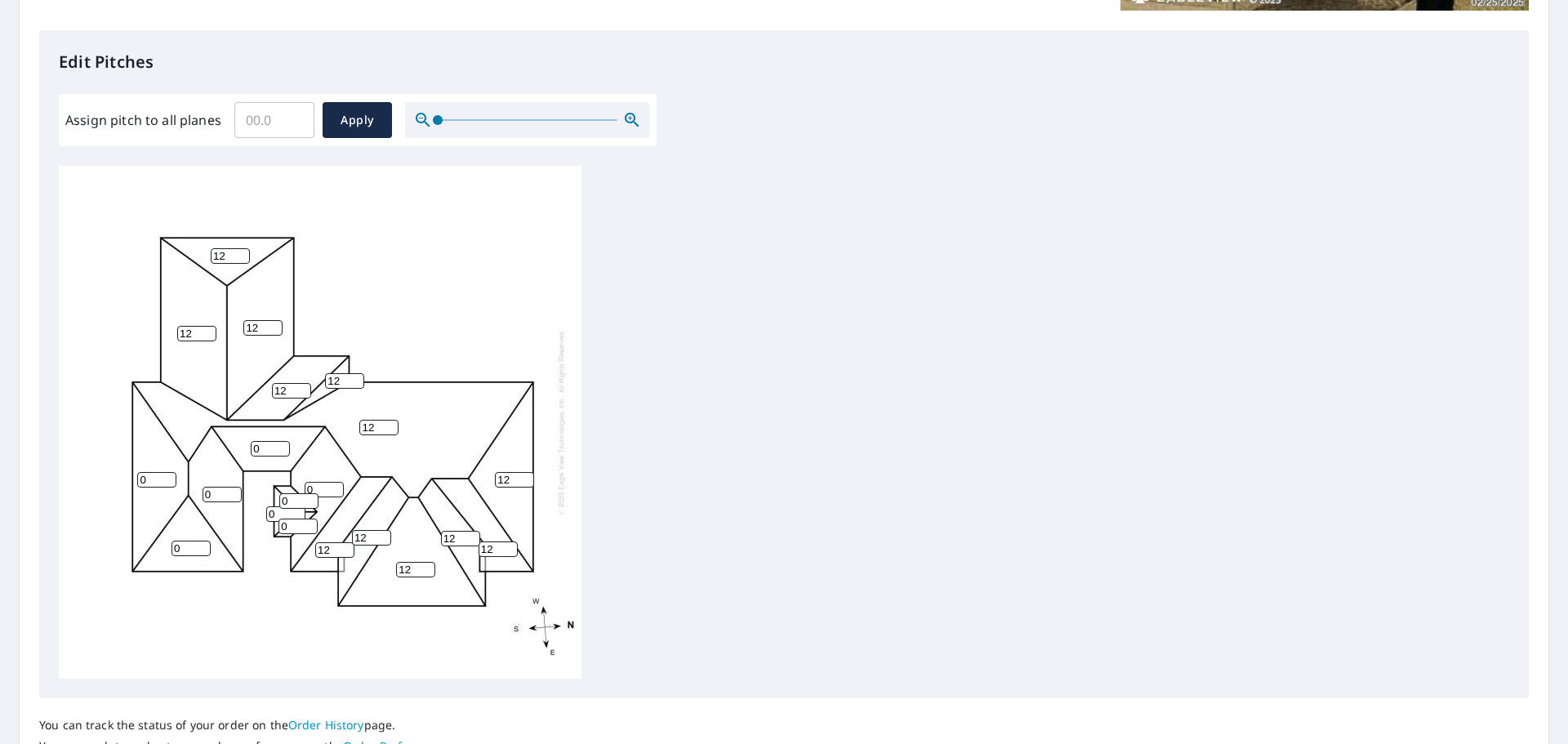
click at [200, 541] on input "0" at bounding box center [191, 549] width 39 height 16
click at [203, 543] on input "1" at bounding box center [191, 549] width 39 height 16
click at [203, 543] on input "2" at bounding box center [191, 549] width 39 height 16
click at [203, 543] on input "3" at bounding box center [191, 549] width 39 height 16
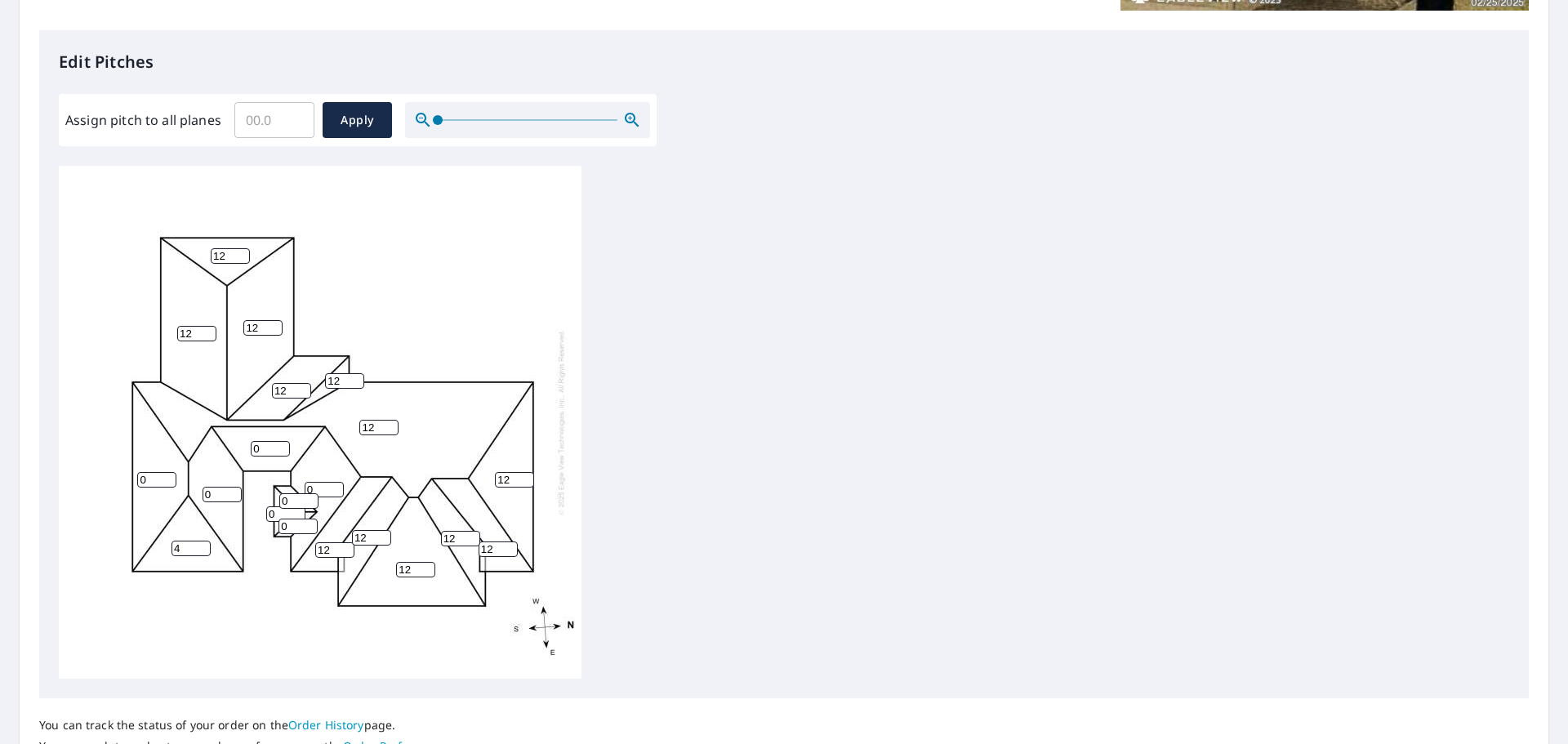
click at [203, 543] on input "4" at bounding box center [191, 549] width 39 height 16
click at [203, 543] on input "5" at bounding box center [191, 549] width 39 height 16
click at [203, 543] on input "6" at bounding box center [191, 549] width 39 height 16
click at [203, 543] on input "7" at bounding box center [191, 549] width 39 height 16
click at [203, 543] on input "8" at bounding box center [191, 549] width 39 height 16
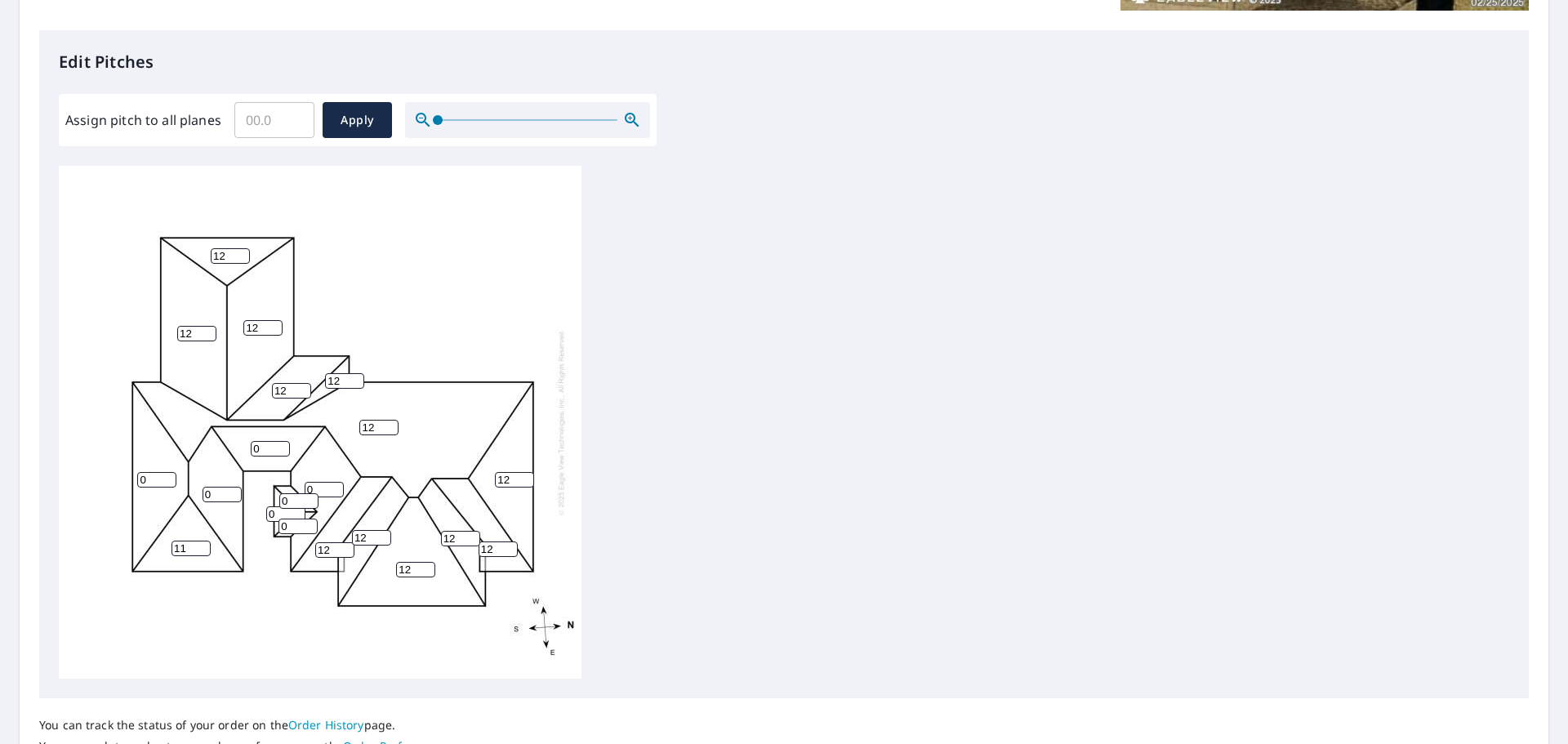
click at [203, 543] on input "11" at bounding box center [191, 549] width 39 height 16
type input "12"
click at [203, 543] on input "12" at bounding box center [191, 549] width 39 height 16
click at [169, 477] on input "1" at bounding box center [156, 480] width 39 height 16
click at [169, 477] on input "2" at bounding box center [156, 480] width 39 height 16
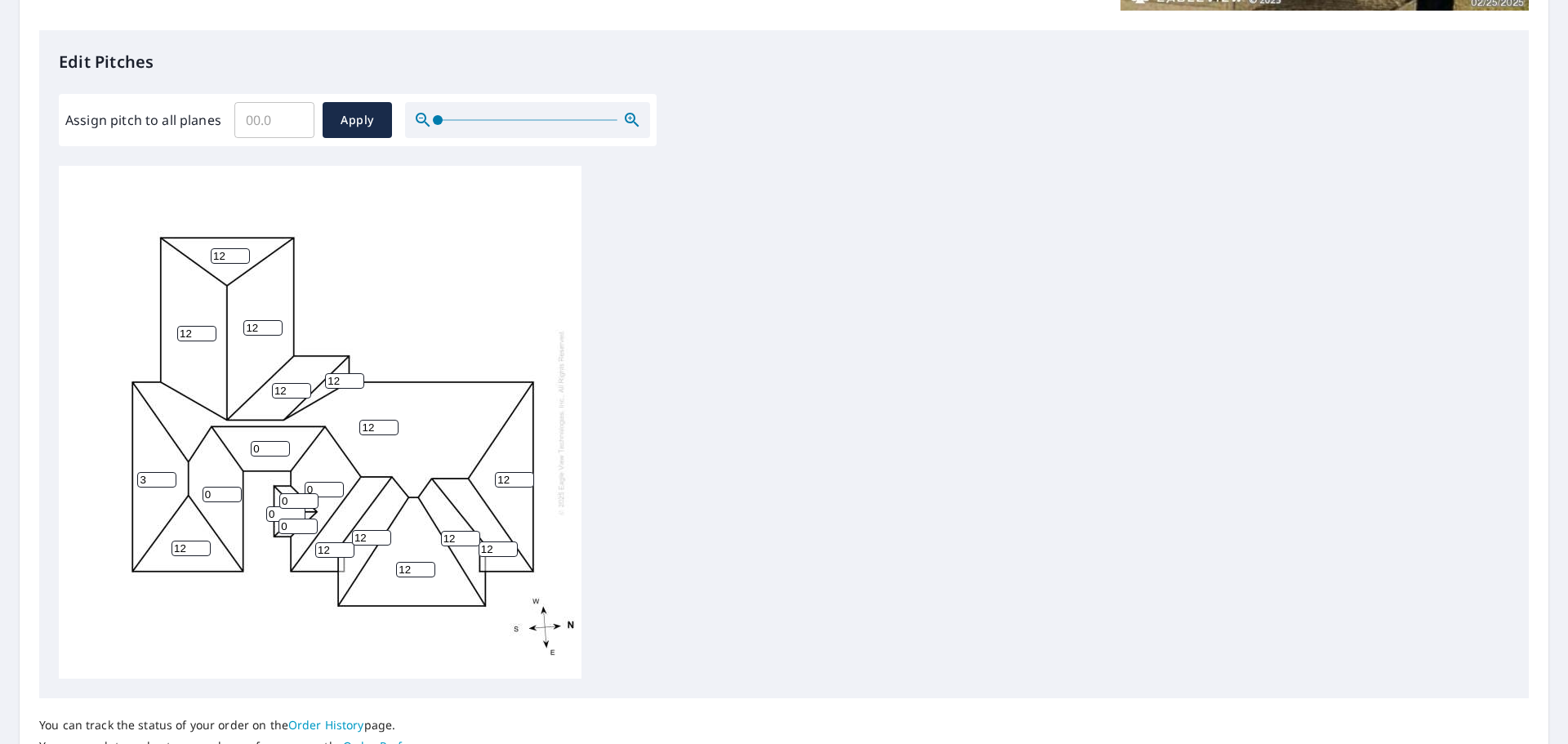
click at [169, 477] on input "3" at bounding box center [156, 480] width 39 height 16
click at [169, 477] on input "4" at bounding box center [156, 480] width 39 height 16
click at [169, 477] on input "5" at bounding box center [156, 480] width 39 height 16
click at [168, 477] on input "6" at bounding box center [156, 480] width 39 height 16
click at [168, 477] on input "7" at bounding box center [156, 480] width 39 height 16
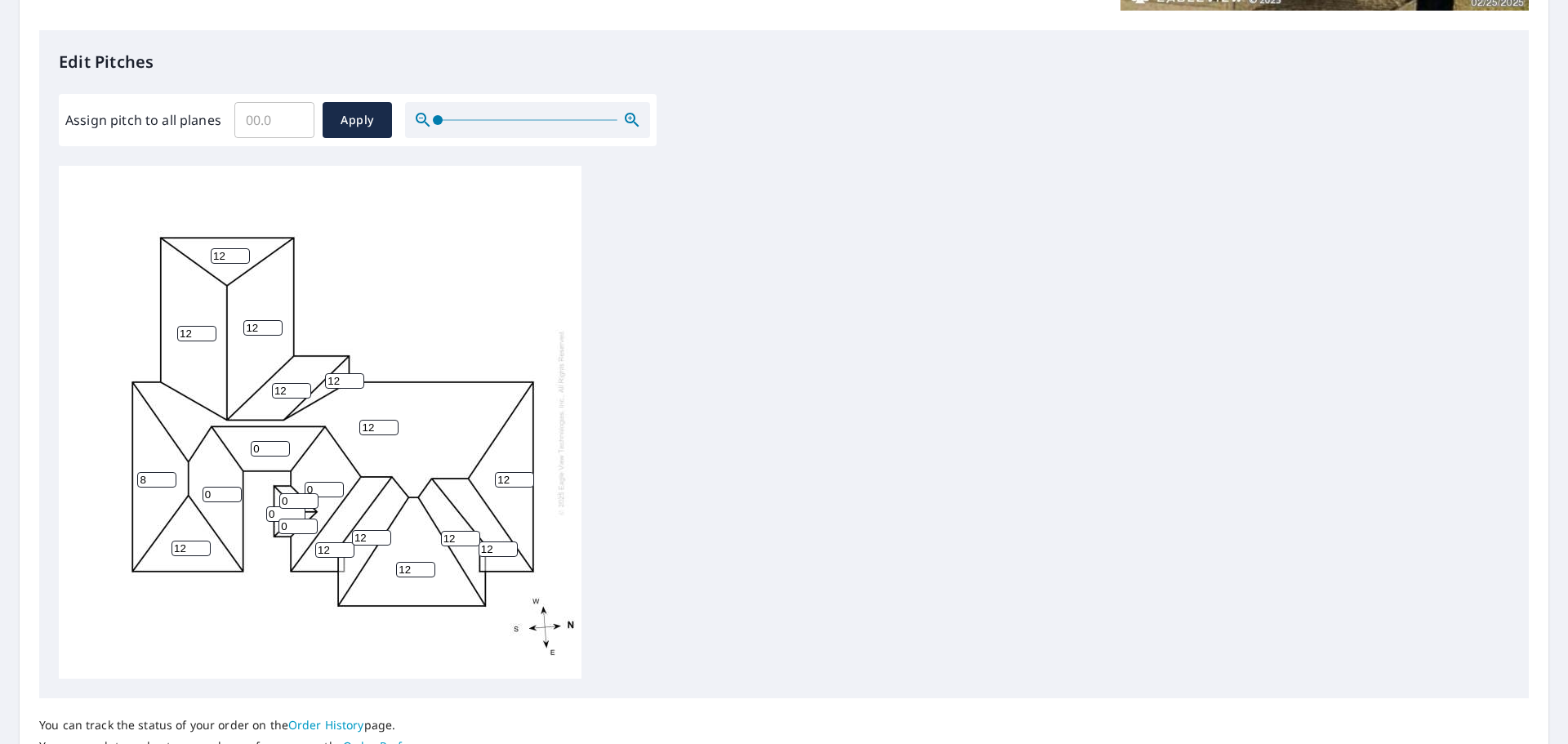
click at [168, 477] on input "8" at bounding box center [156, 480] width 39 height 16
click at [168, 477] on input "9" at bounding box center [156, 480] width 39 height 16
click at [168, 477] on input "10" at bounding box center [156, 480] width 39 height 16
click at [168, 477] on input "11" at bounding box center [156, 480] width 39 height 16
type input "12"
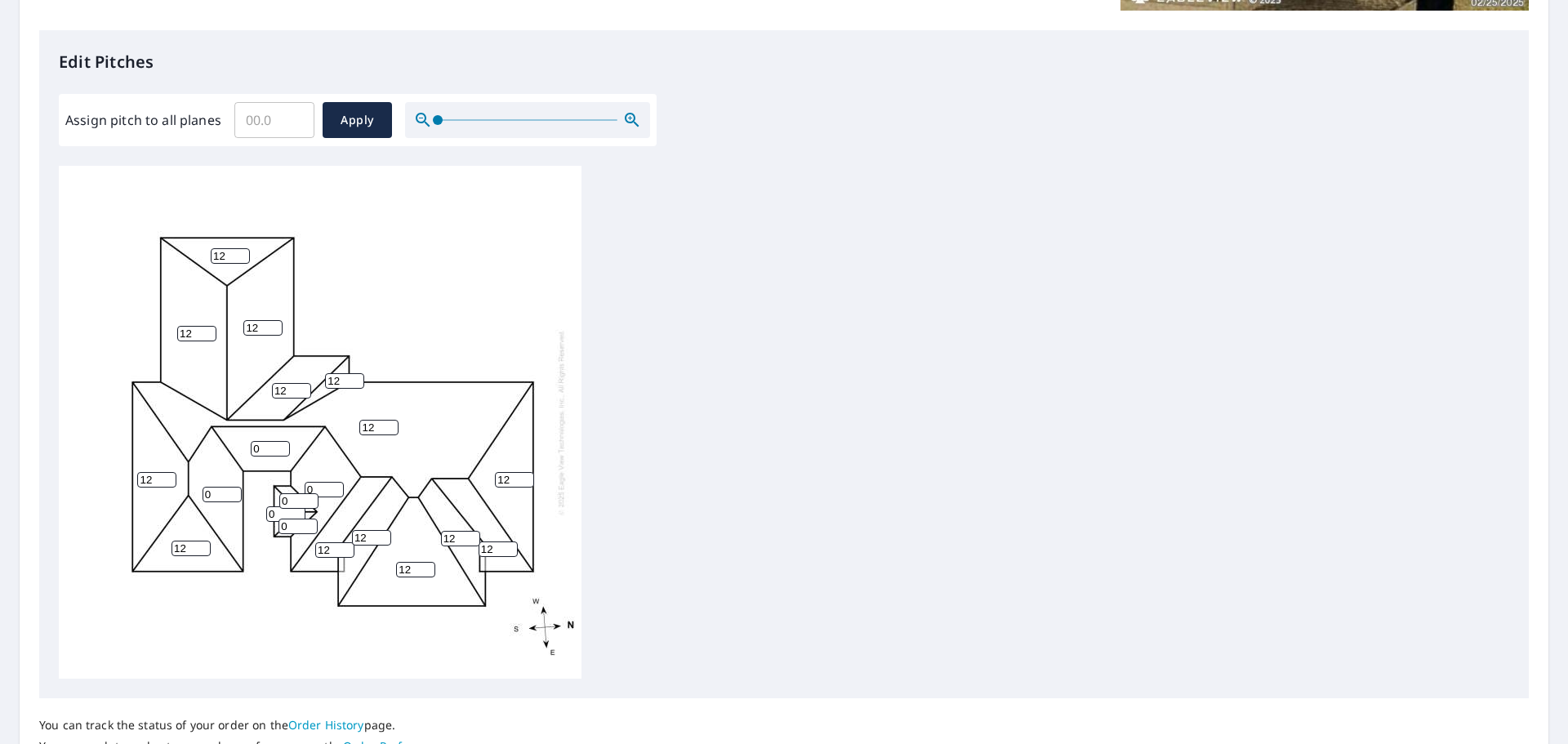
click at [168, 477] on input "12" at bounding box center [156, 480] width 39 height 16
click at [226, 485] on div "12 12 12 12 12 12 0 0 12 12 0 12 12 12 12 12 12 0 0 0" at bounding box center [320, 422] width 522 height 513
click at [229, 496] on input "0" at bounding box center [221, 495] width 39 height 16
click at [234, 491] on input "1" at bounding box center [221, 495] width 39 height 16
click at [234, 491] on input "2" at bounding box center [221, 495] width 39 height 16
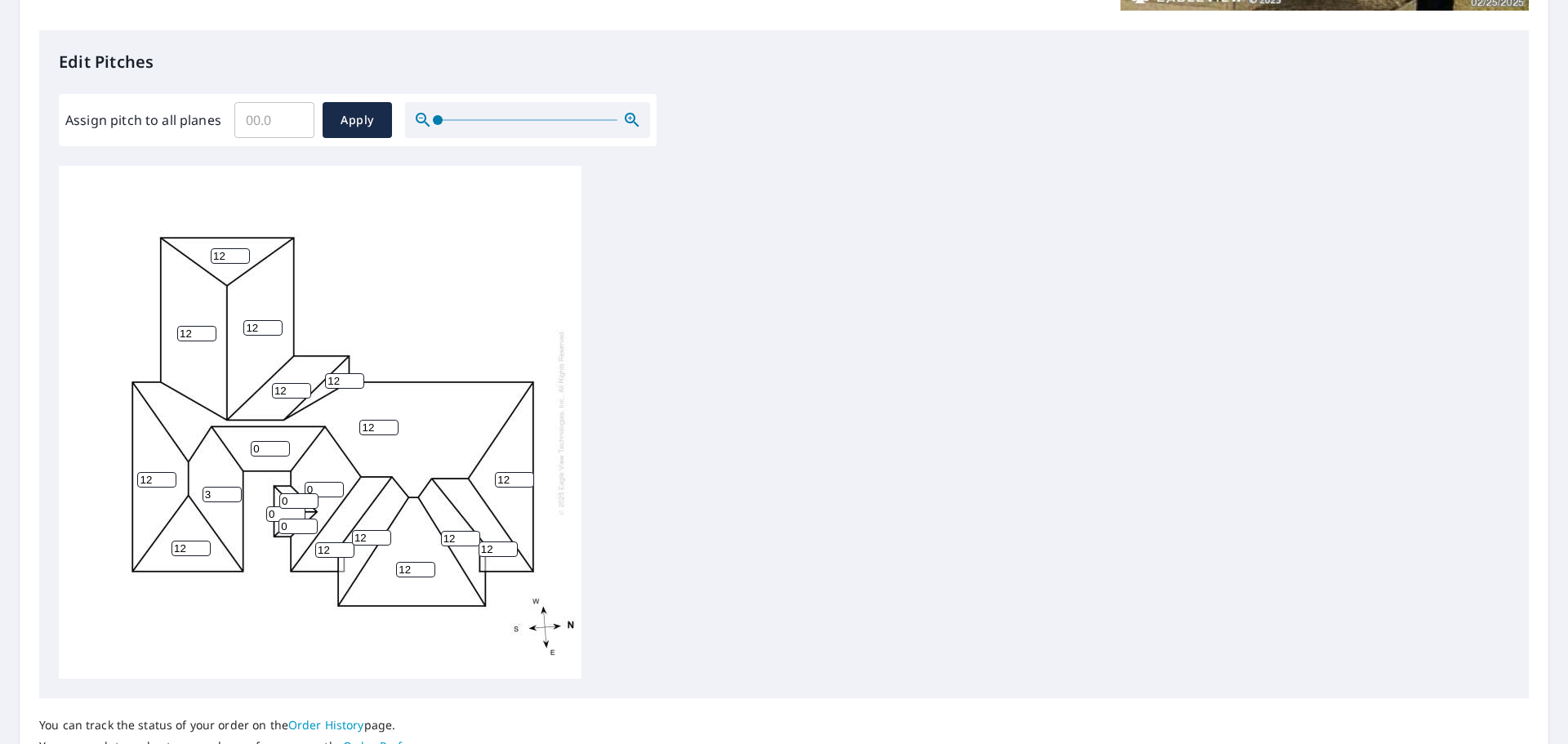
click at [234, 491] on input "3" at bounding box center [221, 495] width 39 height 16
click at [234, 491] on input "4" at bounding box center [221, 495] width 39 height 16
click at [234, 491] on input "5" at bounding box center [221, 495] width 39 height 16
click at [234, 491] on input "6" at bounding box center [221, 495] width 39 height 16
click at [234, 491] on input "7" at bounding box center [221, 495] width 39 height 16
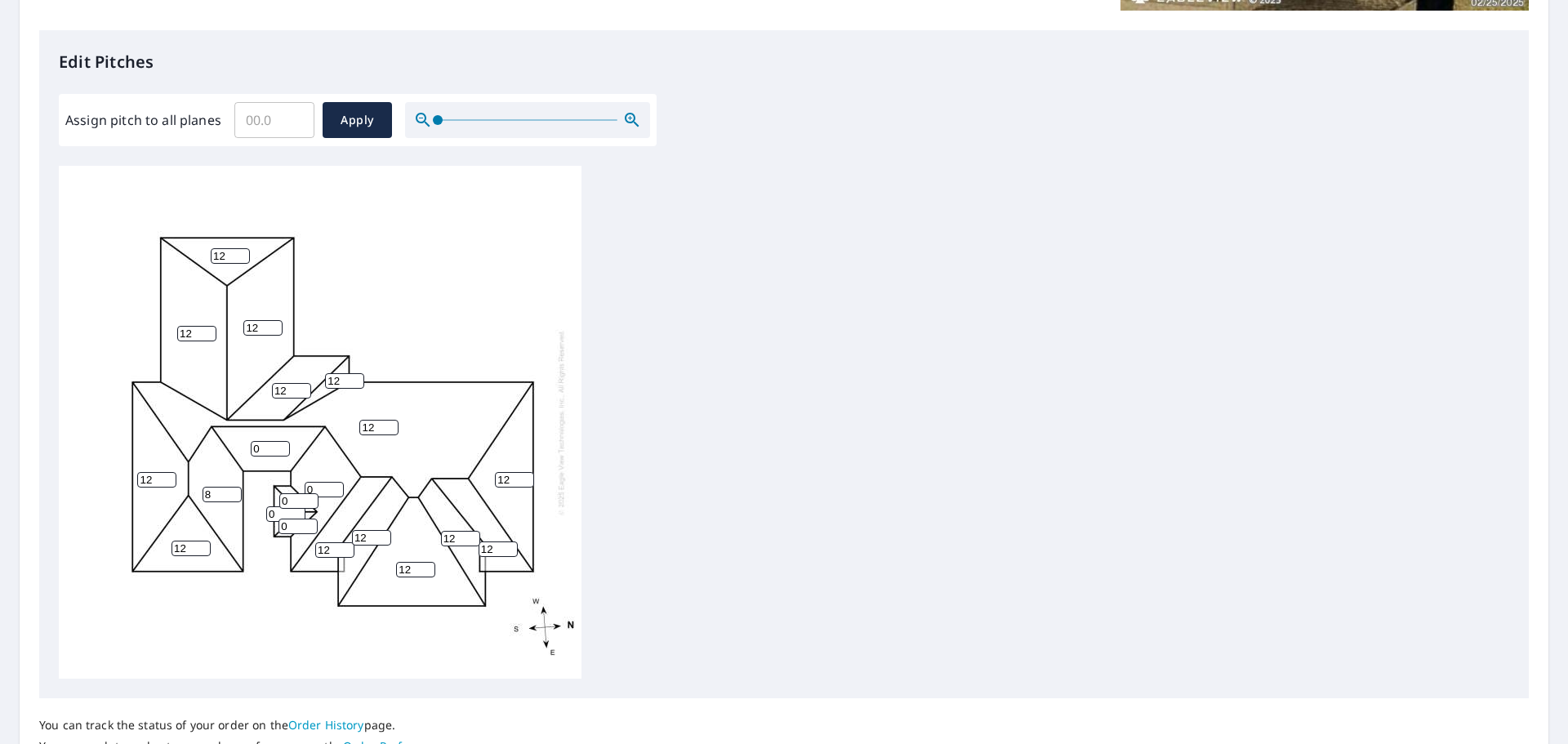
click at [234, 491] on input "8" at bounding box center [221, 495] width 39 height 16
click at [234, 491] on input "9" at bounding box center [221, 495] width 39 height 16
click at [234, 491] on input "10" at bounding box center [221, 495] width 39 height 16
click at [234, 491] on input "11" at bounding box center [221, 495] width 39 height 16
type input "12"
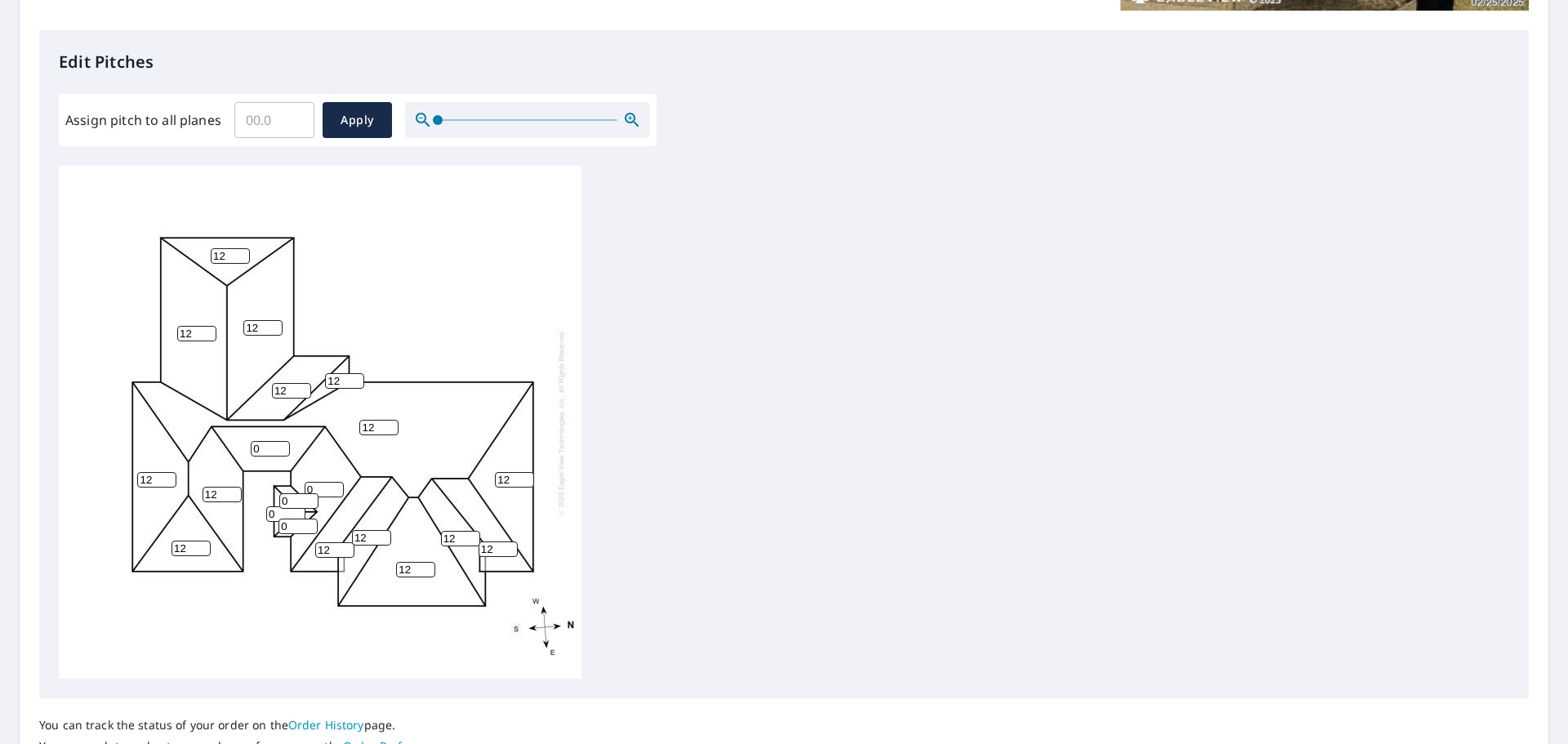
click at [234, 491] on input "12" at bounding box center [221, 495] width 39 height 16
click at [279, 451] on input "0" at bounding box center [270, 449] width 39 height 16
click at [282, 451] on input "0" at bounding box center [270, 449] width 39 height 16
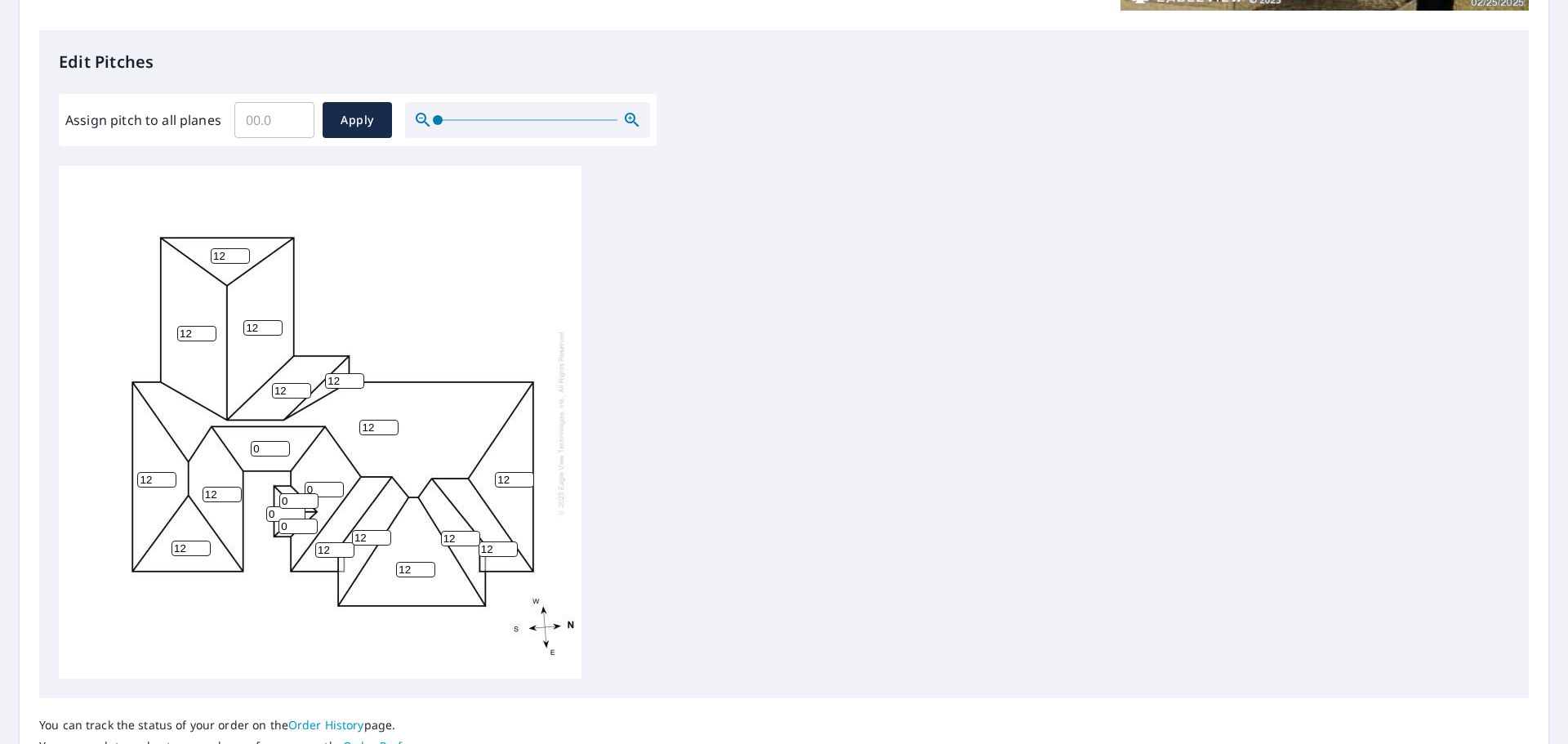
click at [282, 451] on input "0" at bounding box center [270, 449] width 39 height 16
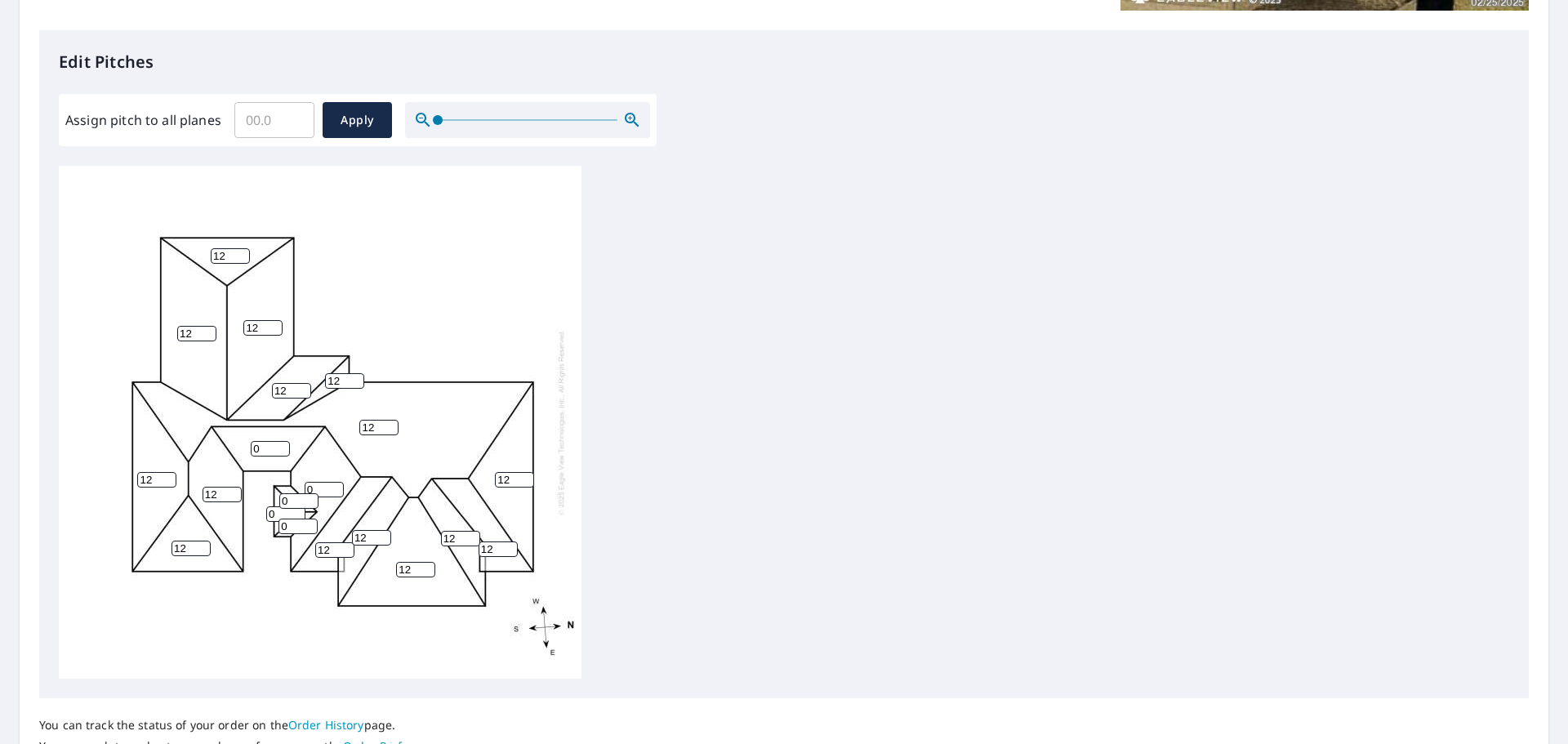
click at [282, 451] on input "0" at bounding box center [270, 449] width 39 height 16
click at [283, 447] on input "1" at bounding box center [270, 449] width 39 height 16
click at [283, 447] on input "2" at bounding box center [270, 449] width 39 height 16
click at [283, 447] on input "3" at bounding box center [270, 449] width 39 height 16
click at [283, 447] on input "4" at bounding box center [270, 449] width 39 height 16
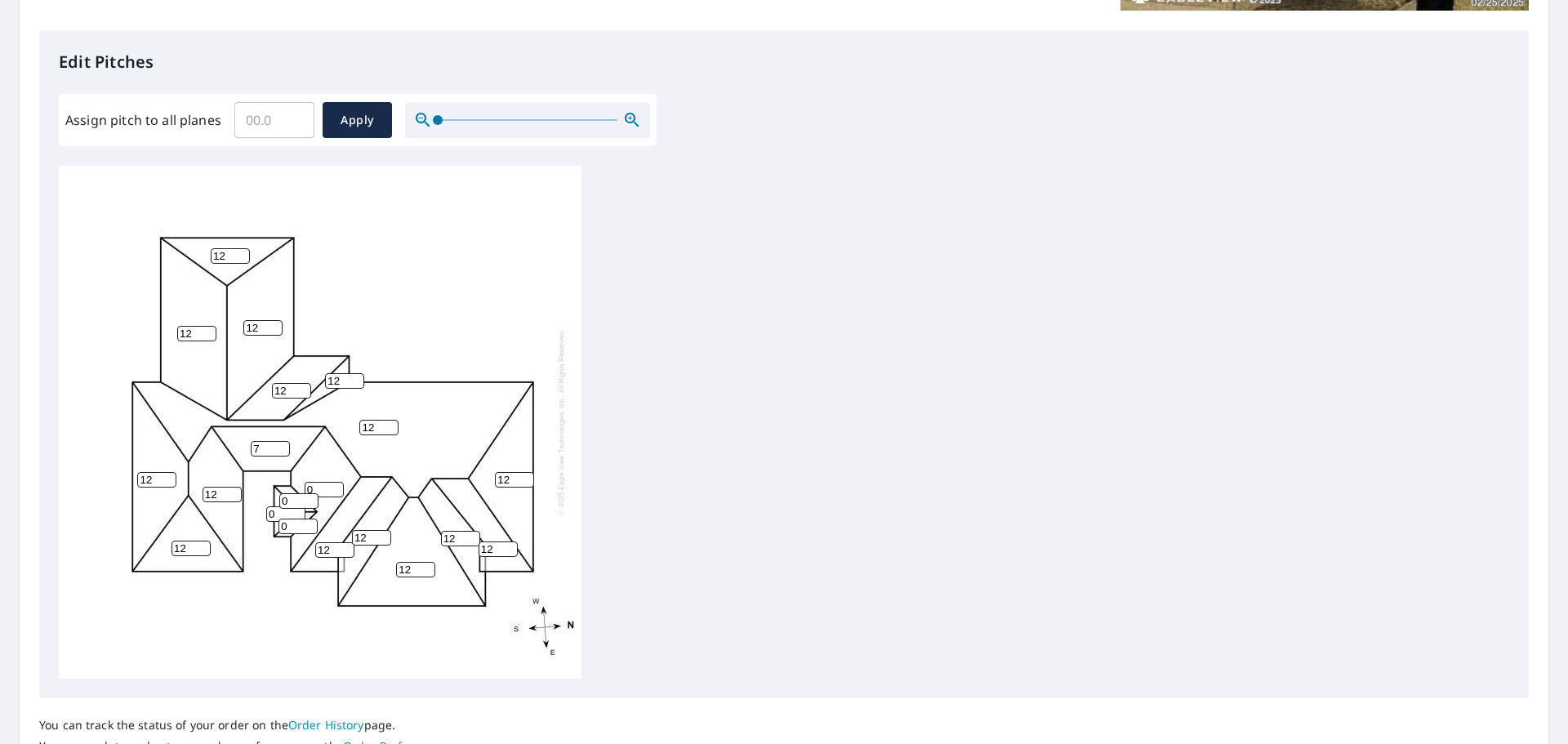
click at [283, 447] on input "7" at bounding box center [270, 449] width 39 height 16
click at [283, 447] on input "8" at bounding box center [270, 449] width 39 height 16
click at [283, 447] on input "9" at bounding box center [270, 449] width 39 height 16
click at [283, 447] on input "10" at bounding box center [270, 449] width 39 height 16
click at [283, 447] on input "11" at bounding box center [270, 449] width 39 height 16
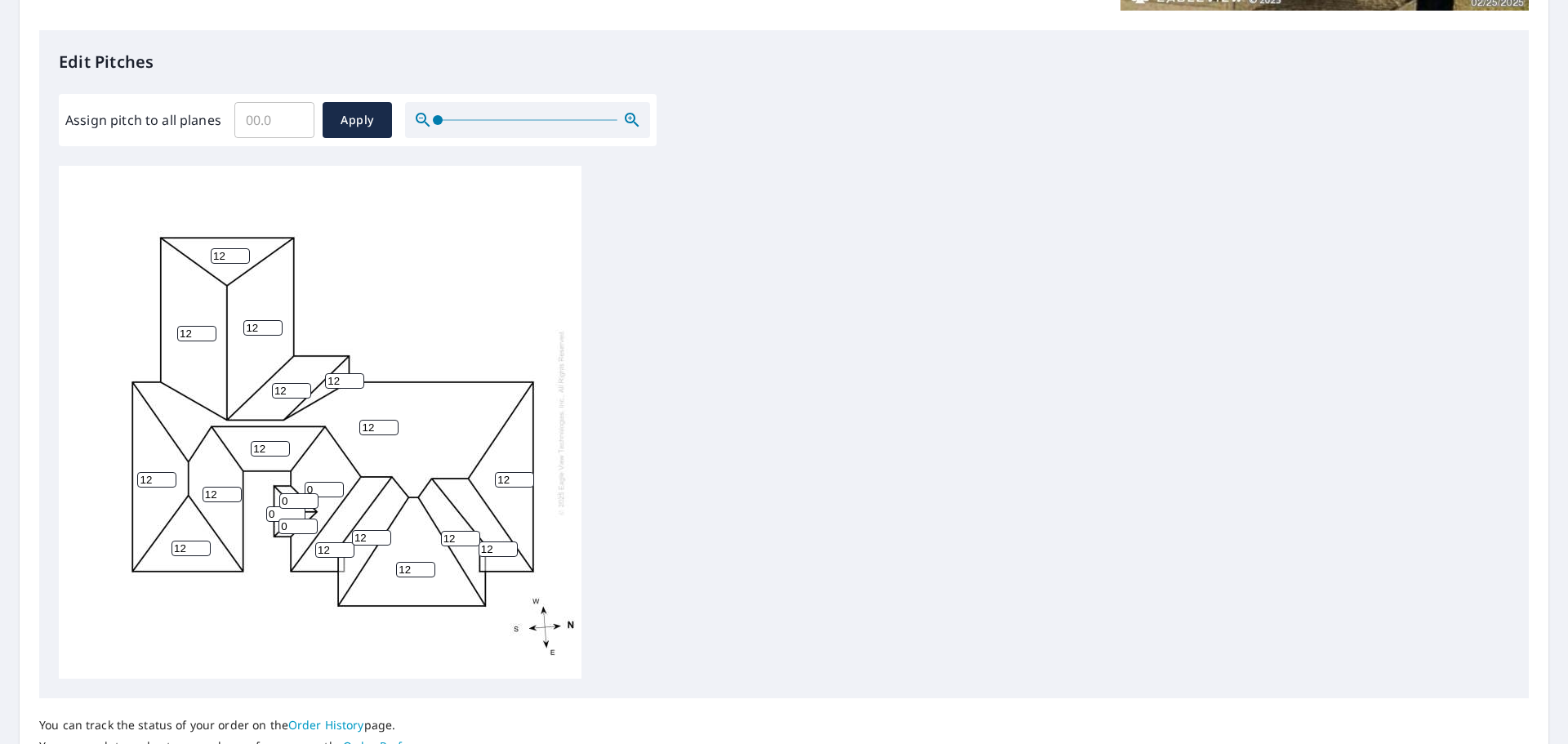
type input "12"
click at [283, 447] on input "12" at bounding box center [270, 449] width 39 height 16
click at [324, 486] on input "0" at bounding box center [324, 490] width 39 height 16
click at [336, 484] on input "1" at bounding box center [324, 490] width 39 height 16
click at [336, 484] on input "2" at bounding box center [324, 490] width 39 height 16
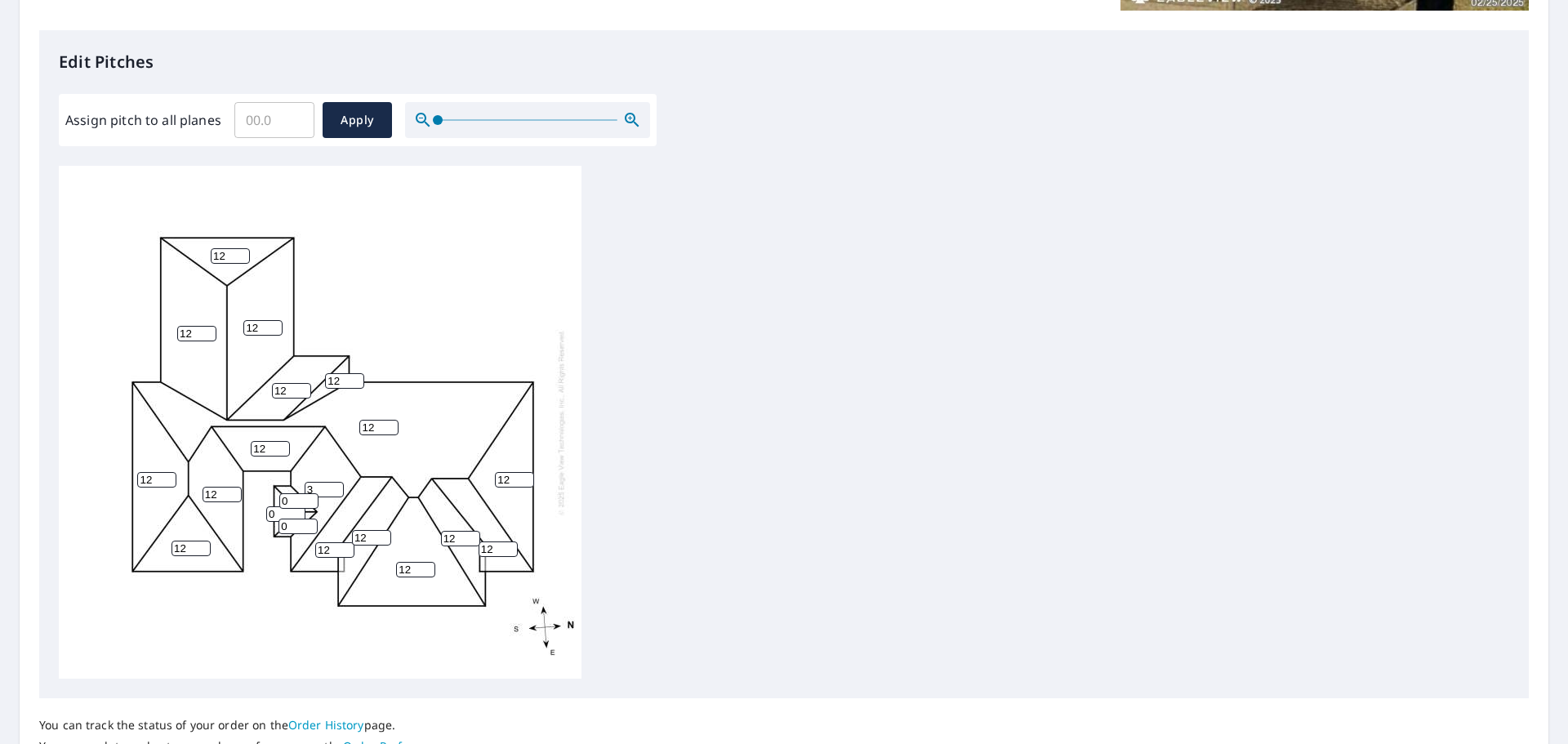
click at [336, 484] on input "3" at bounding box center [324, 490] width 39 height 16
click at [336, 484] on input "4" at bounding box center [324, 490] width 39 height 16
click at [336, 484] on input "5" at bounding box center [324, 490] width 39 height 16
click at [336, 484] on input "6" at bounding box center [324, 490] width 39 height 16
click at [336, 484] on input "7" at bounding box center [324, 490] width 39 height 16
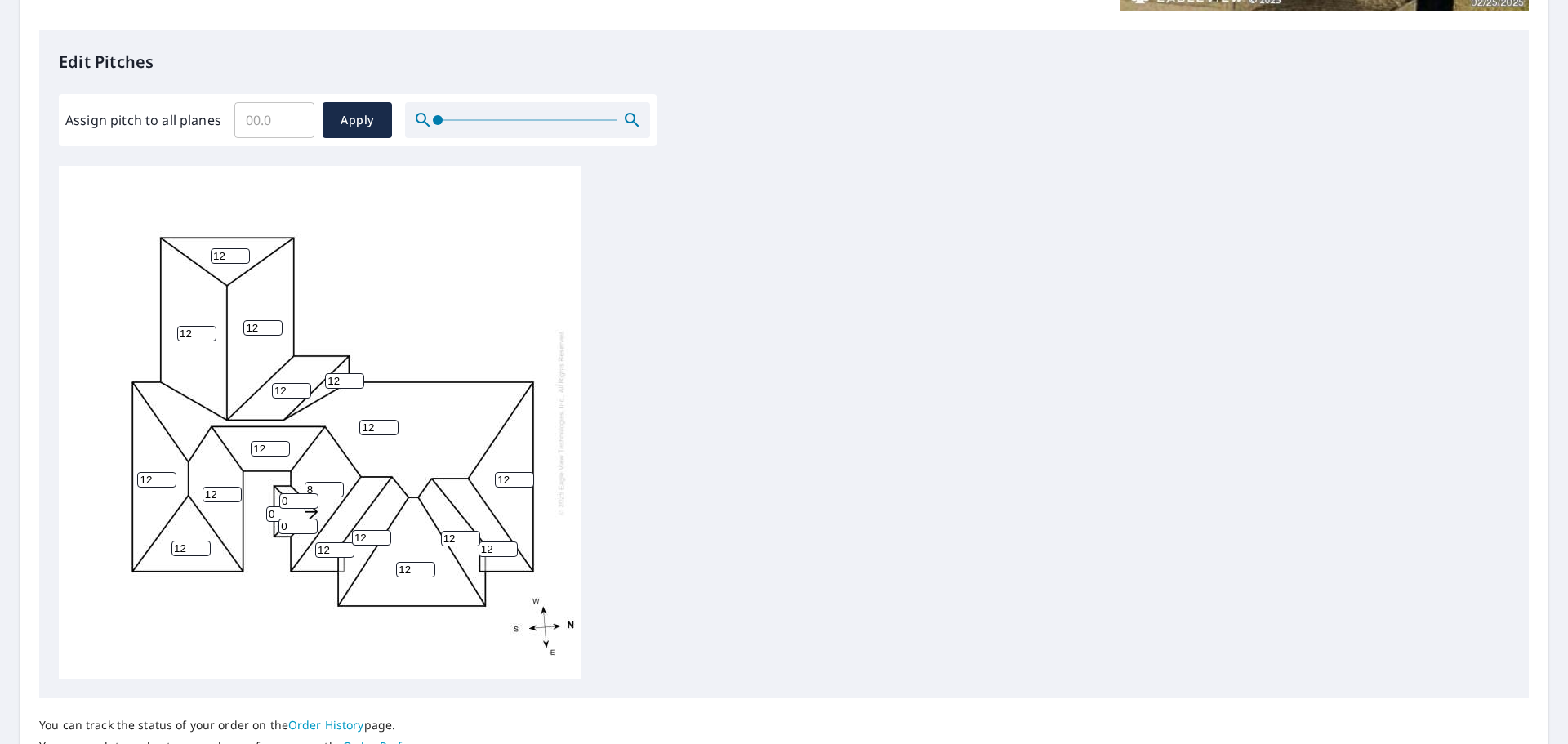
click at [336, 484] on input "8" at bounding box center [324, 490] width 39 height 16
click at [336, 484] on input "9" at bounding box center [324, 490] width 39 height 16
click at [336, 484] on input "10" at bounding box center [324, 490] width 39 height 16
click at [336, 484] on input "11" at bounding box center [324, 490] width 39 height 16
type input "12"
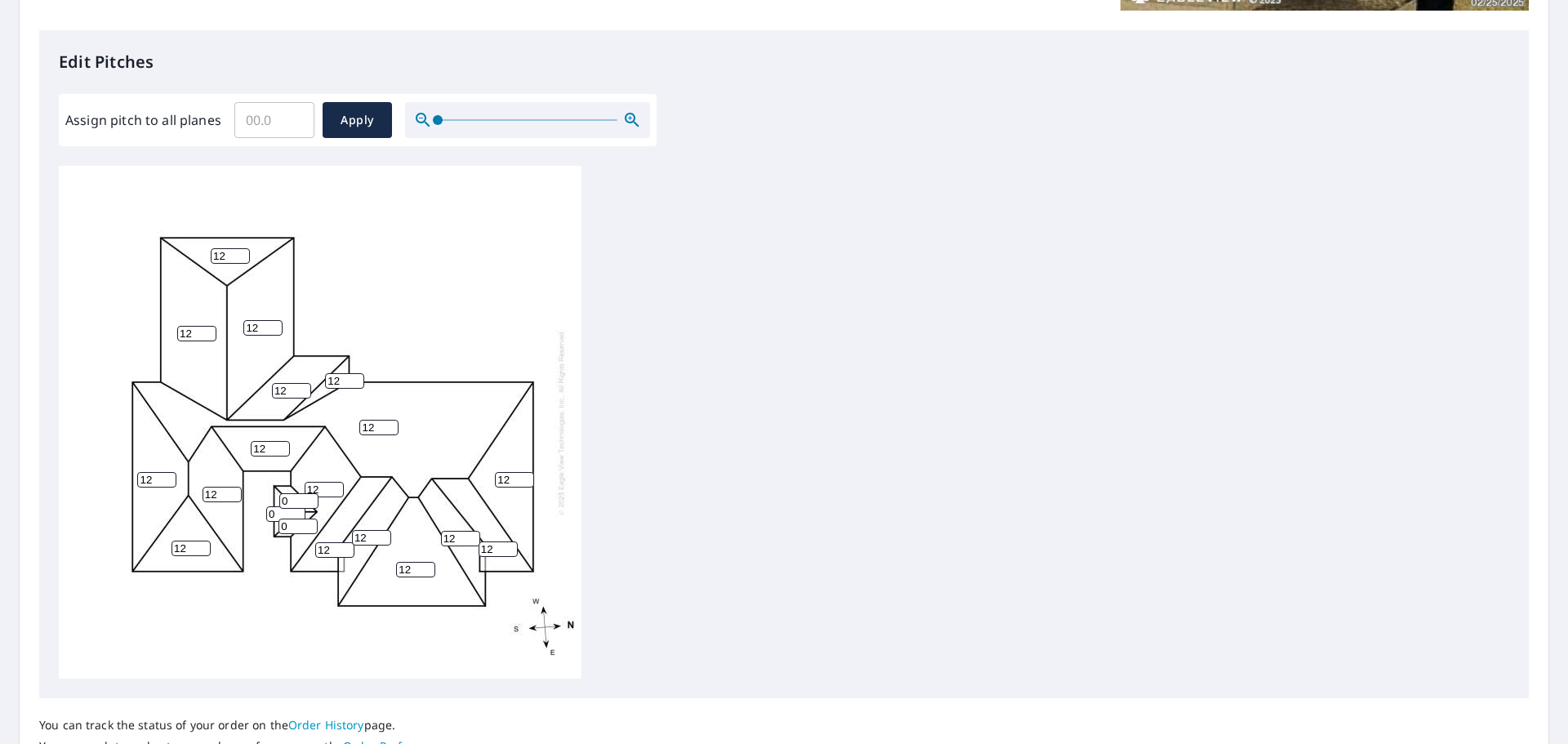
click at [336, 484] on input "12" at bounding box center [324, 490] width 39 height 16
click at [680, 293] on div "12 12 12 12 12 12 12 12 12 12 12 12 12 12 12 12 12 0 0 0" at bounding box center [784, 422] width 1450 height 513
